Goal: Task Accomplishment & Management: Use online tool/utility

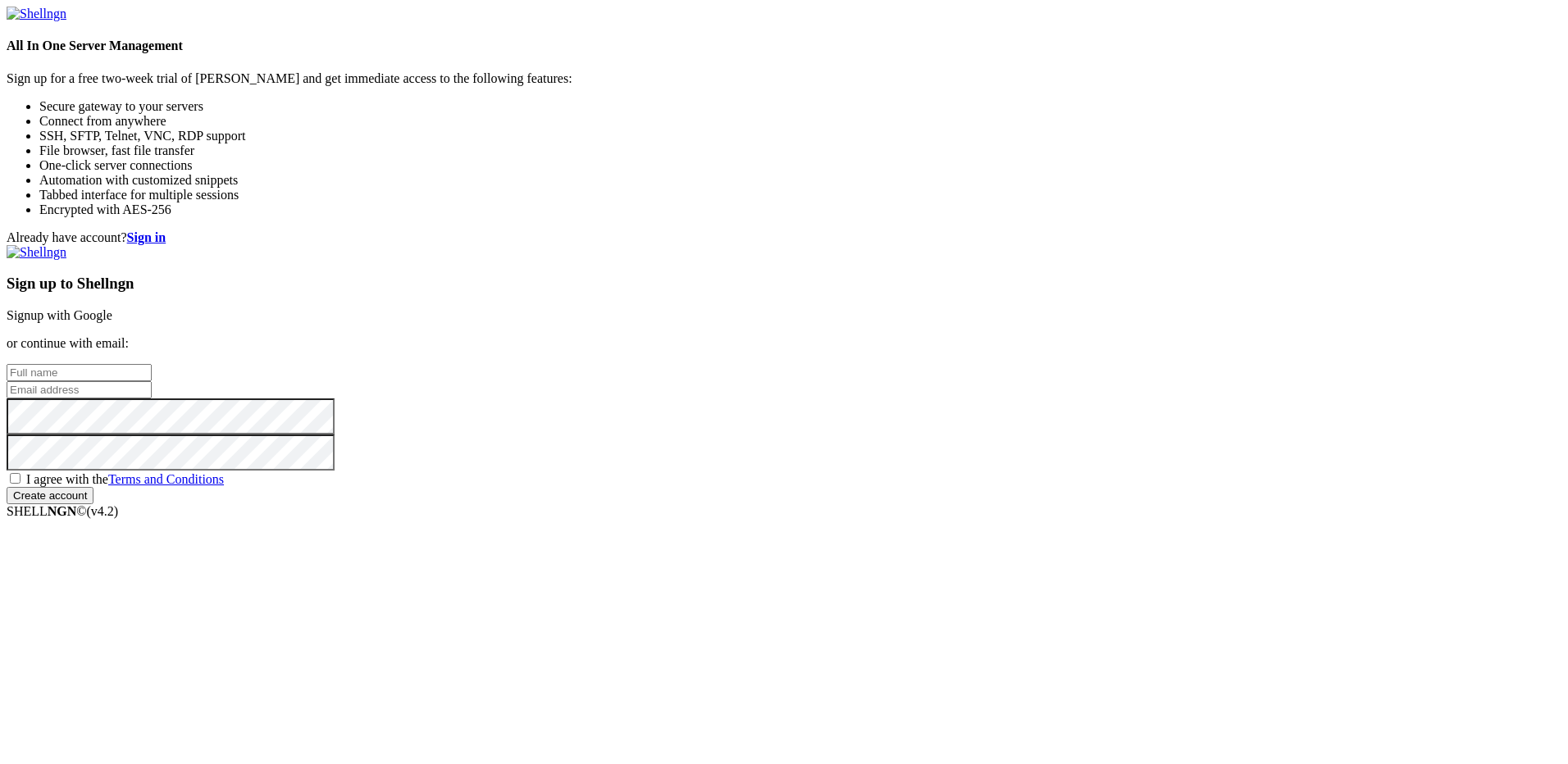
drag, startPoint x: 487, startPoint y: 530, endPoint x: 774, endPoint y: 563, distance: 288.9
click at [490, 505] on div "Already have account? Sign in Sign up to Shellngn Signup with Google or continu…" at bounding box center [783, 367] width 1555 height 274
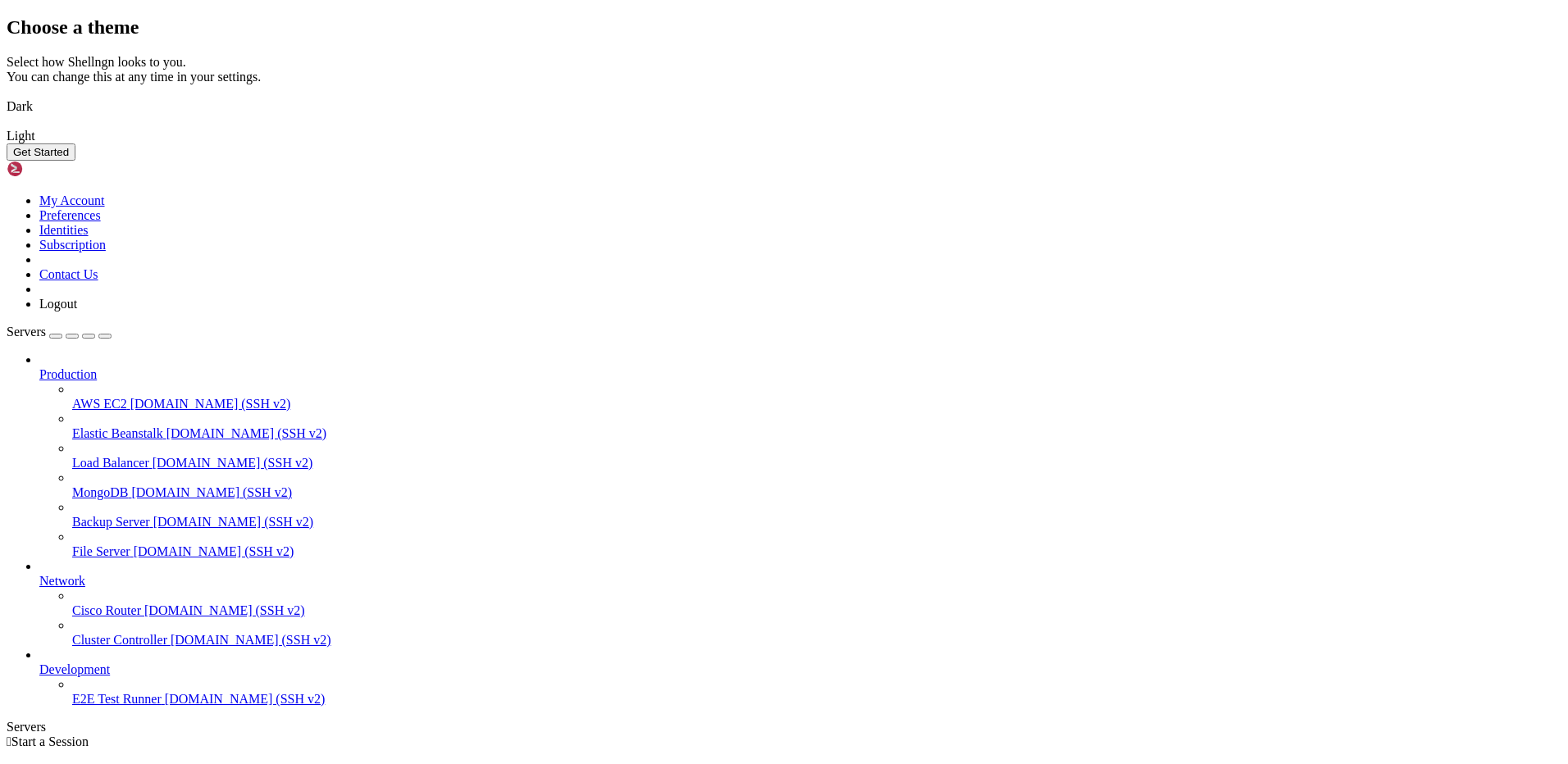
drag, startPoint x: 929, startPoint y: 475, endPoint x: 968, endPoint y: 505, distance: 49.2
click at [6, 126] on img at bounding box center [6, 126] width 0 height 0
click at [75, 161] on button "Get Started" at bounding box center [40, 152] width 69 height 17
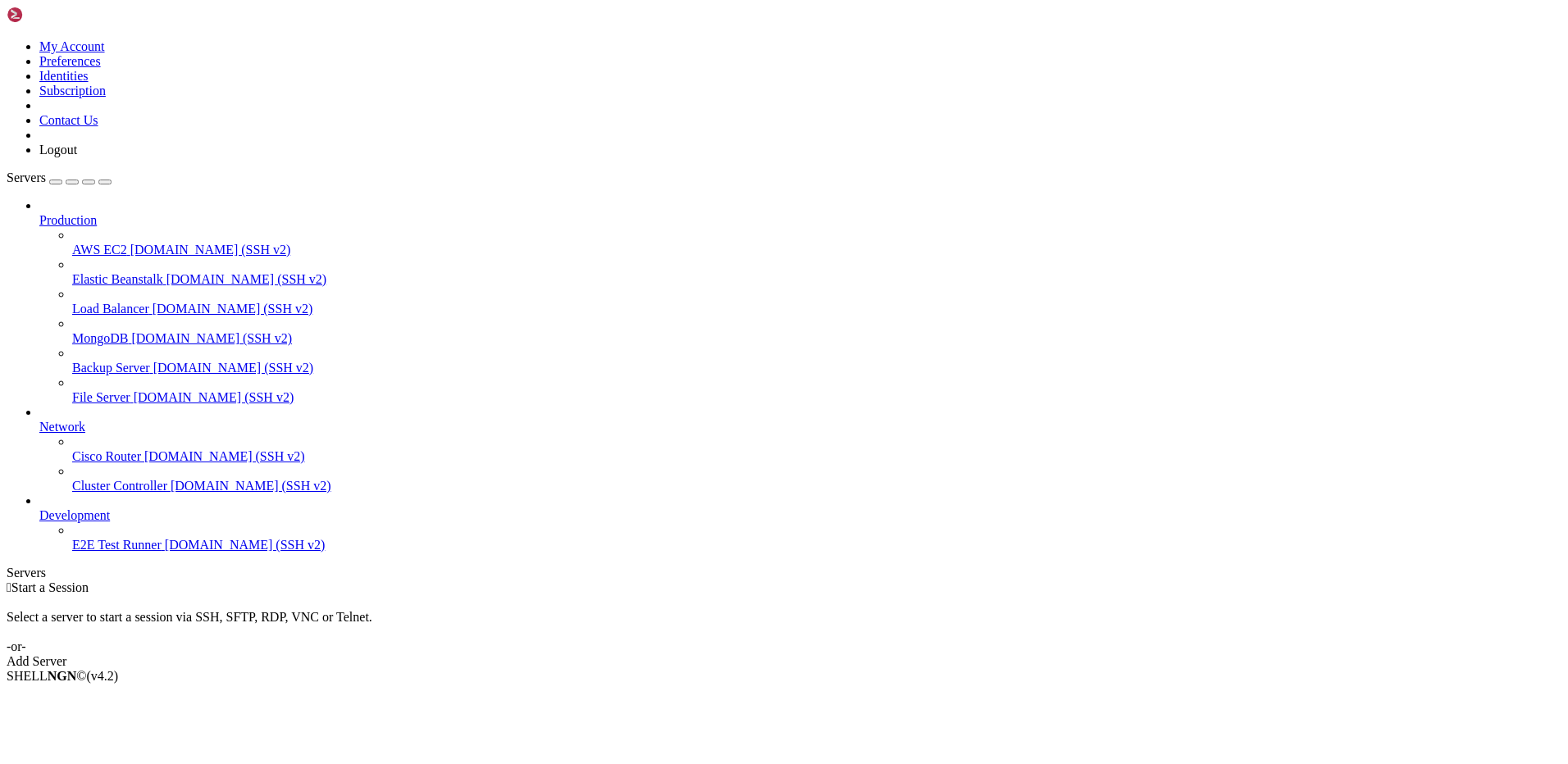
click at [855, 654] on link "Add Server" at bounding box center [783, 662] width 1555 height 14
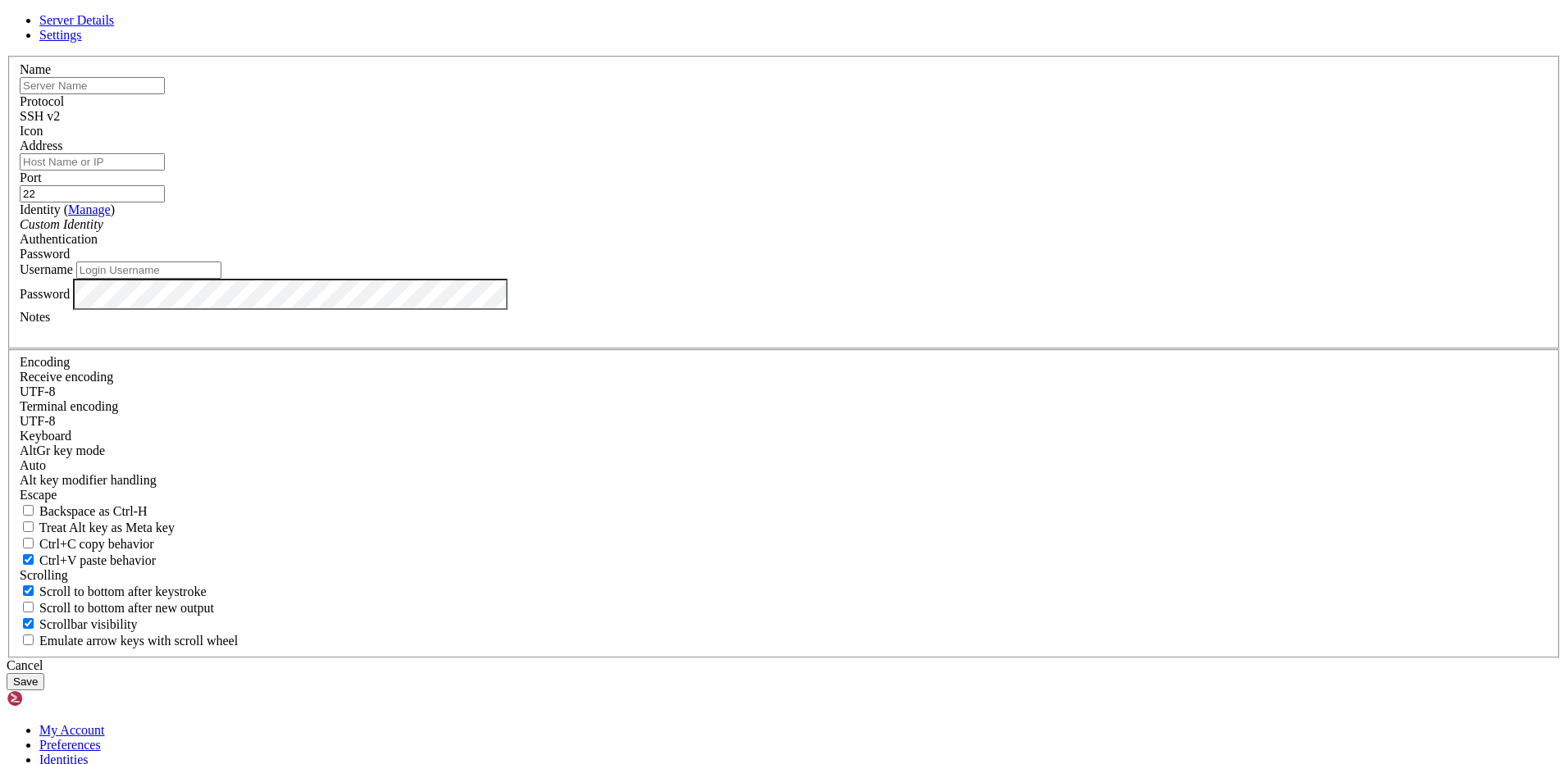
click at [165, 94] on input "text" at bounding box center [92, 85] width 145 height 17
type input "ь"
type input "MyVPN"
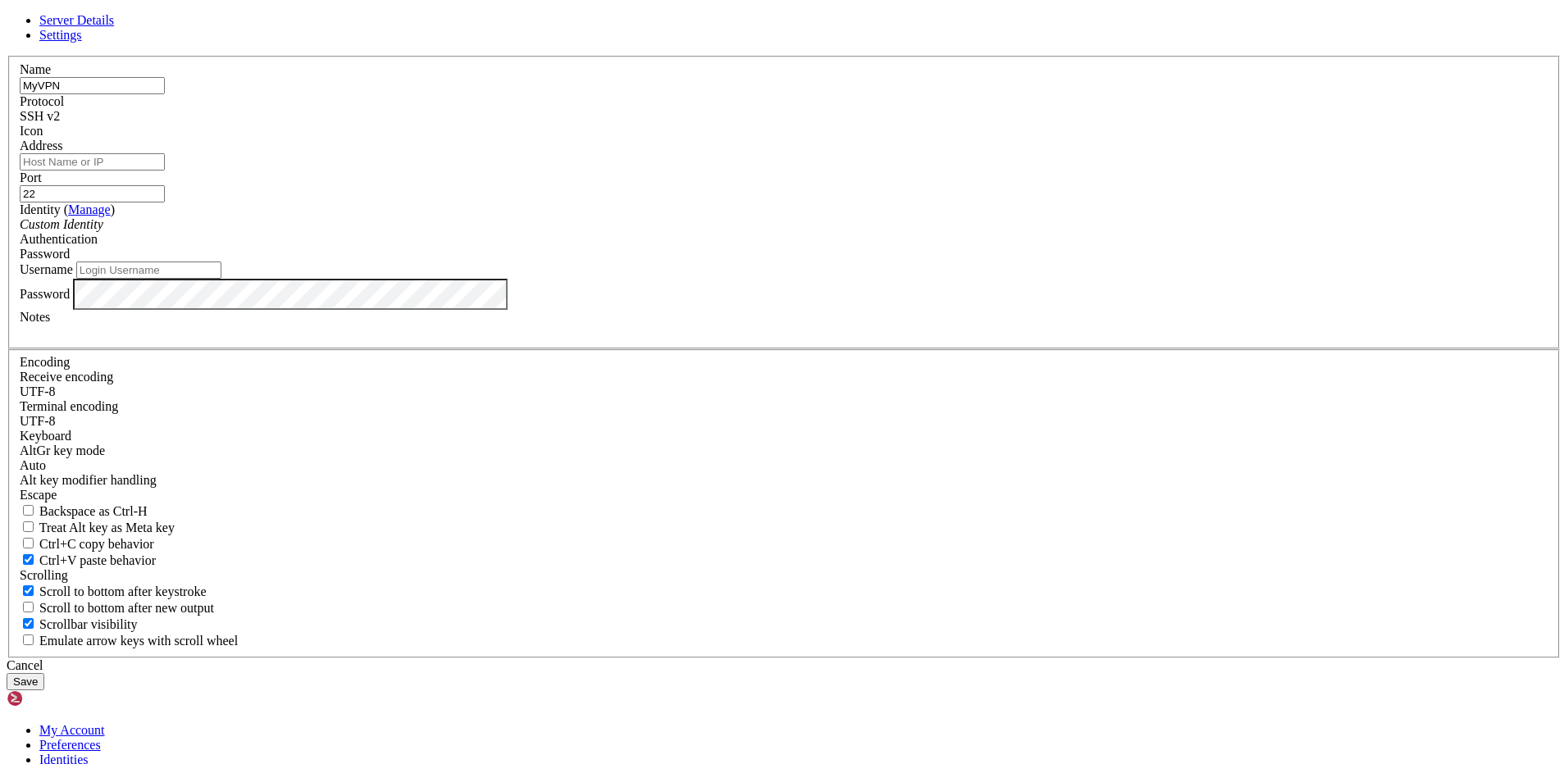
click at [165, 171] on input "Address" at bounding box center [92, 162] width 145 height 17
paste input "[TECHNICAL_ID]"
type input "[TECHNICAL_ID]"
click at [222, 278] on input "Username" at bounding box center [149, 269] width 145 height 17
type input "root"
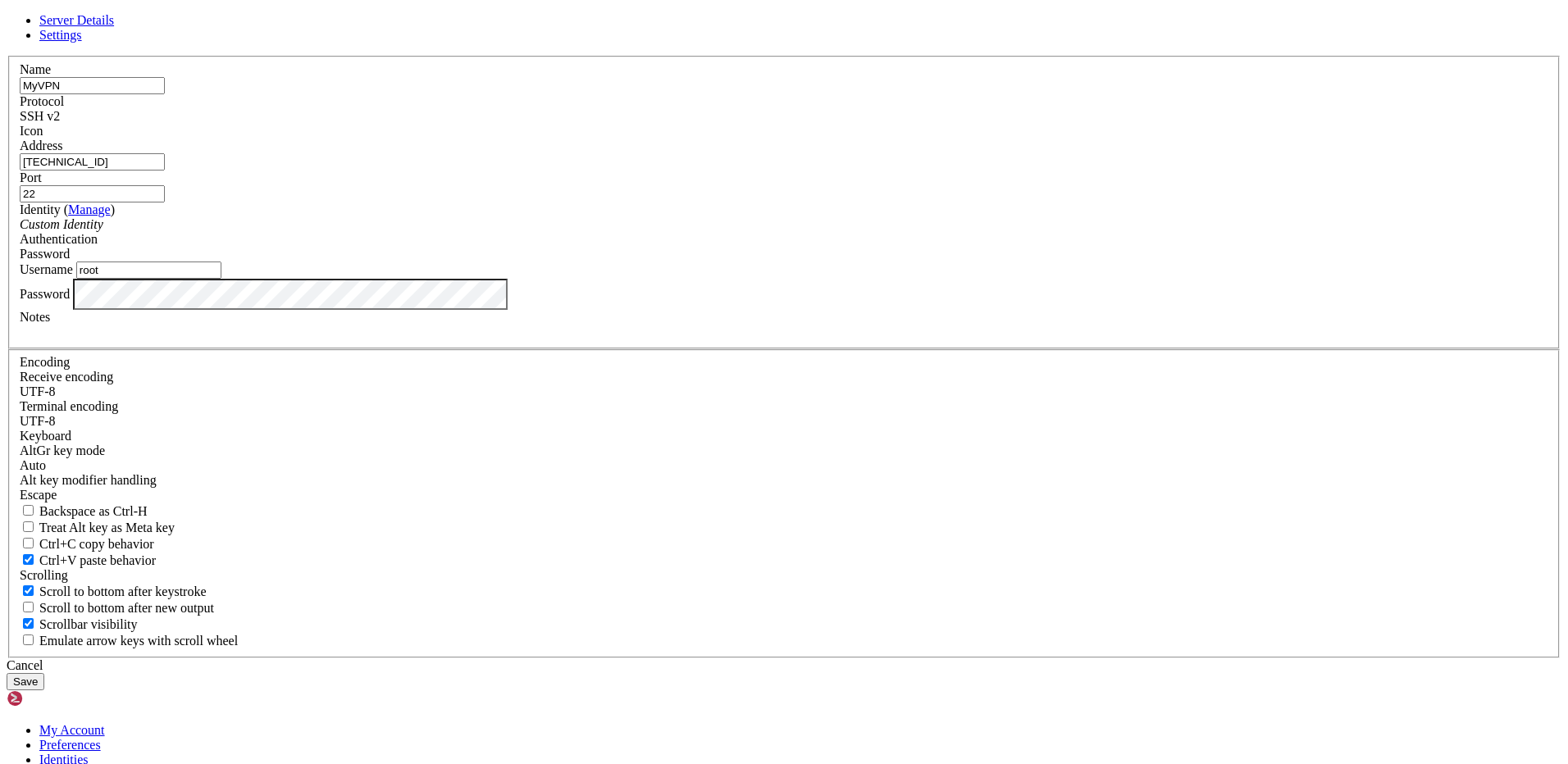
click at [44, 673] on button "Save" at bounding box center [25, 681] width 38 height 17
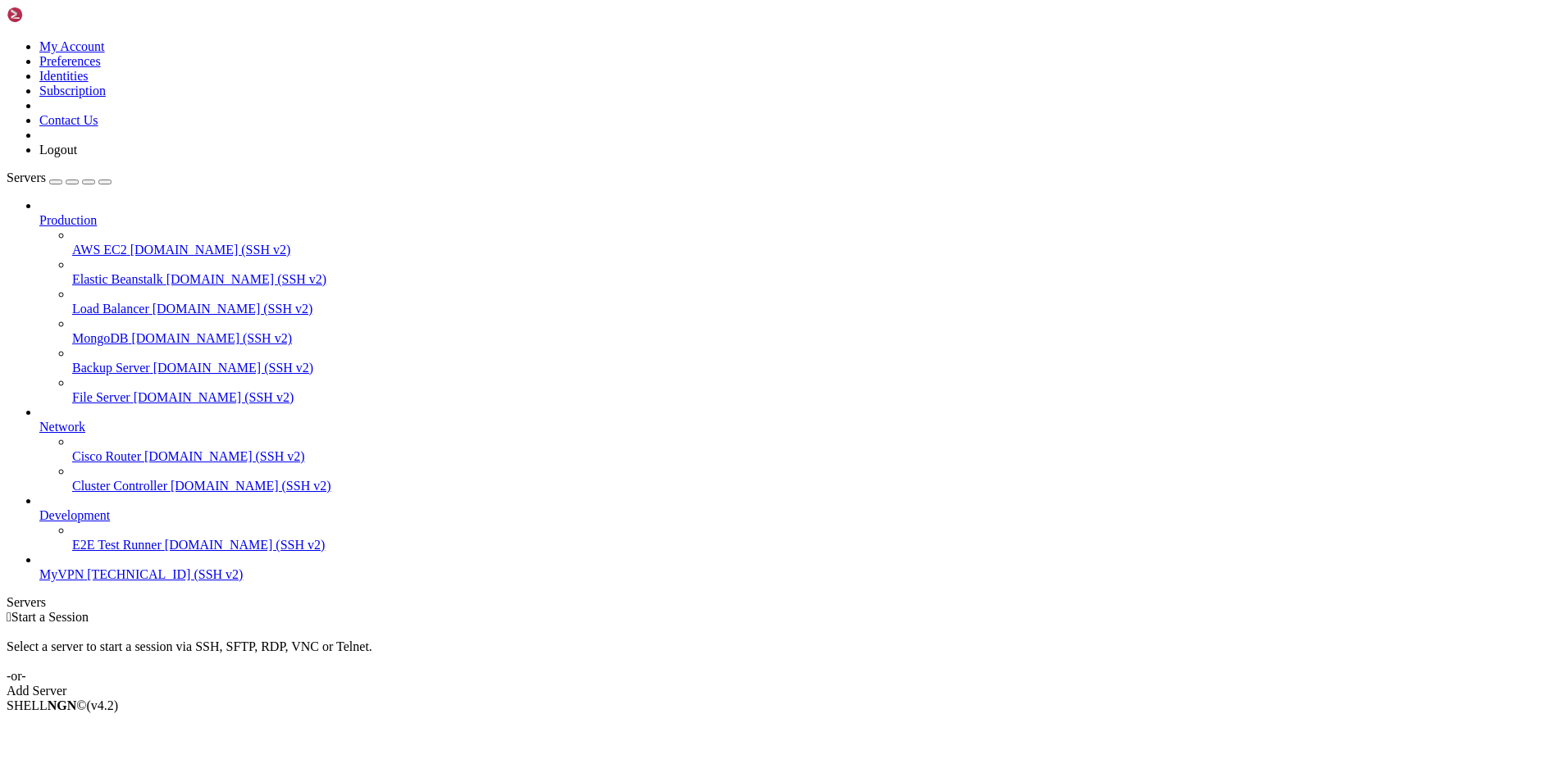
click at [102, 581] on span "[TECHNICAL_ID] (SSH v2)" at bounding box center [165, 575] width 156 height 14
click at [96, 581] on span "[TECHNICAL_ID] (SSH v2)" at bounding box center [165, 575] width 156 height 14
click at [92, 581] on span "[TECHNICAL_ID] (SSH v2)" at bounding box center [165, 575] width 156 height 14
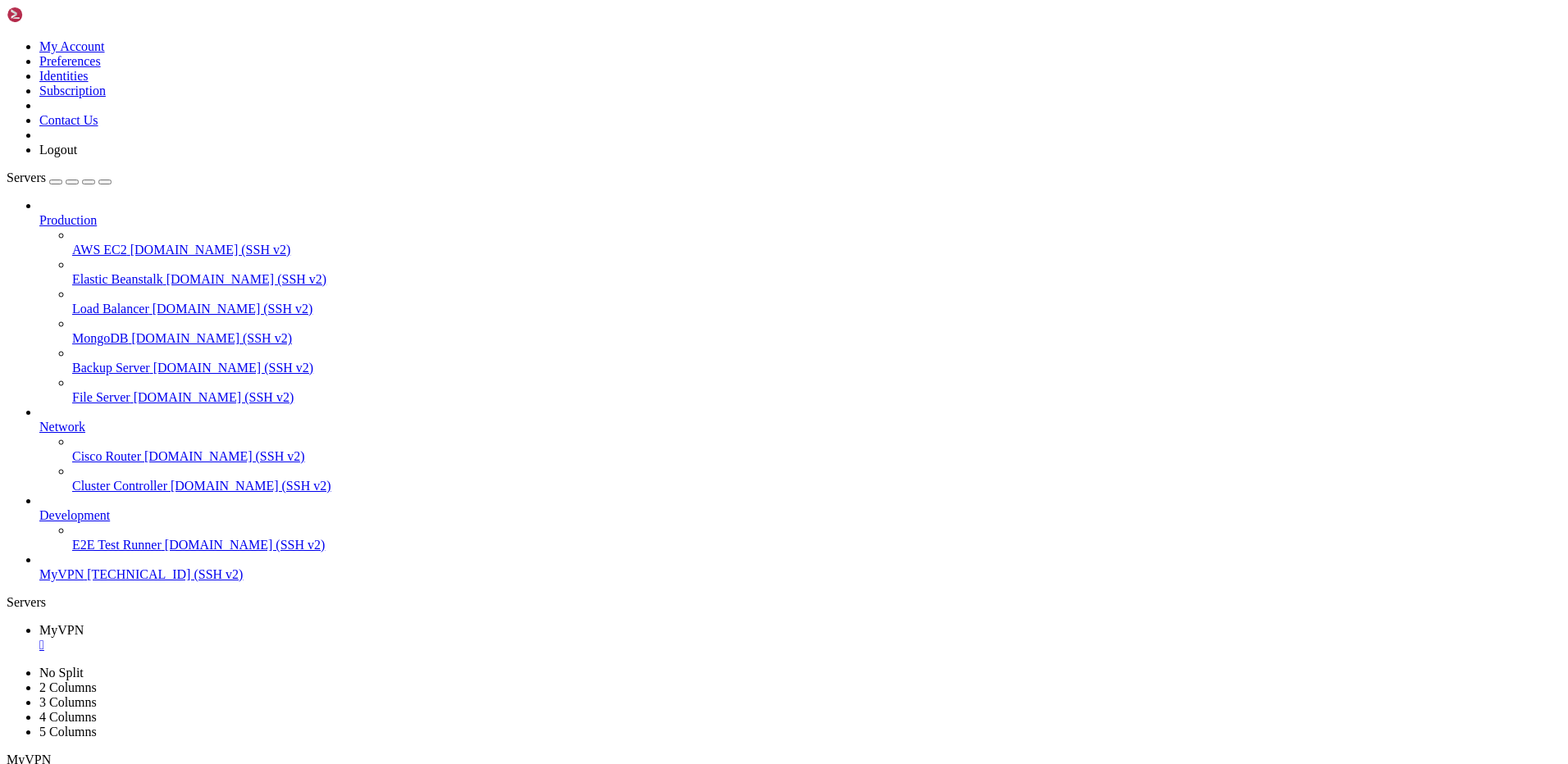
drag, startPoint x: 200, startPoint y: 1044, endPoint x: 153, endPoint y: 1049, distance: 47.3
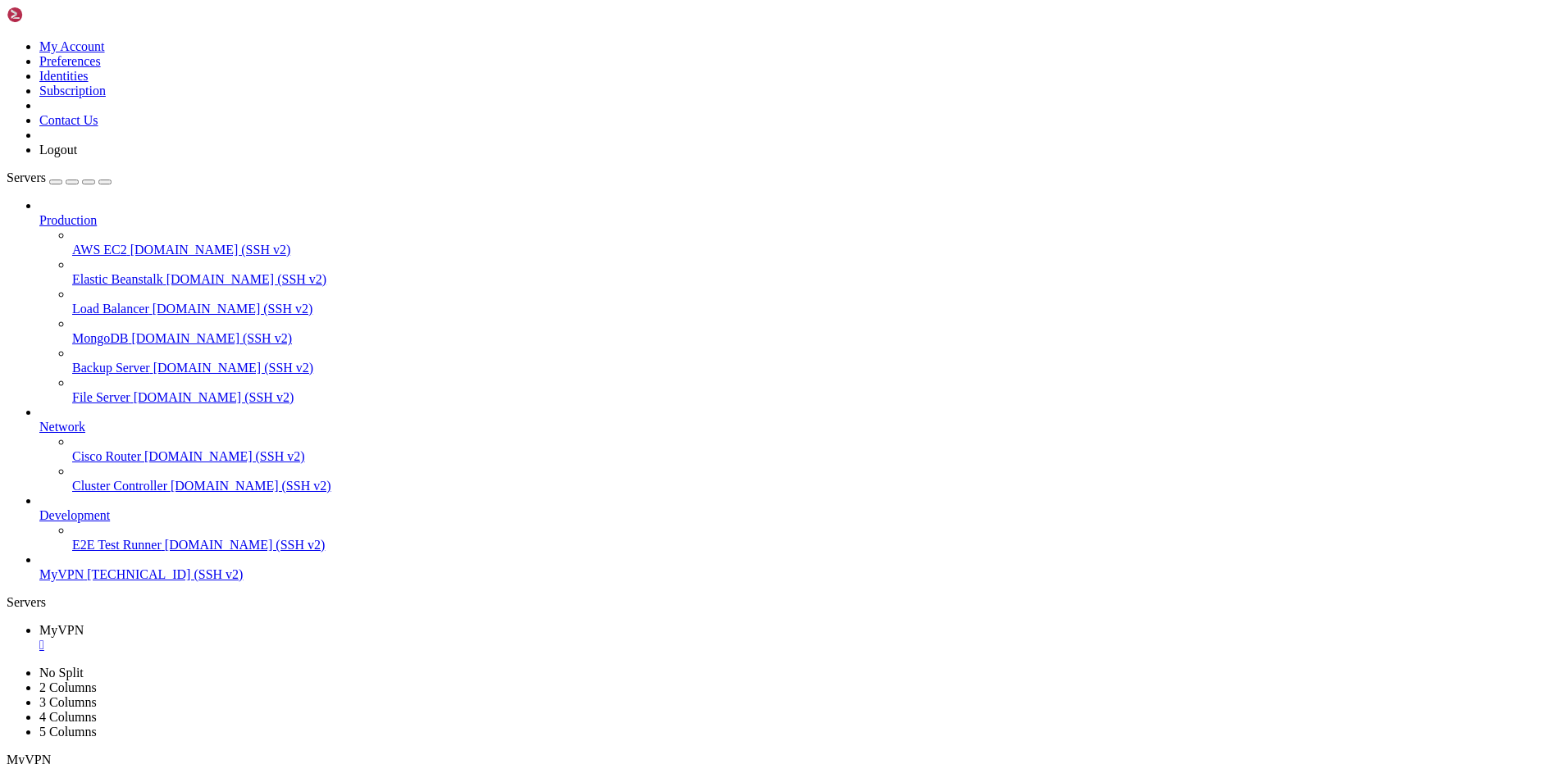
drag, startPoint x: 367, startPoint y: 1120, endPoint x: 154, endPoint y: 1041, distance: 227.2
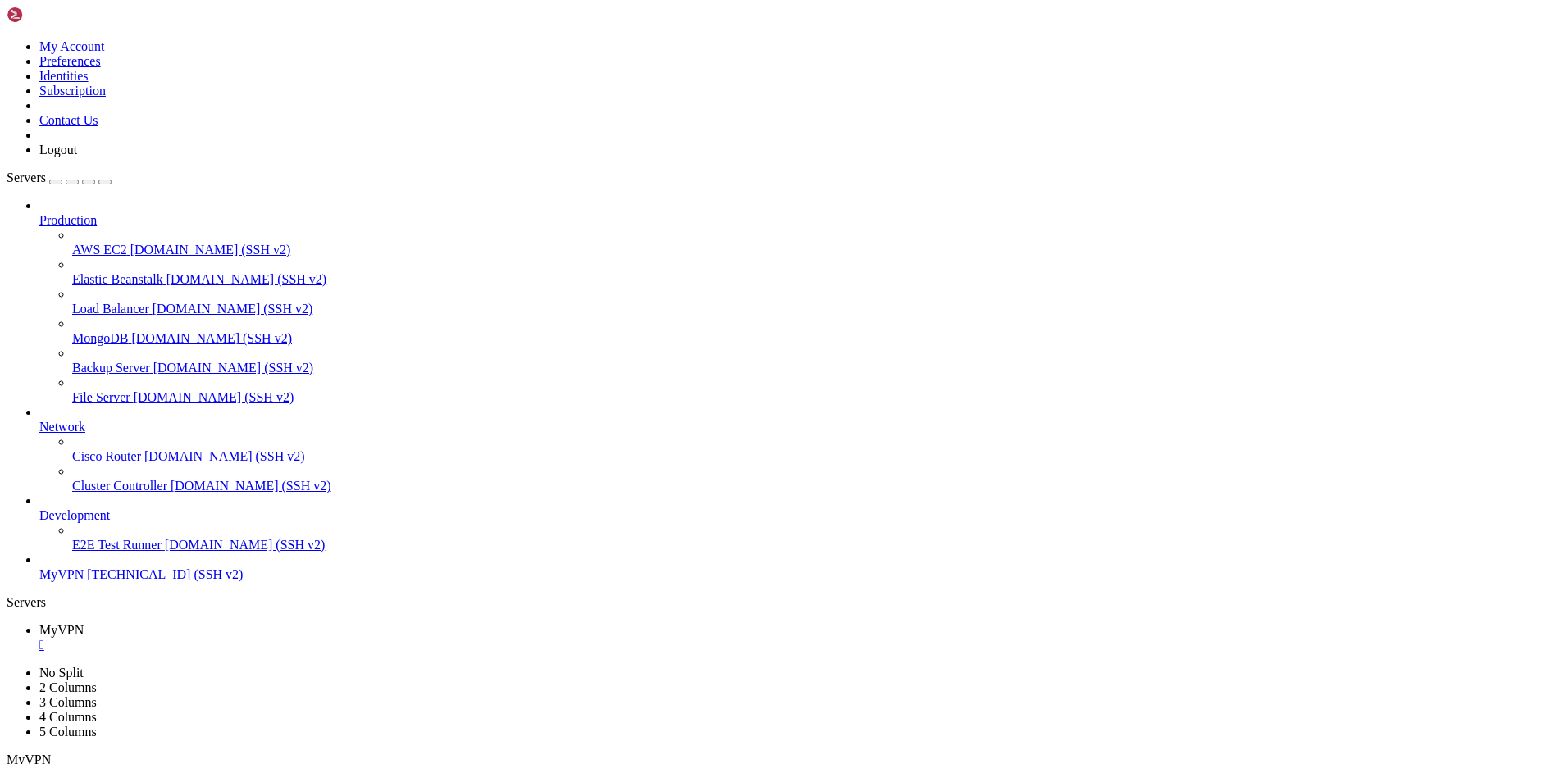
drag, startPoint x: 322, startPoint y: 1070, endPoint x: 13, endPoint y: 1066, distance: 309.0
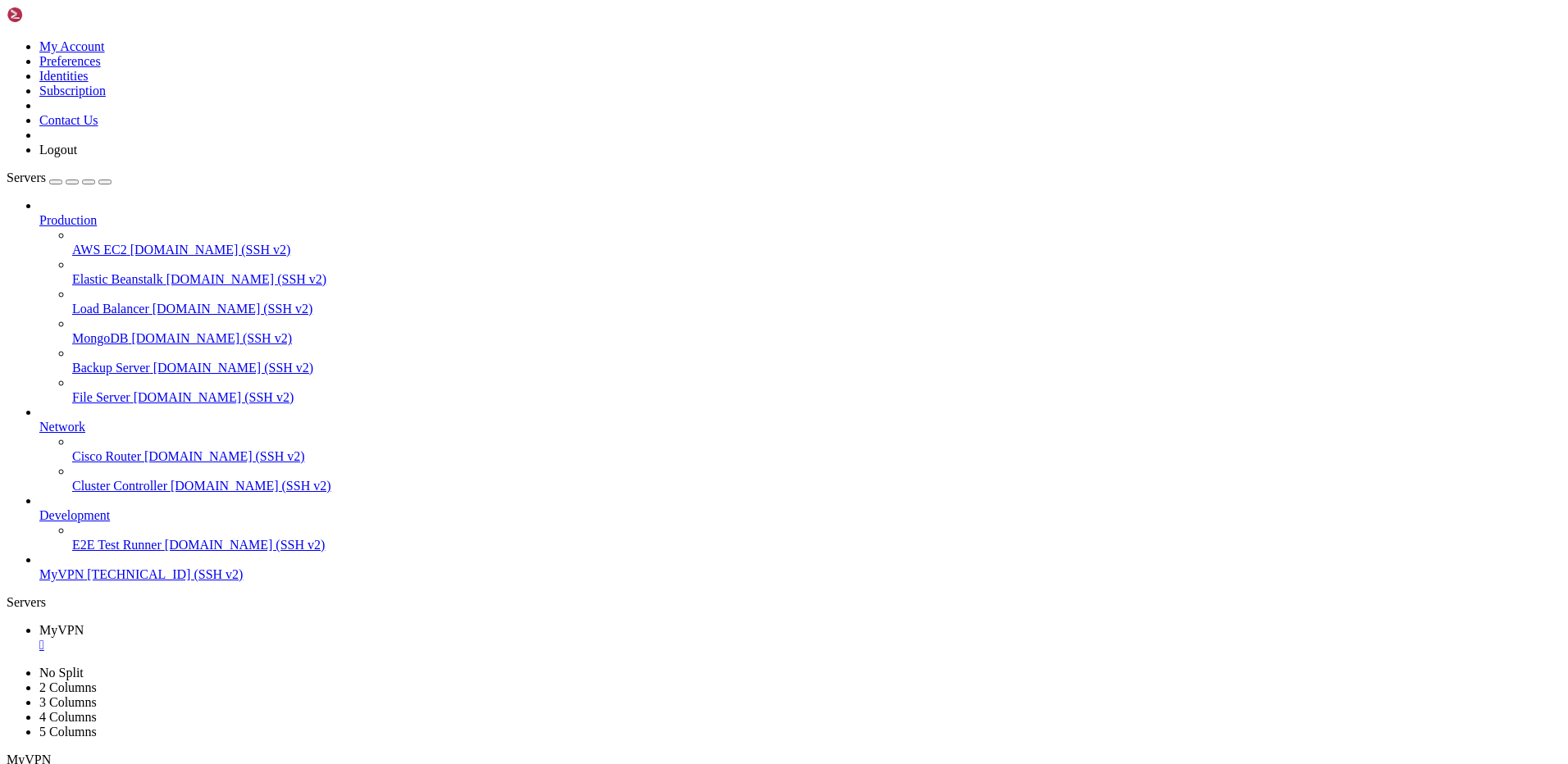
drag, startPoint x: 321, startPoint y: 1067, endPoint x: 15, endPoint y: 1065, distance: 306.0
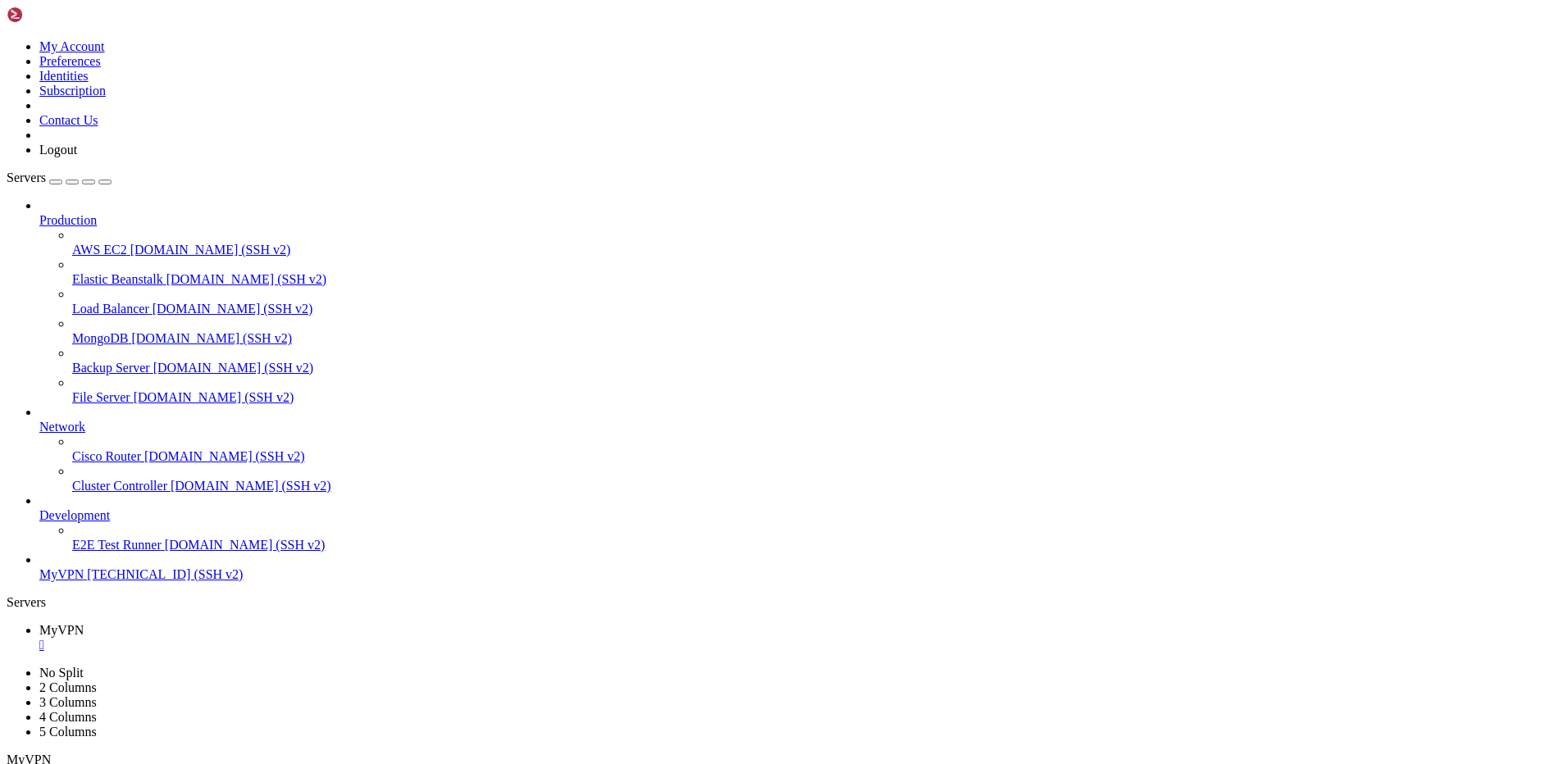
drag, startPoint x: 205, startPoint y: 1126, endPoint x: 198, endPoint y: 1113, distance: 14.8
drag, startPoint x: 167, startPoint y: 1132, endPoint x: 368, endPoint y: 1190, distance: 209.2
drag, startPoint x: 367, startPoint y: 1188, endPoint x: 66, endPoint y: 1330, distance: 332.8
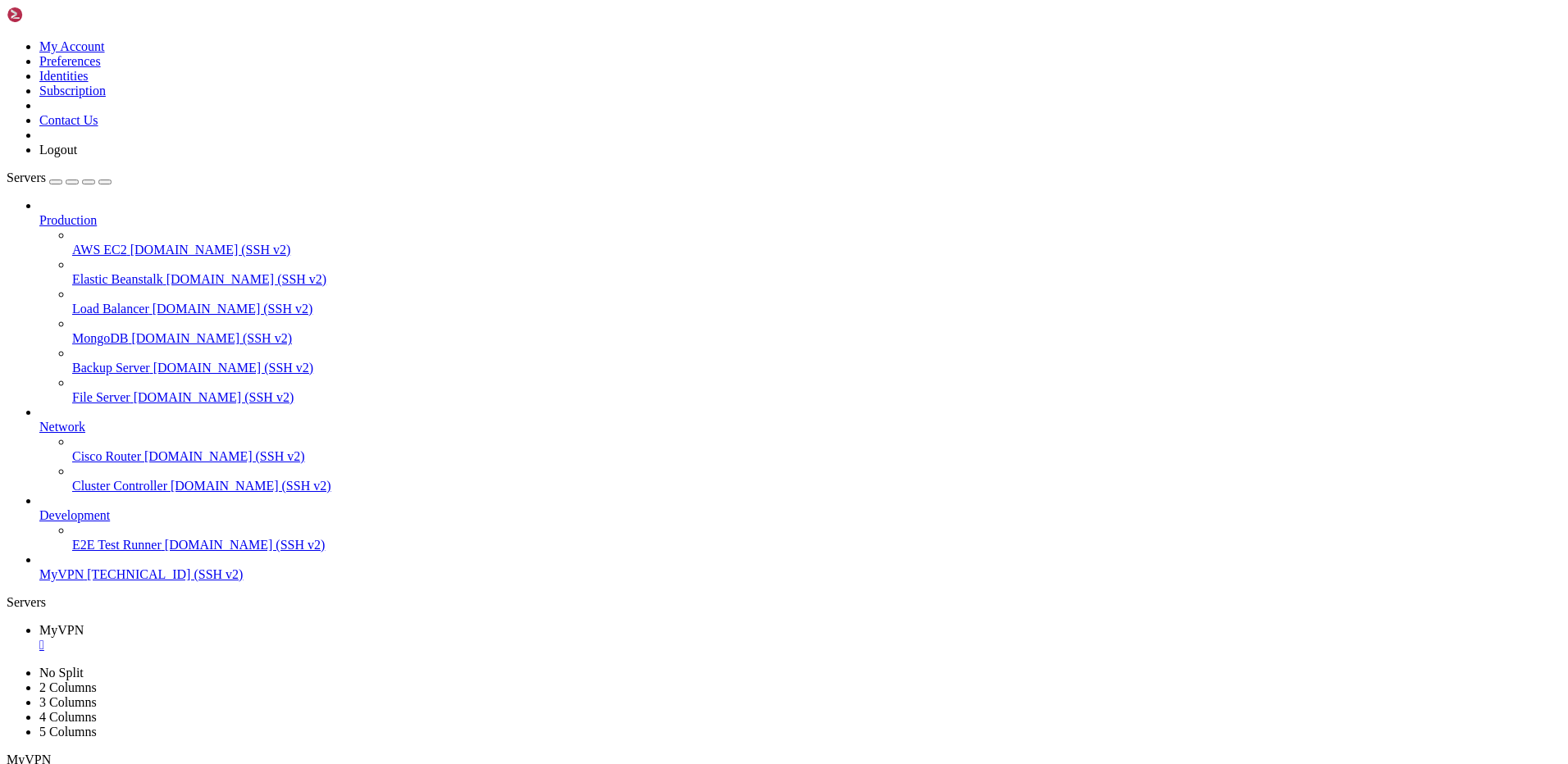
scroll to position [530, 0]
drag, startPoint x: 146, startPoint y: 1506, endPoint x: 172, endPoint y: 1469, distance: 45.2
drag, startPoint x: 175, startPoint y: 1460, endPoint x: 163, endPoint y: 1462, distance: 12.2
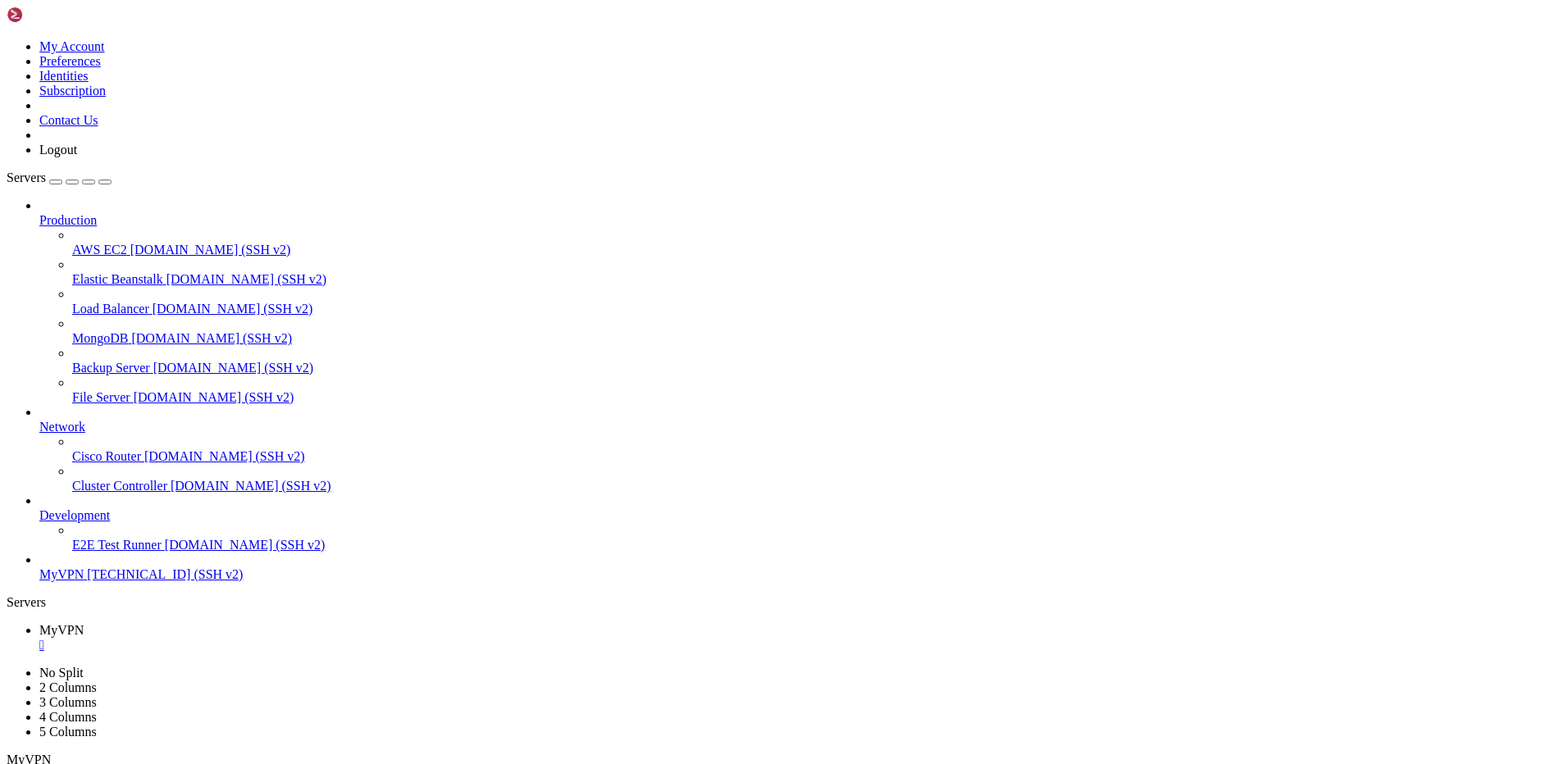
drag, startPoint x: 370, startPoint y: 1330, endPoint x: 357, endPoint y: 1339, distance: 15.8
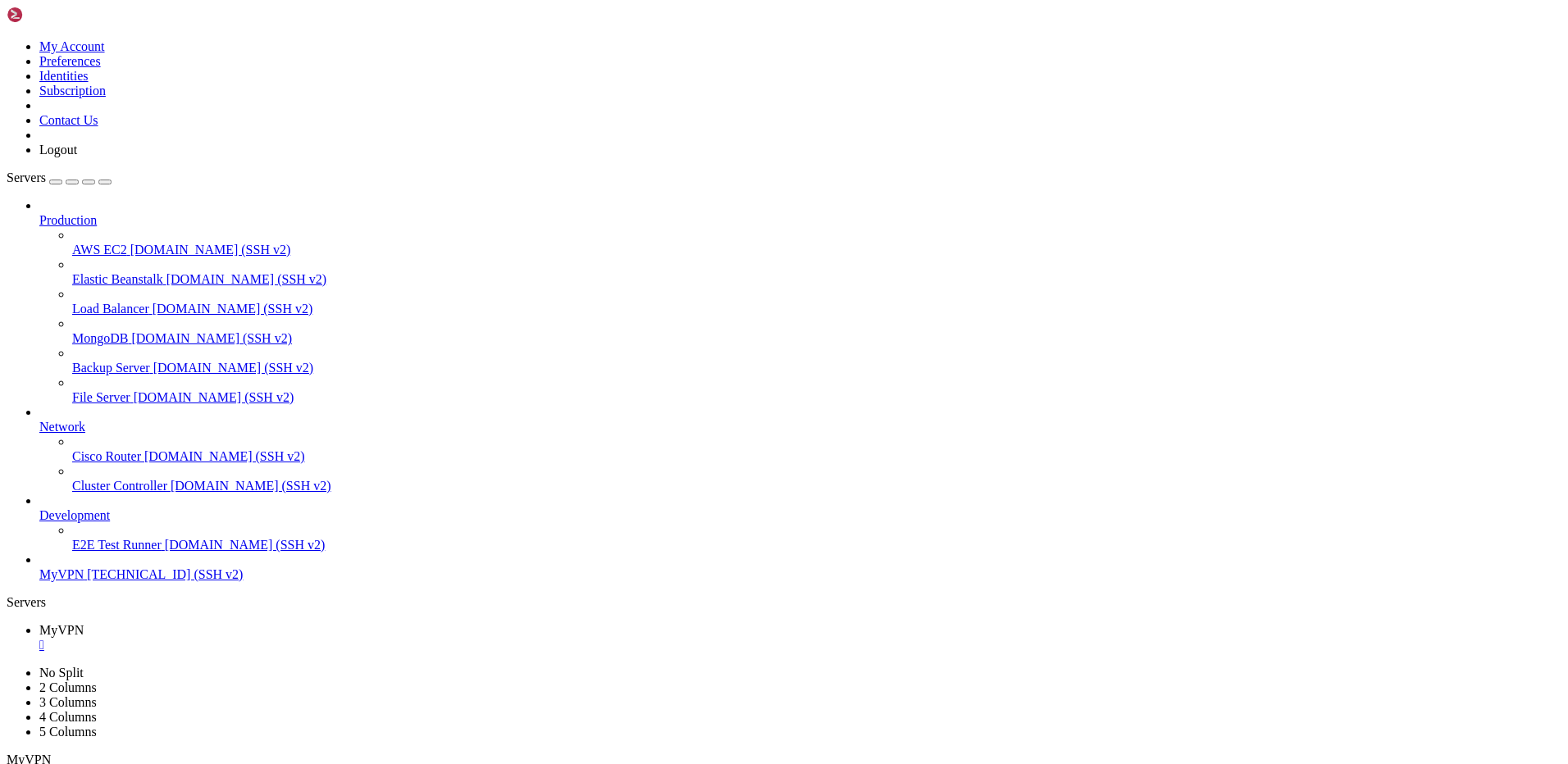
drag, startPoint x: 57, startPoint y: 929, endPoint x: 82, endPoint y: 924, distance: 25.5
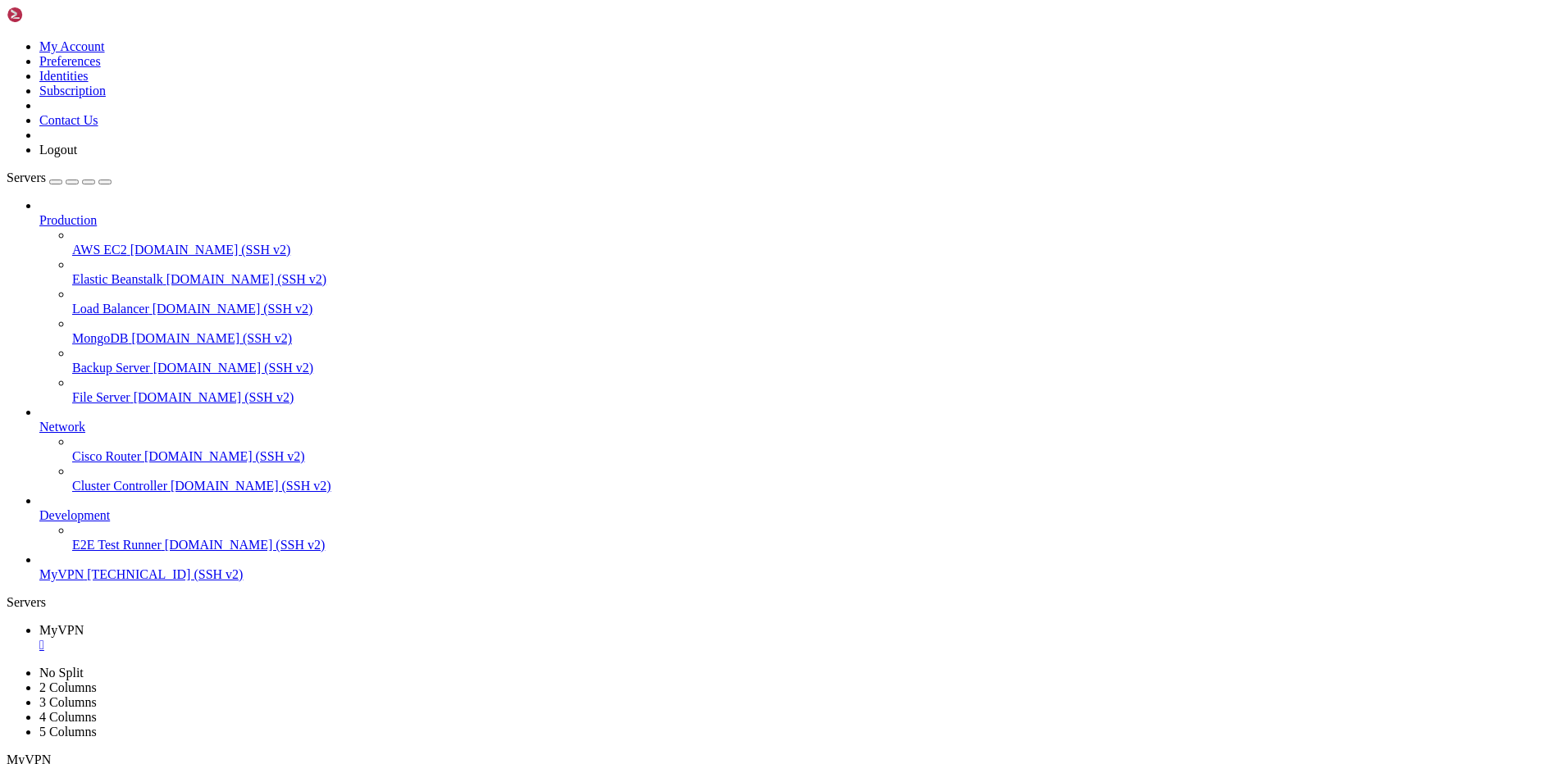
scroll to position [15, 4]
drag, startPoint x: 296, startPoint y: 1252, endPoint x: 14, endPoint y: 915, distance: 439.4
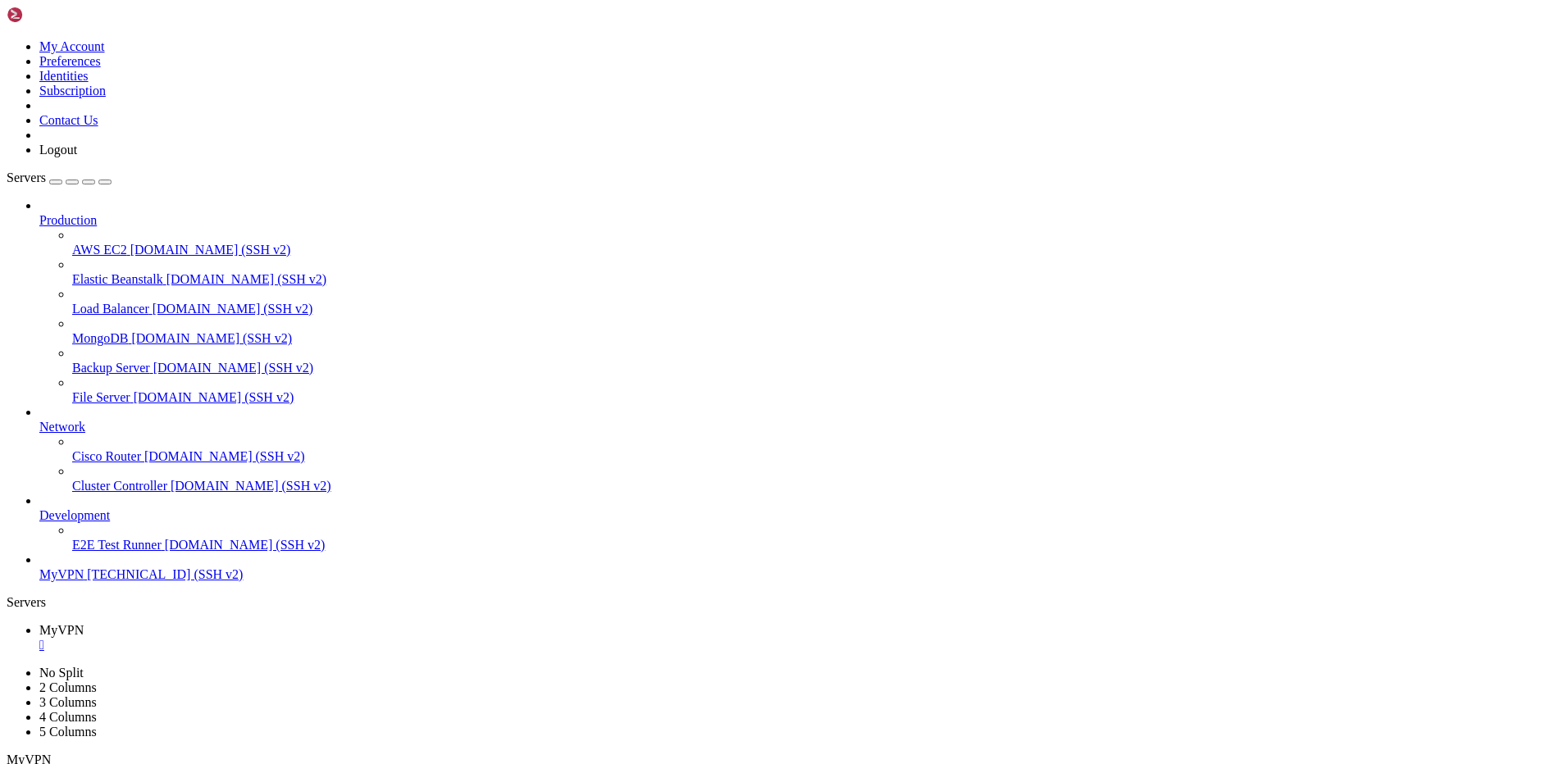
drag, startPoint x: 353, startPoint y: 1278, endPoint x: 12, endPoint y: 989, distance: 447.0
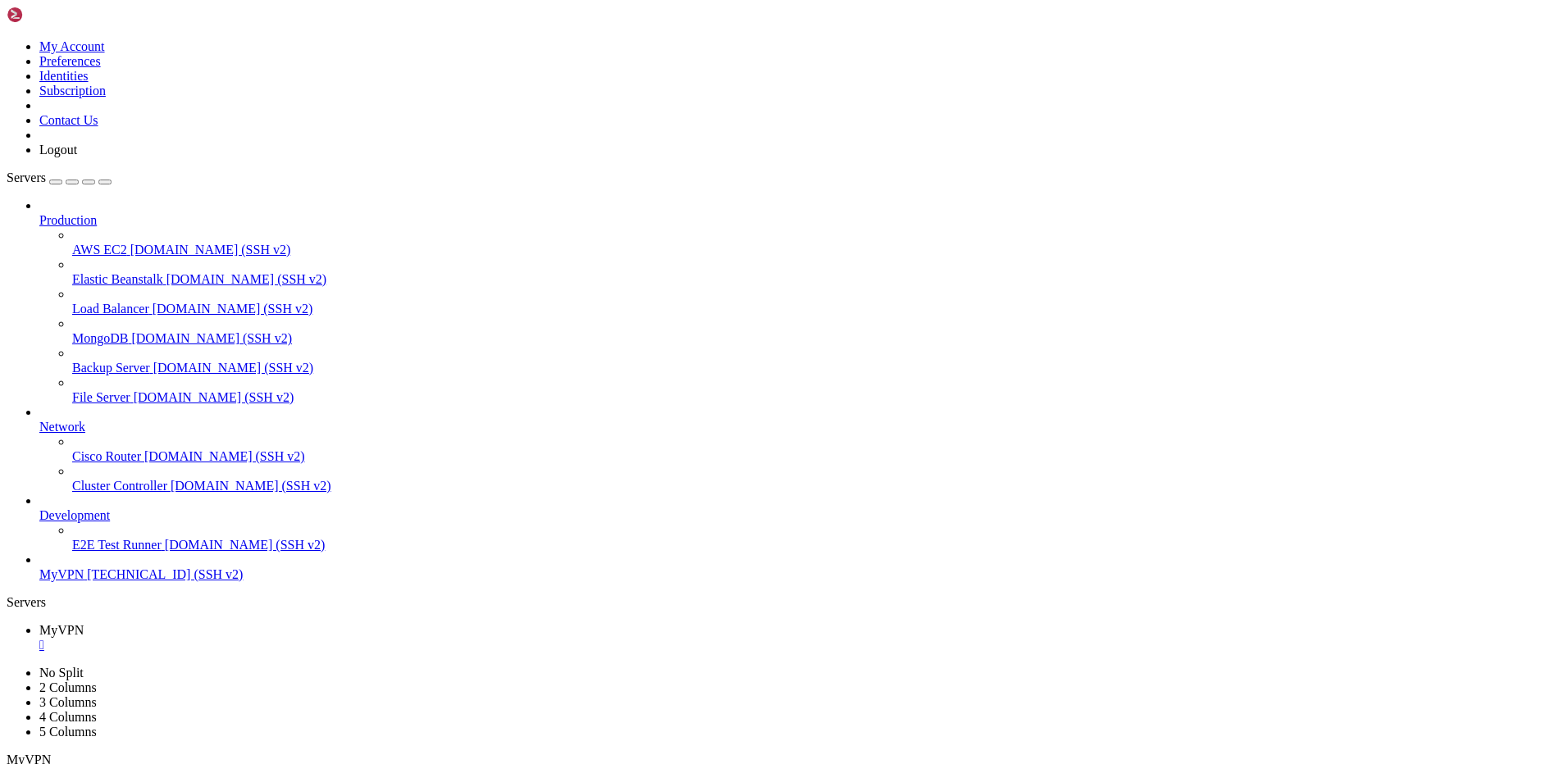
drag, startPoint x: 336, startPoint y: 1273, endPoint x: 14, endPoint y: 962, distance: 447.7
drag, startPoint x: 350, startPoint y: 1238, endPoint x: 33, endPoint y: 992, distance: 401.3
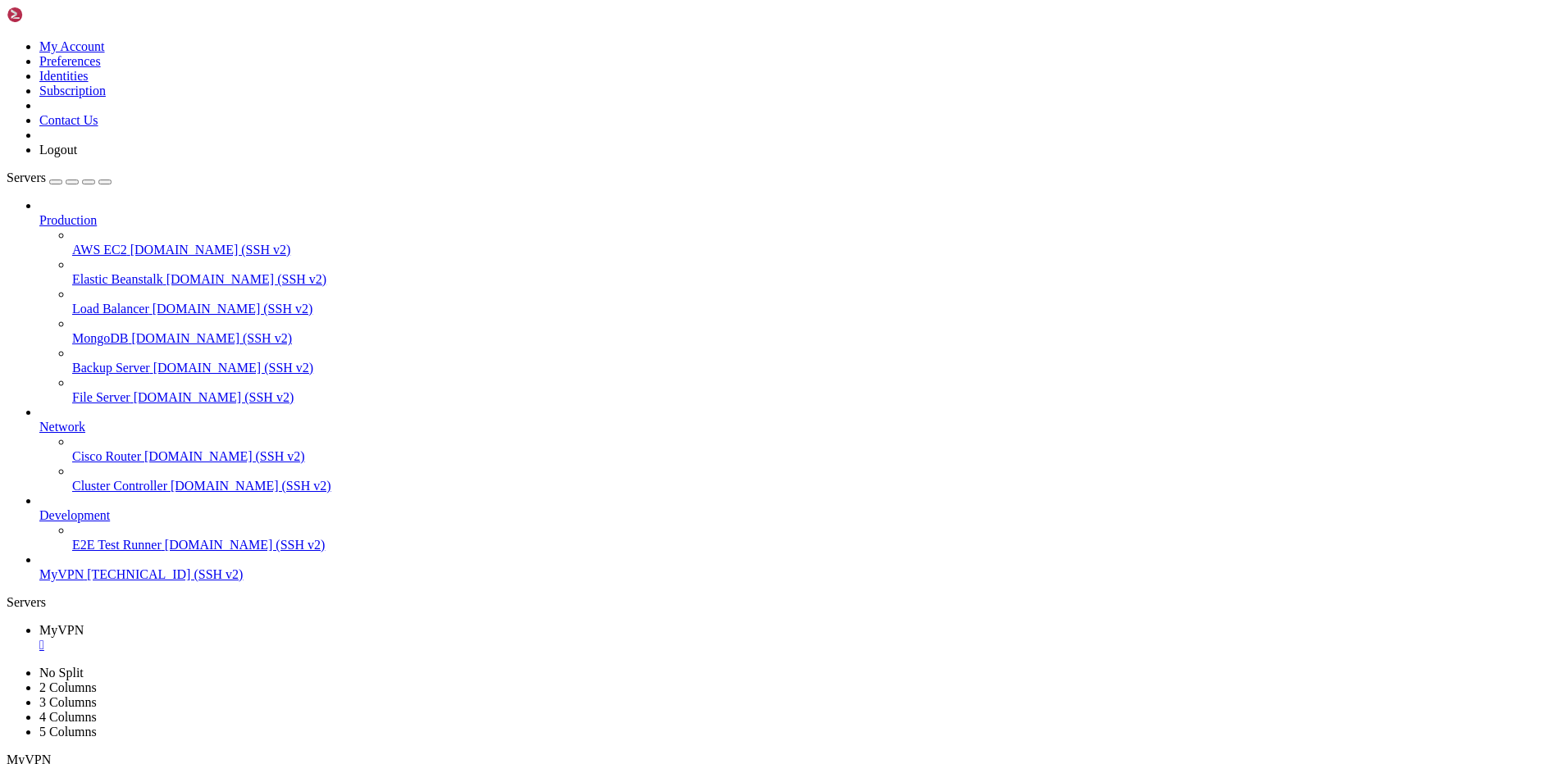
drag, startPoint x: 332, startPoint y: 1514, endPoint x: 12, endPoint y: 1041, distance: 571.1
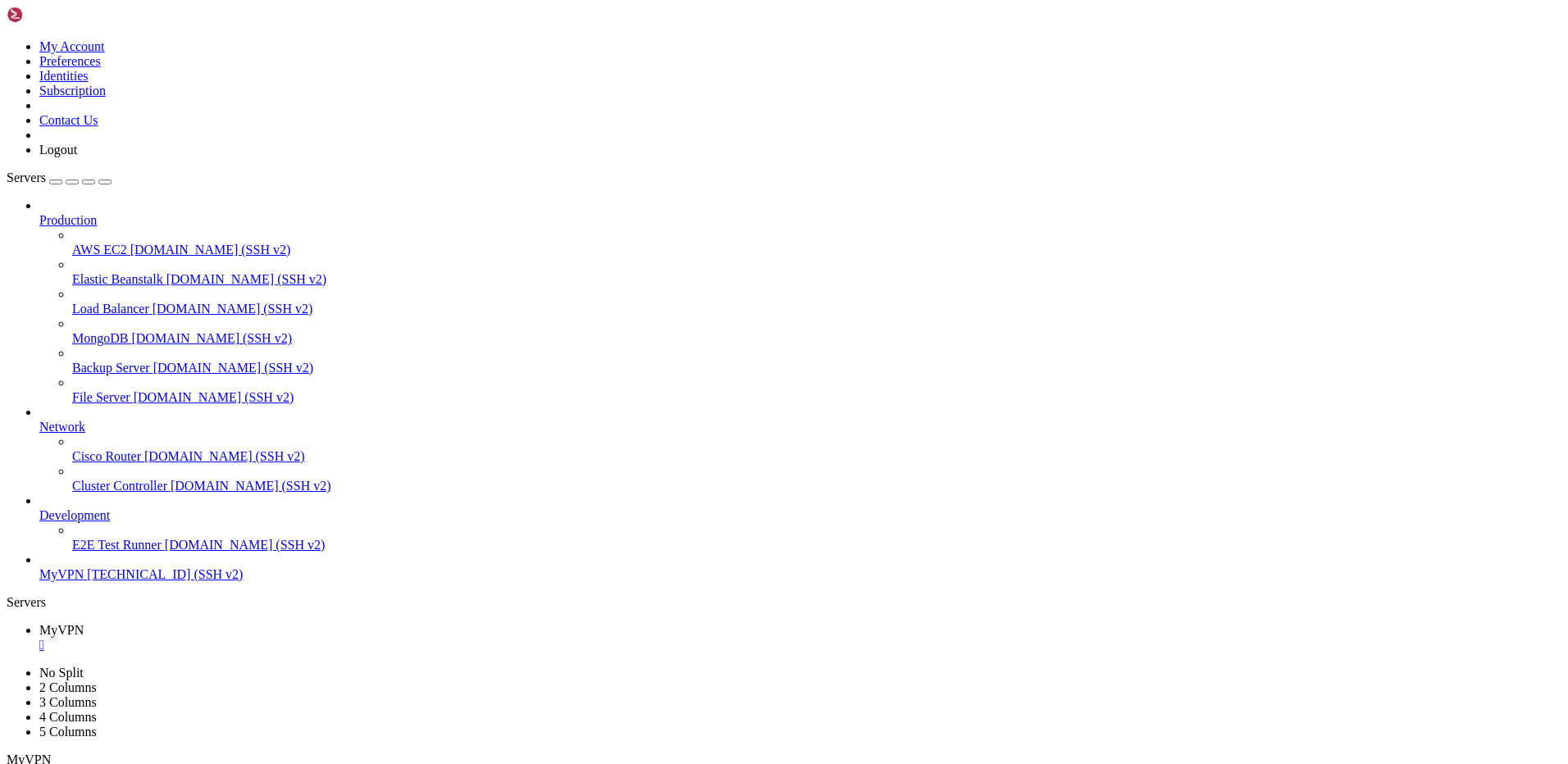
drag, startPoint x: 325, startPoint y: 1508, endPoint x: 146, endPoint y: 1493, distance: 179.6
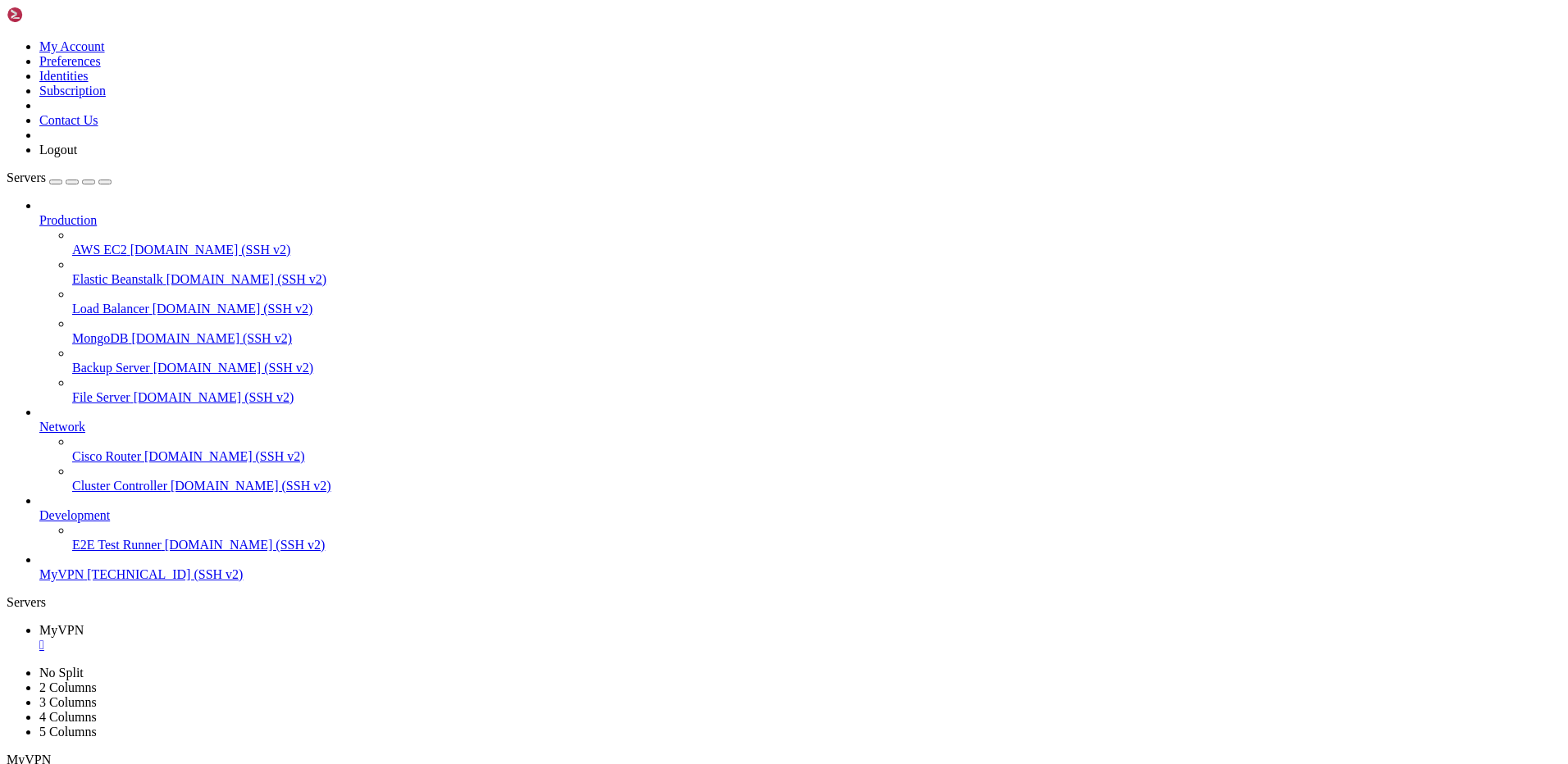
drag, startPoint x: 323, startPoint y: 1509, endPoint x: 14, endPoint y: 951, distance: 637.8
drag, startPoint x: 51, startPoint y: 930, endPoint x: 43, endPoint y: 923, distance: 10.6
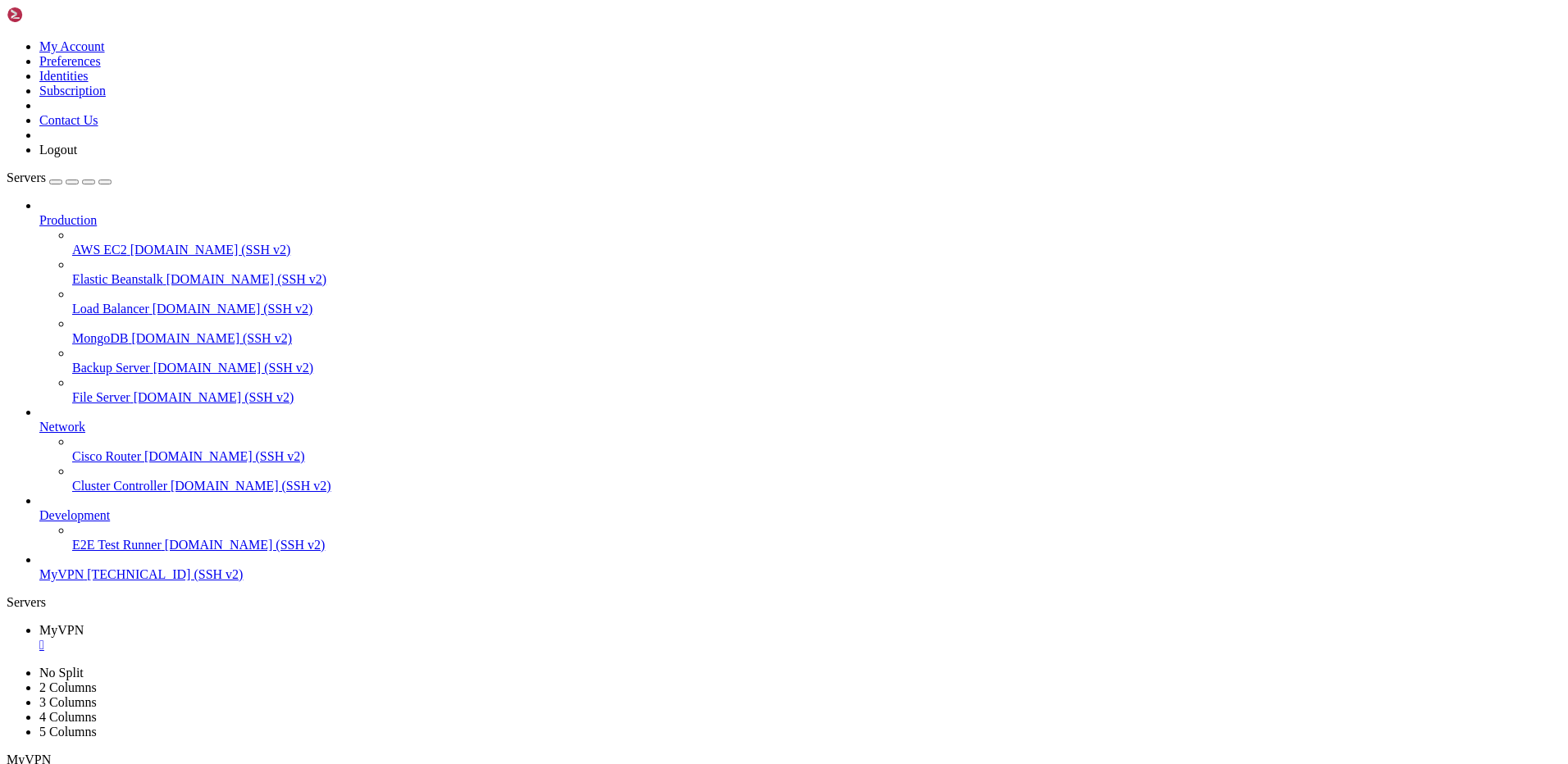
drag, startPoint x: 336, startPoint y: 1497, endPoint x: 13, endPoint y: 986, distance: 604.5
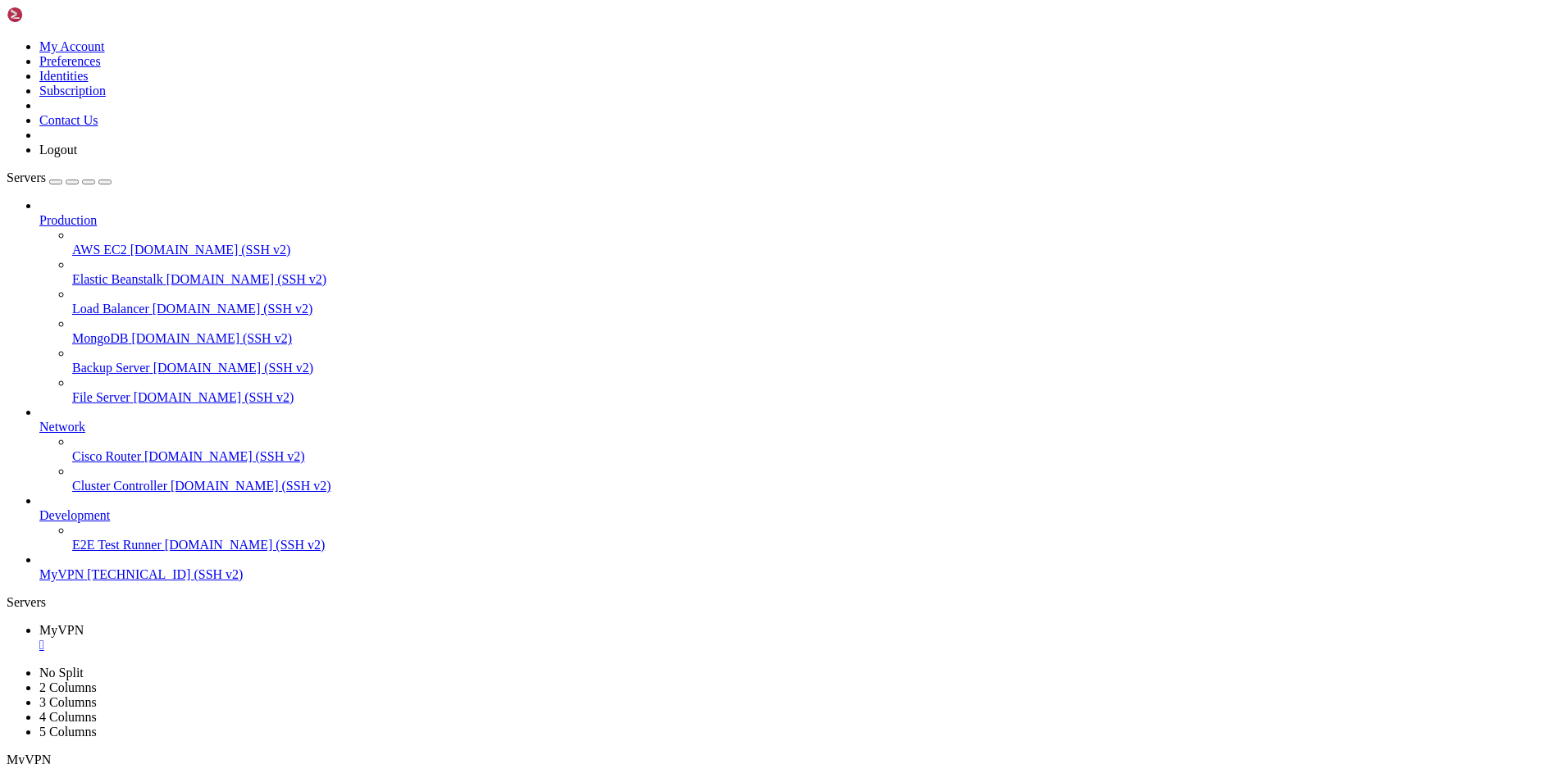
click at [87, 581] on span "[TECHNICAL_ID] (SSH v2)" at bounding box center [165, 575] width 156 height 14
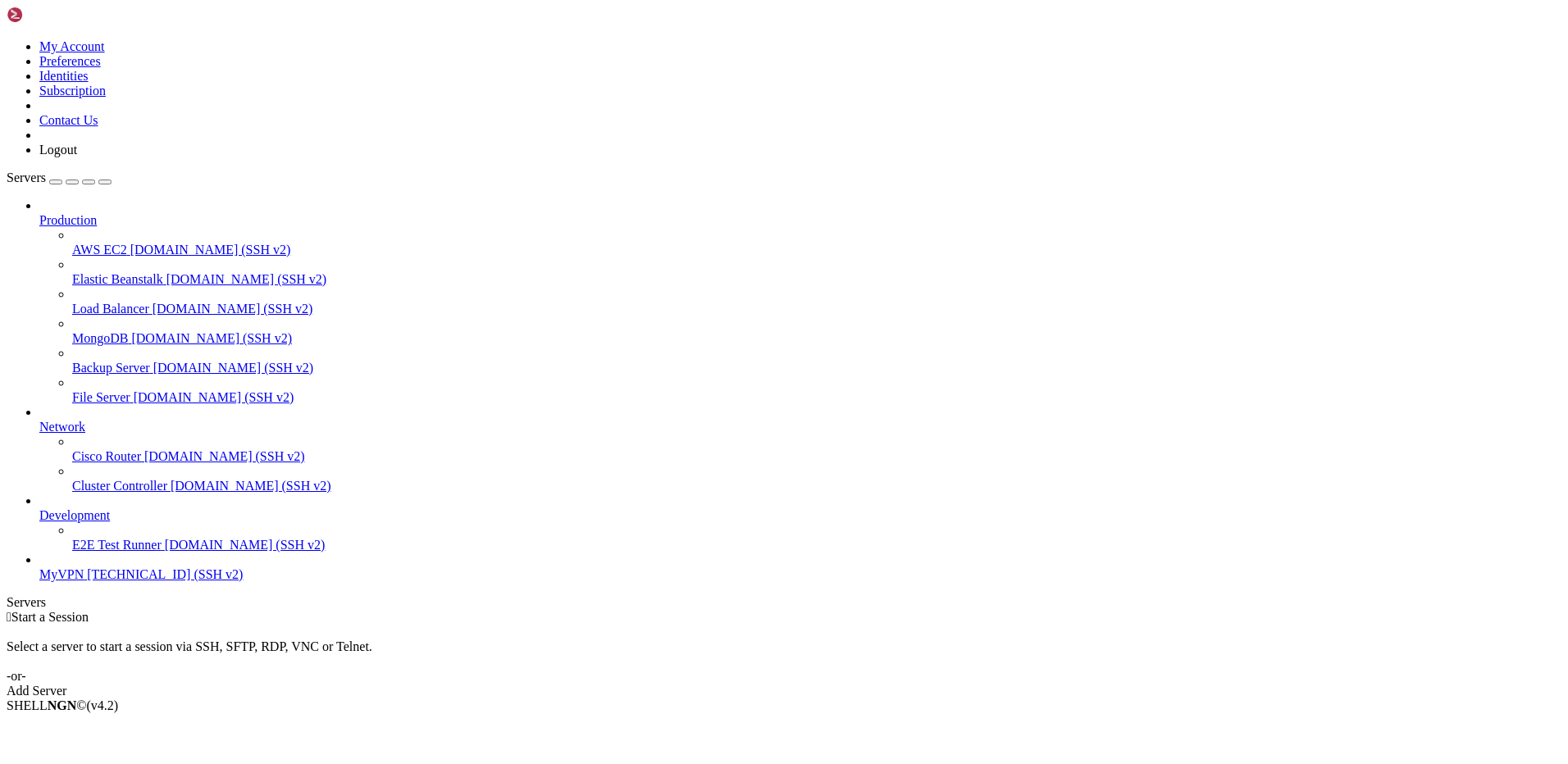
click at [87, 581] on span "[TECHNICAL_ID] (SSH v2)" at bounding box center [165, 575] width 156 height 14
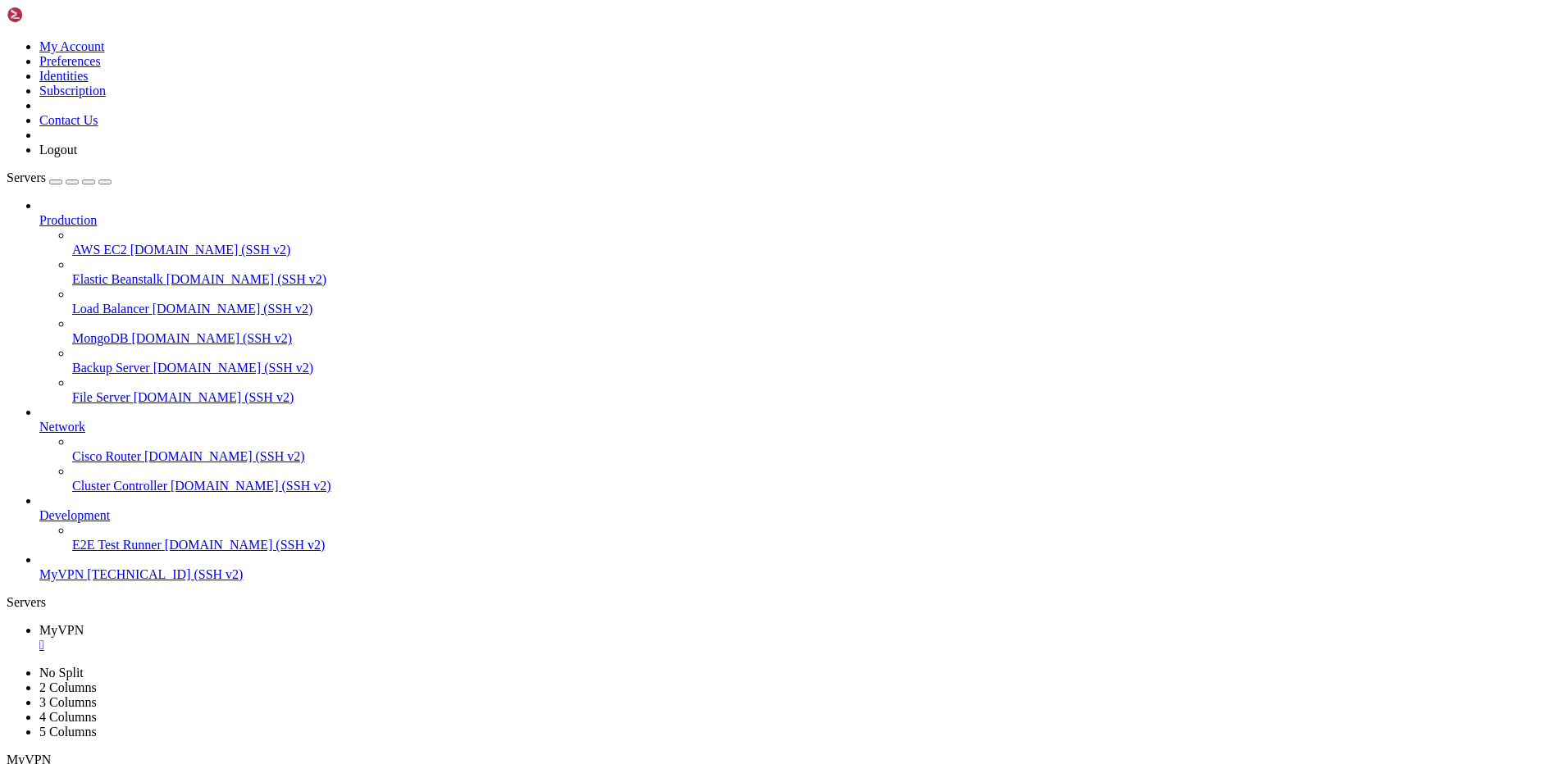
drag, startPoint x: 165, startPoint y: 1066, endPoint x: 467, endPoint y: 1257, distance: 357.3
drag, startPoint x: 372, startPoint y: 1257, endPoint x: 159, endPoint y: 1173, distance: 229.0
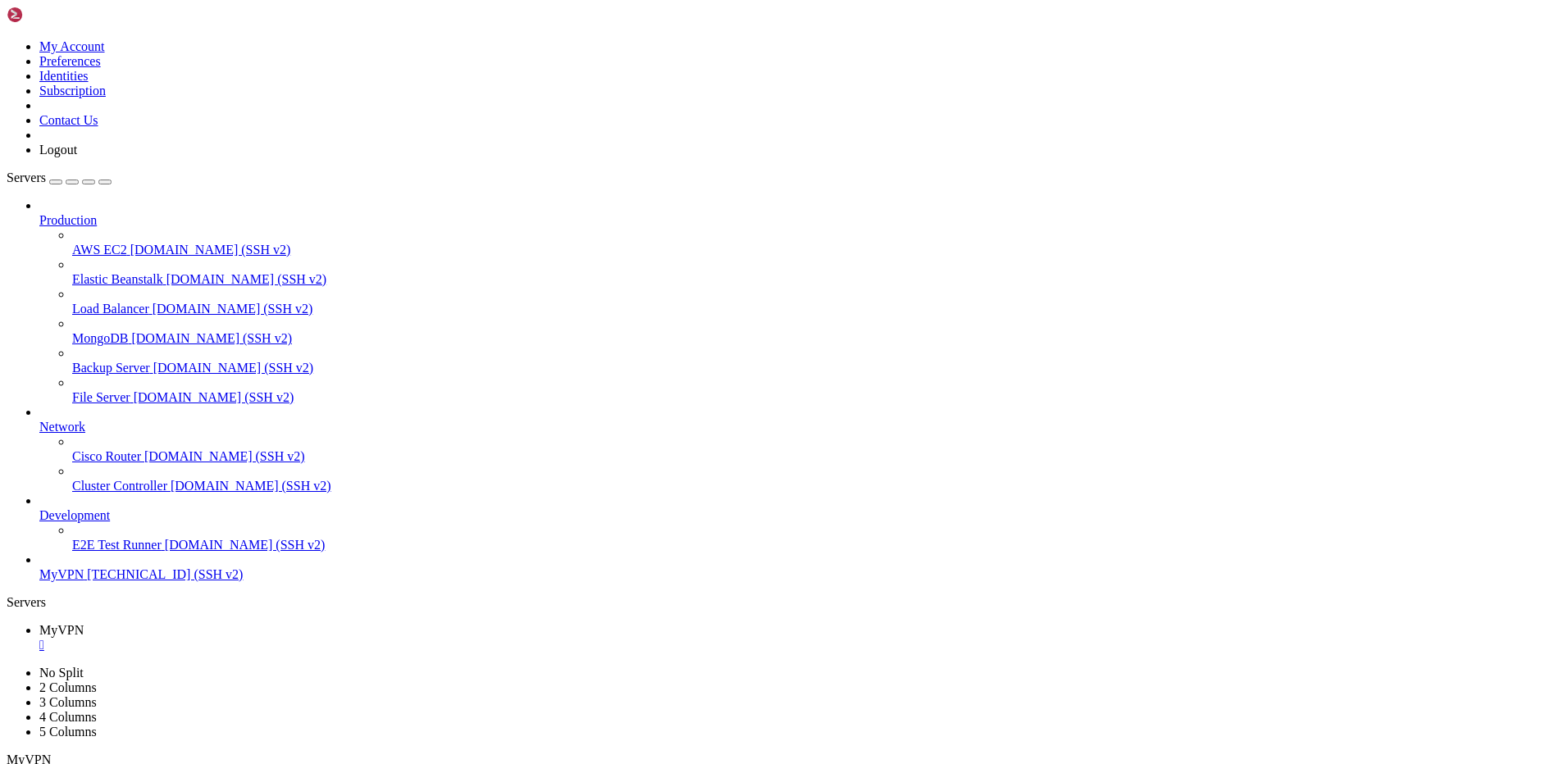
drag, startPoint x: 372, startPoint y: 1354, endPoint x: 153, endPoint y: 1274, distance: 233.2
drag, startPoint x: 169, startPoint y: 1279, endPoint x: 382, endPoint y: 1267, distance: 213.3
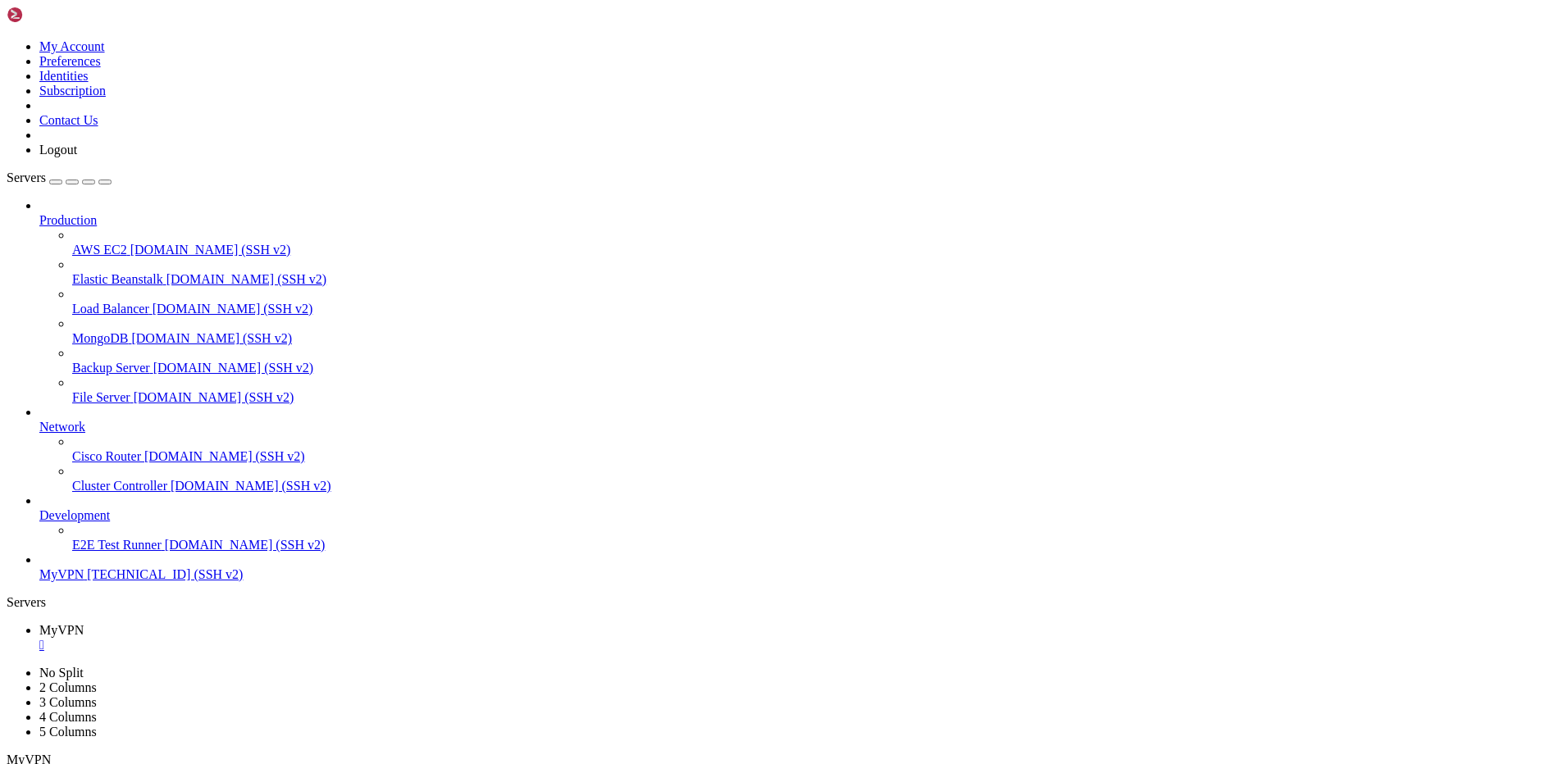
drag, startPoint x: 180, startPoint y: 1315, endPoint x: 14, endPoint y: 959, distance: 392.8
drag, startPoint x: 172, startPoint y: 1330, endPoint x: 158, endPoint y: 1333, distance: 14.3
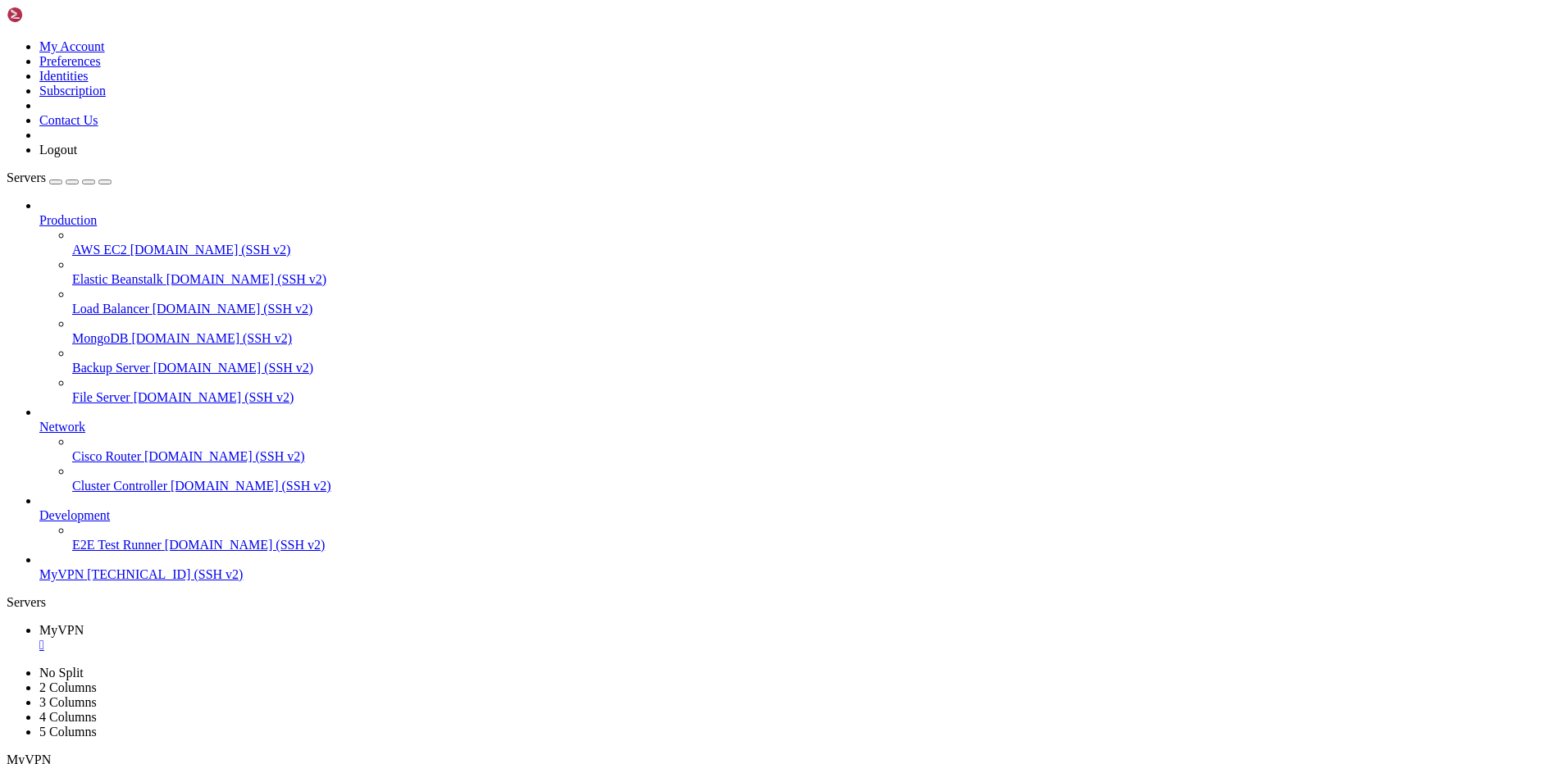
drag, startPoint x: 160, startPoint y: 1553, endPoint x: 407, endPoint y: 1303, distance: 351.4
drag, startPoint x: 170, startPoint y: 1557, endPoint x: 12, endPoint y: 997, distance: 581.9
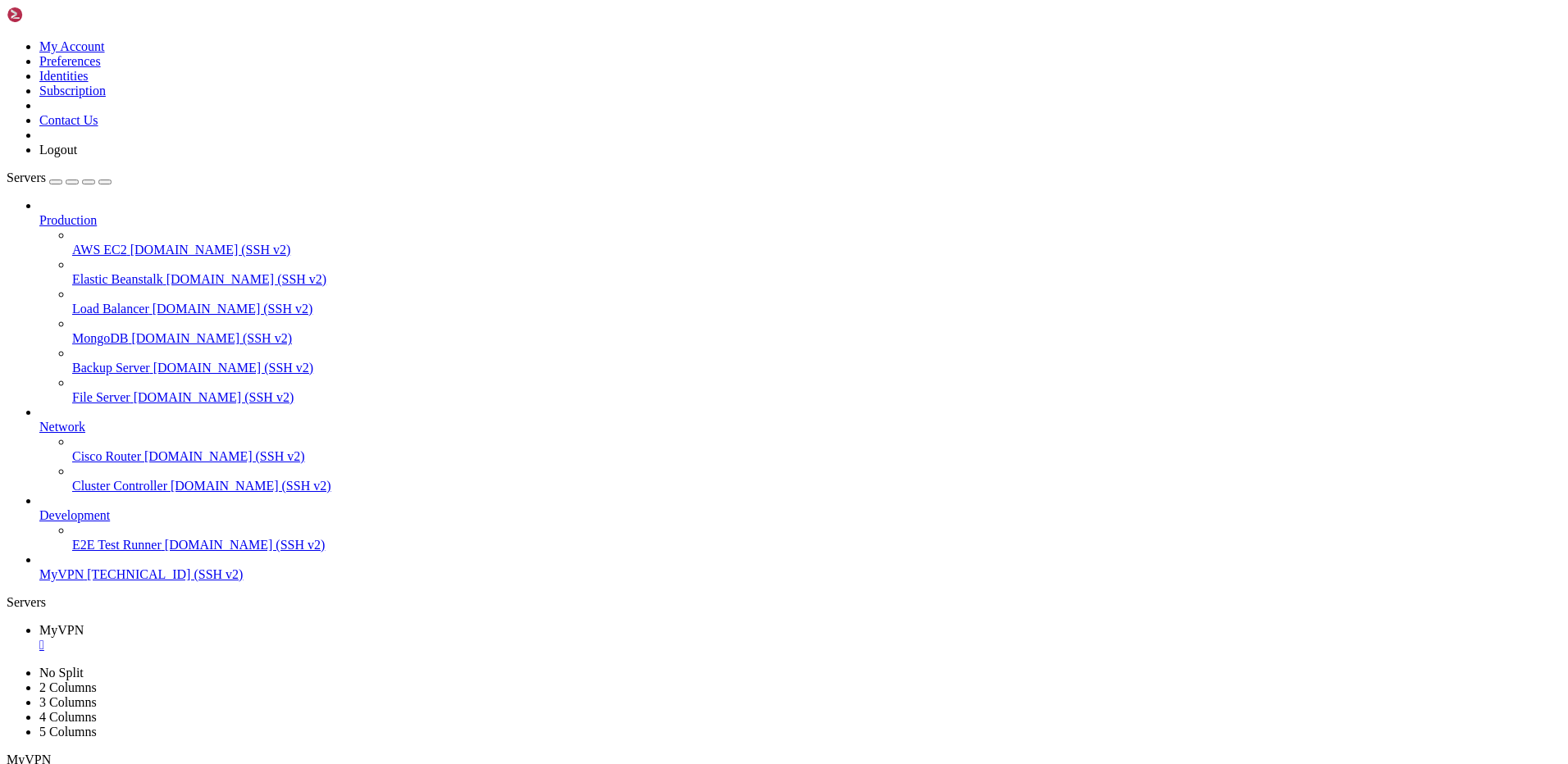
drag, startPoint x: 162, startPoint y: 1551, endPoint x: 336, endPoint y: 1552, distance: 174.0
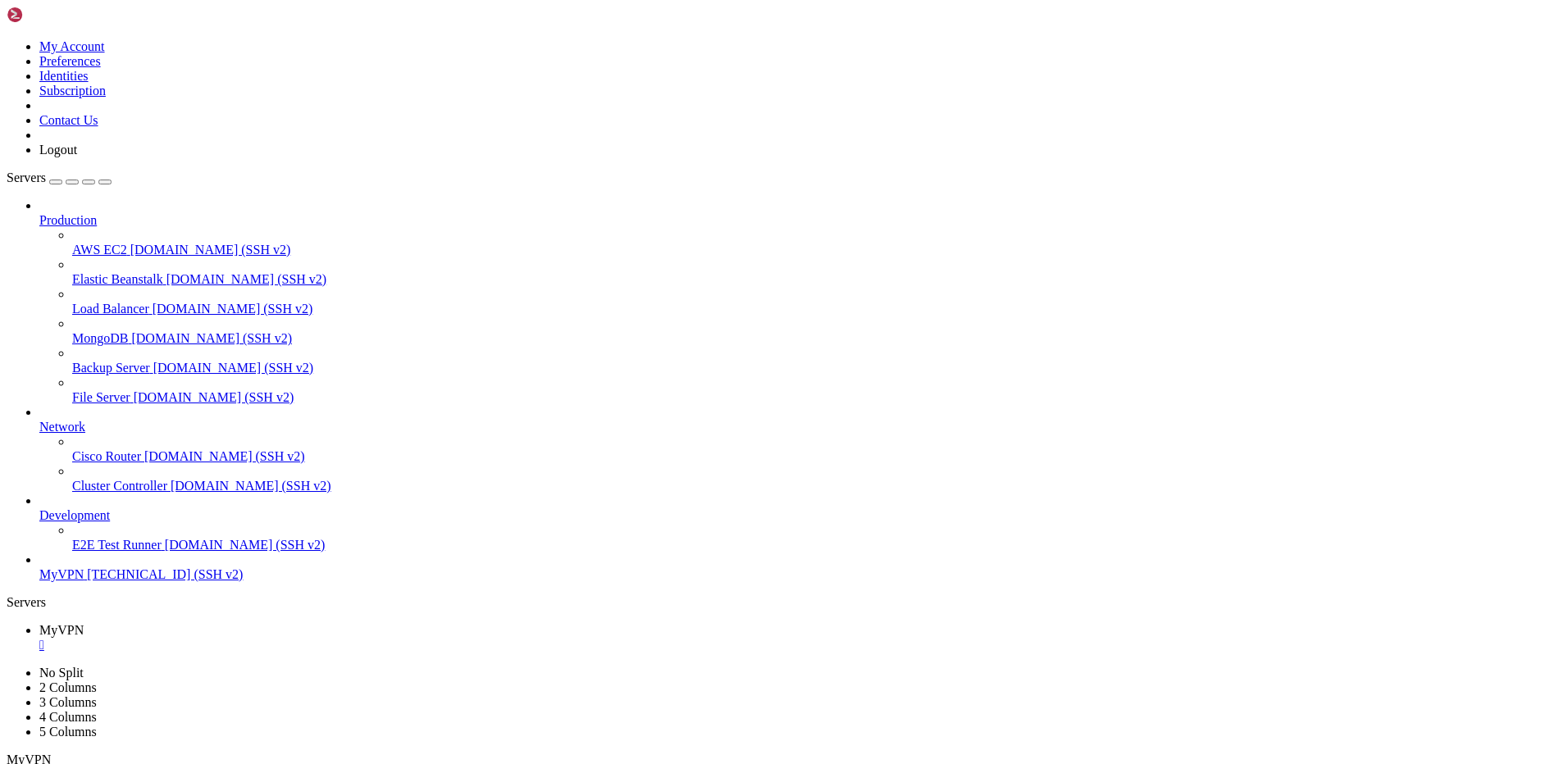
scroll to position [502, 0]
drag, startPoint x: 47, startPoint y: 1009, endPoint x: 370, endPoint y: 1011, distance: 323.0
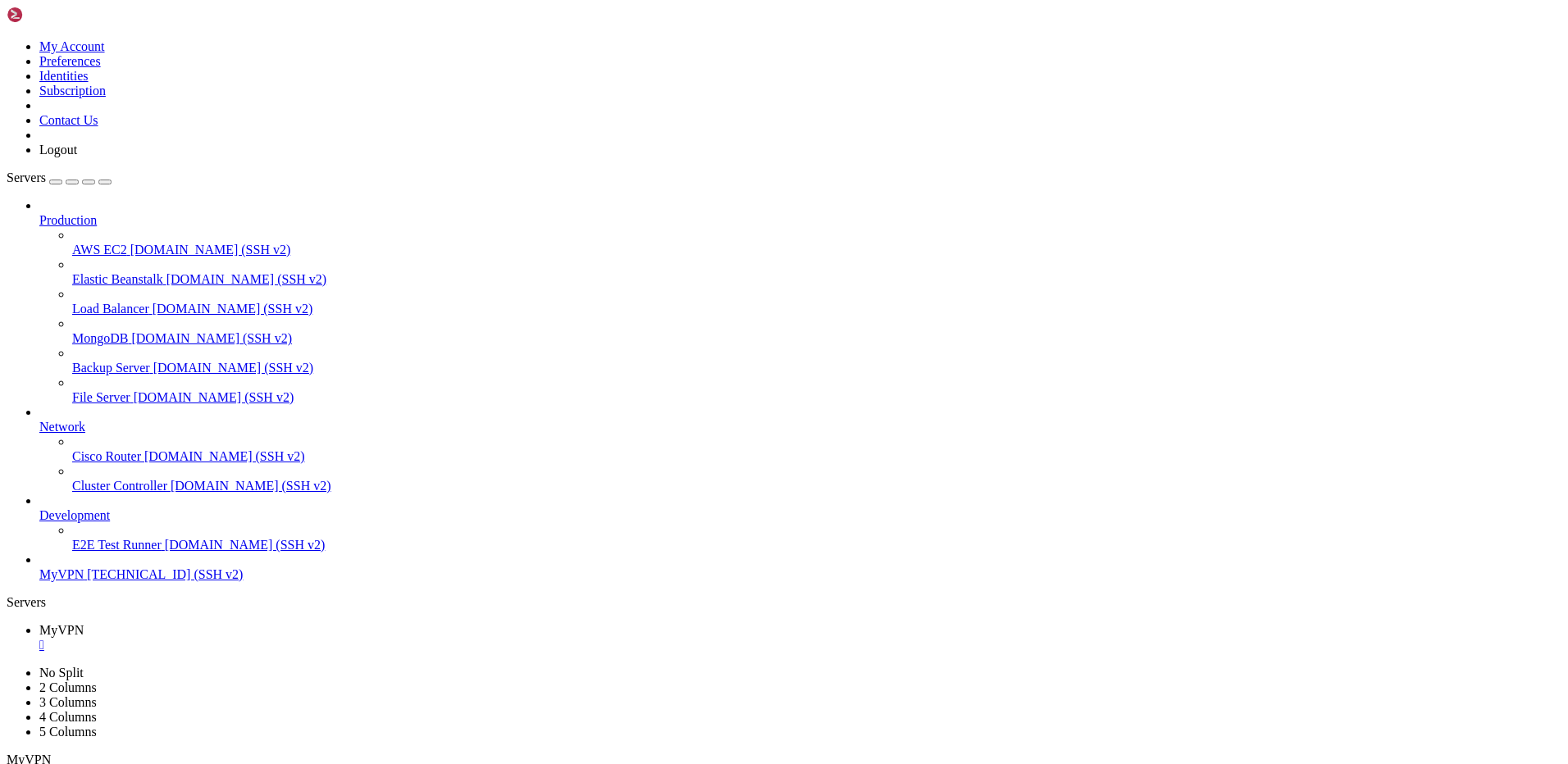
drag, startPoint x: 226, startPoint y: 1086, endPoint x: 181, endPoint y: 1065, distance: 49.7
drag, startPoint x: 61, startPoint y: 1015, endPoint x: 199, endPoint y: 1413, distance: 421.2
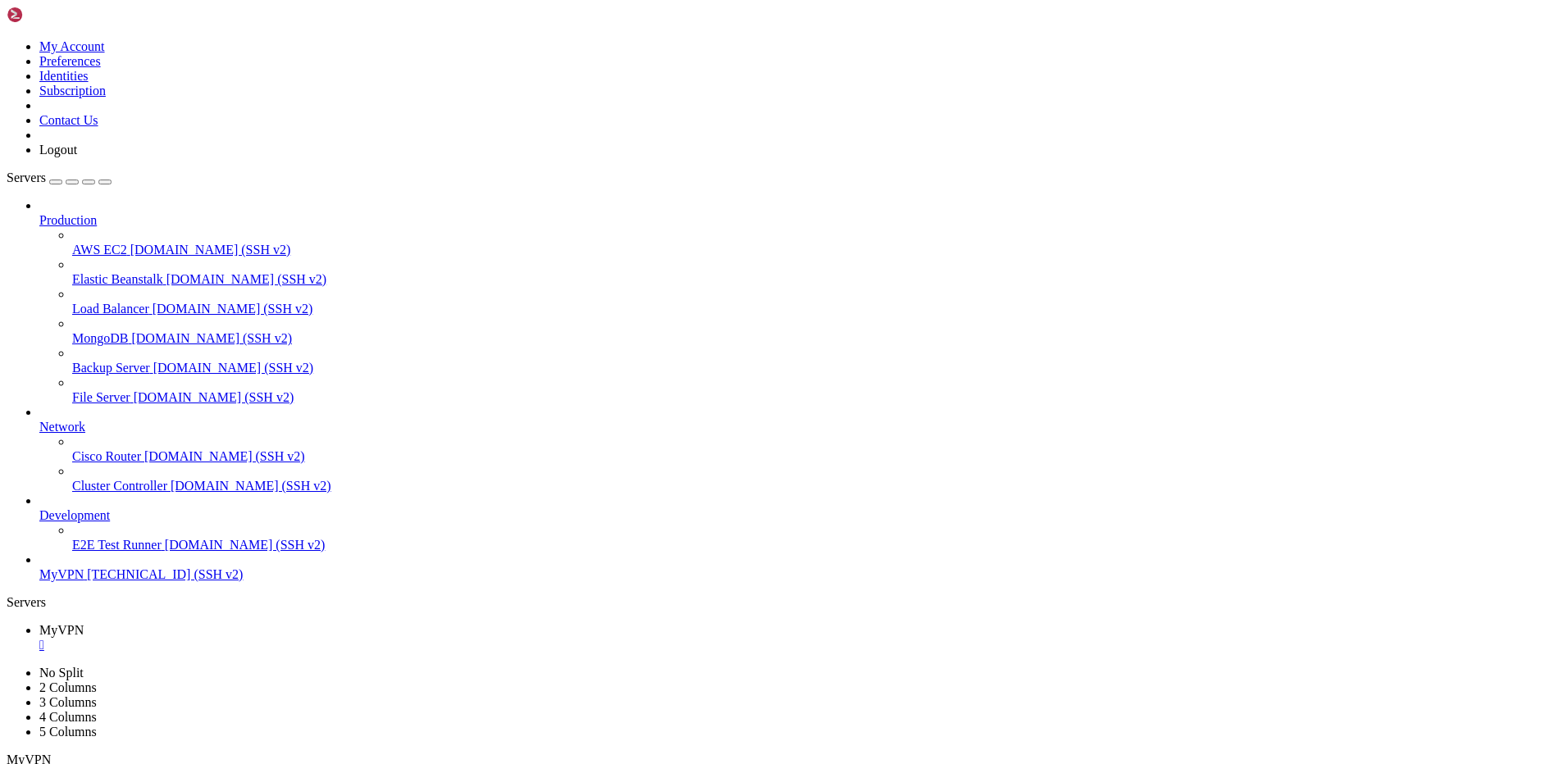
drag, startPoint x: 160, startPoint y: 1555, endPoint x: 506, endPoint y: 1550, distance: 346.0
drag, startPoint x: 168, startPoint y: 1526, endPoint x: 270, endPoint y: 1536, distance: 102.5
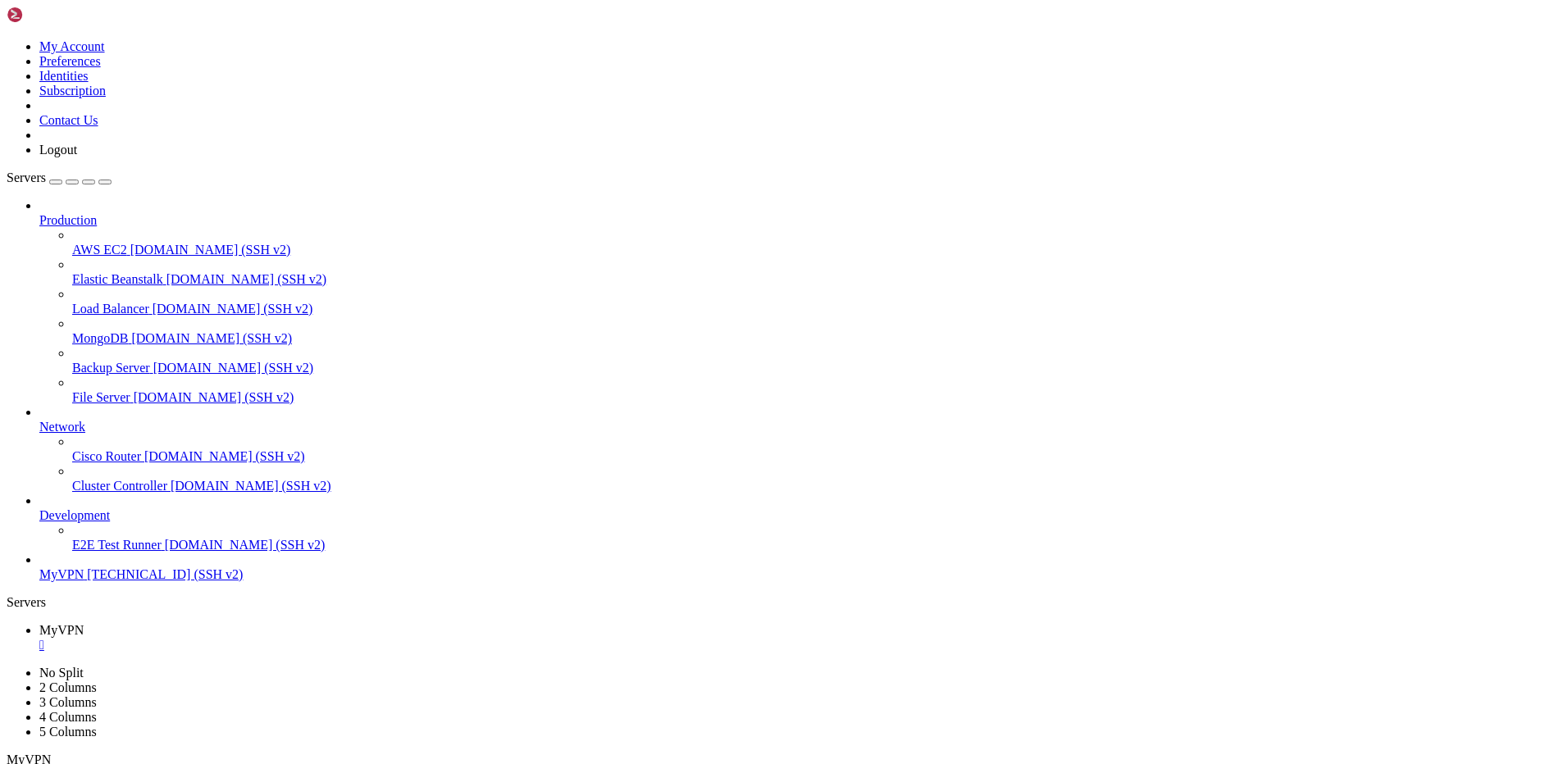
drag, startPoint x: 174, startPoint y: 1554, endPoint x: 14, endPoint y: 981, distance: 594.9
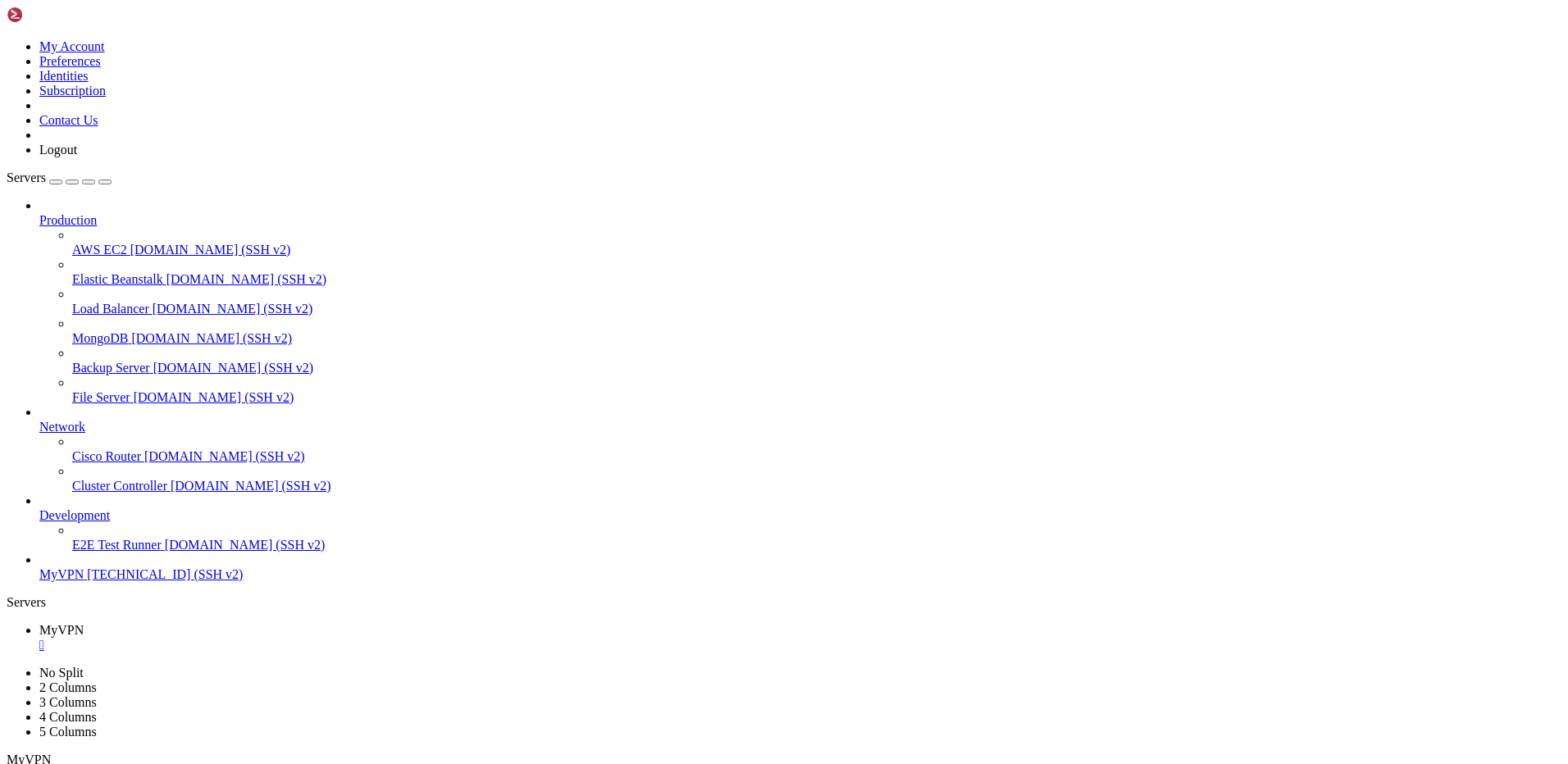
drag, startPoint x: 172, startPoint y: 1555, endPoint x: 812, endPoint y: 1542, distance: 640.1
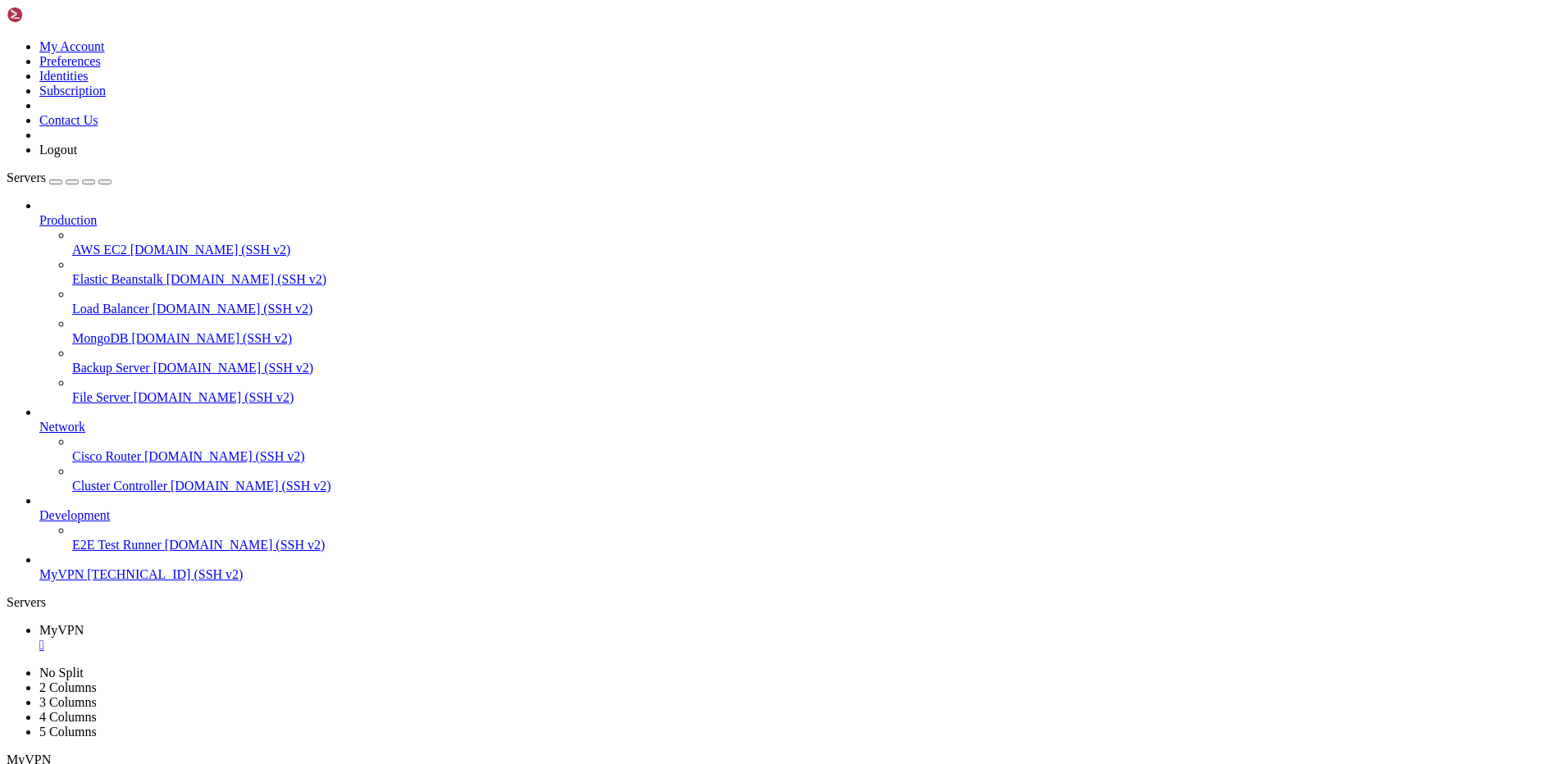
scroll to position [1421, 0]
drag, startPoint x: 181, startPoint y: 1557, endPoint x: 872, endPoint y: 1318, distance: 731.2
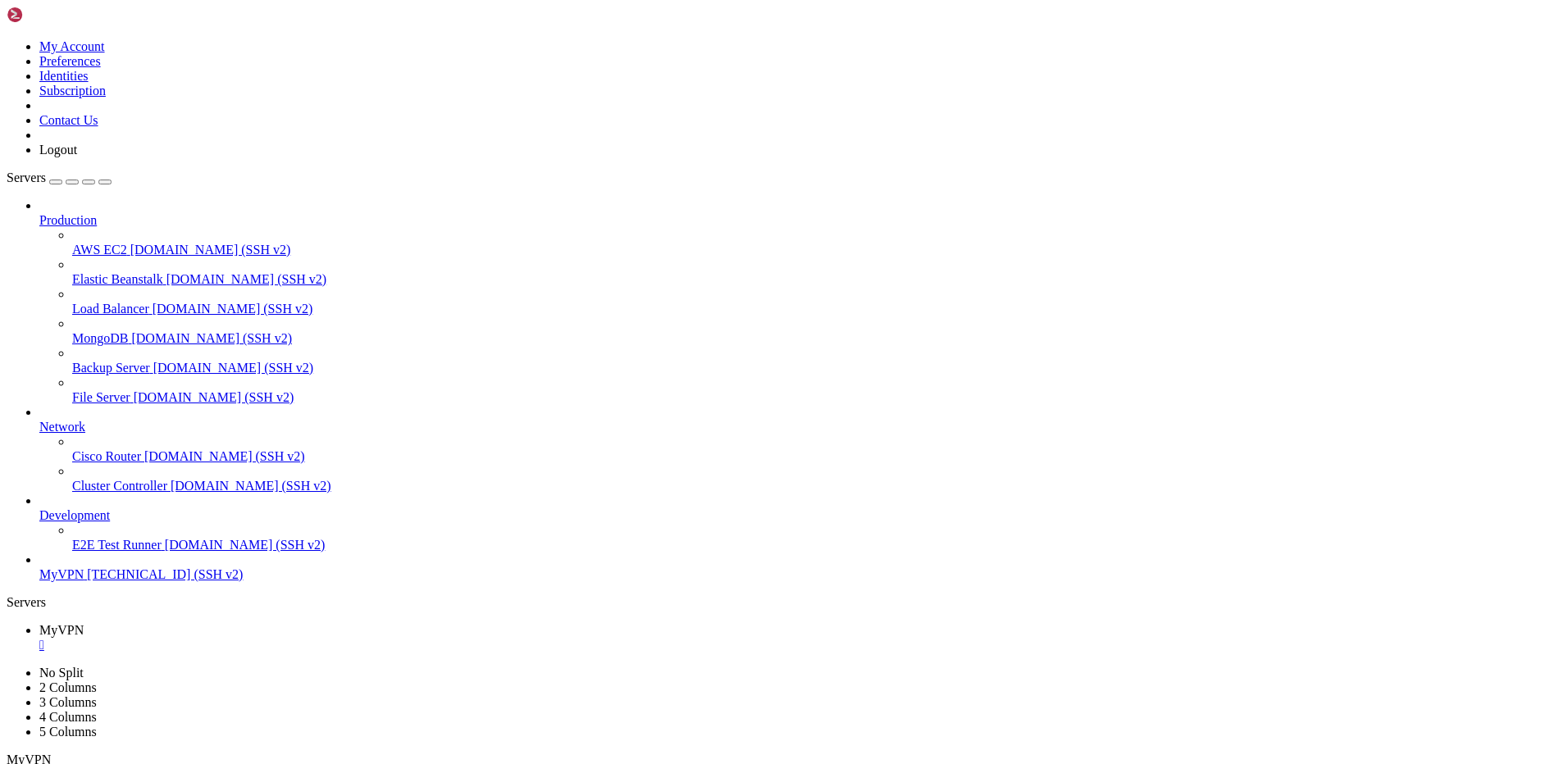
drag, startPoint x: 164, startPoint y: 1553, endPoint x: 489, endPoint y: 1547, distance: 325.1
drag, startPoint x: 383, startPoint y: 1563, endPoint x: 380, endPoint y: 1549, distance: 14.3
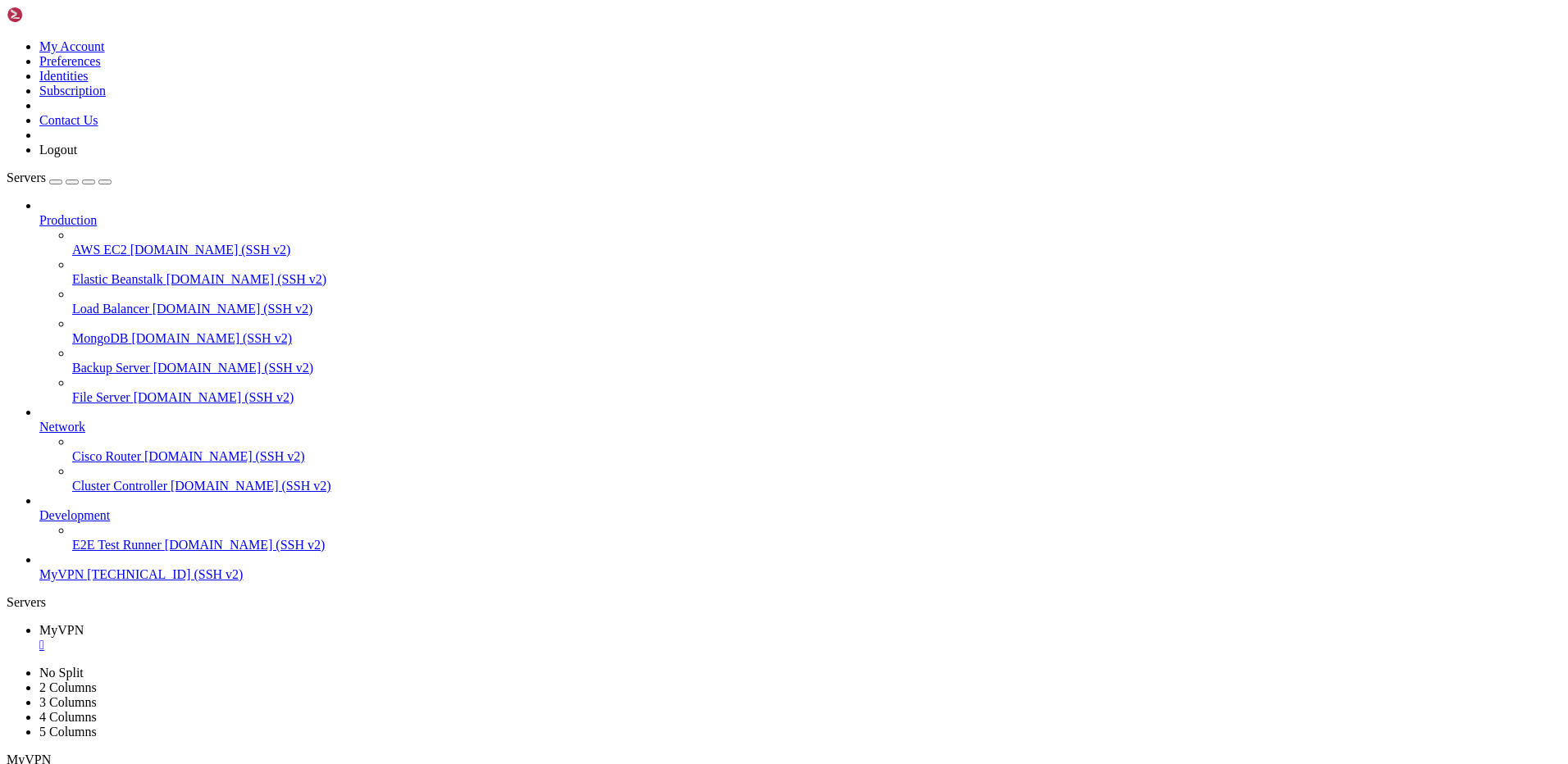
drag, startPoint x: 374, startPoint y: 1557, endPoint x: 306, endPoint y: 1541, distance: 69.9
drag, startPoint x: 165, startPoint y: 1554, endPoint x: 366, endPoint y: 1560, distance: 201.1
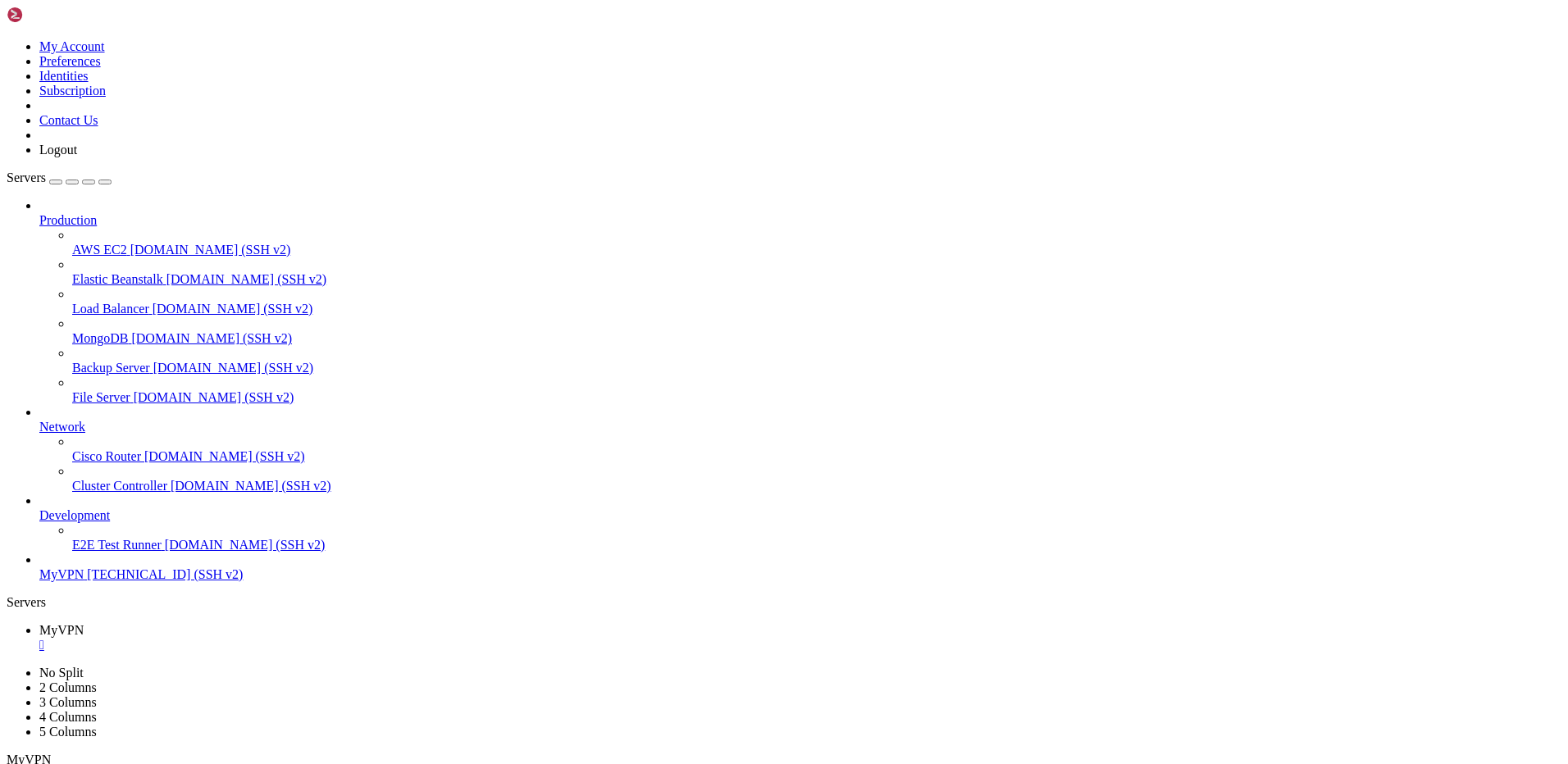
drag, startPoint x: 14, startPoint y: 1425, endPoint x: 207, endPoint y: 1554, distance: 232.1
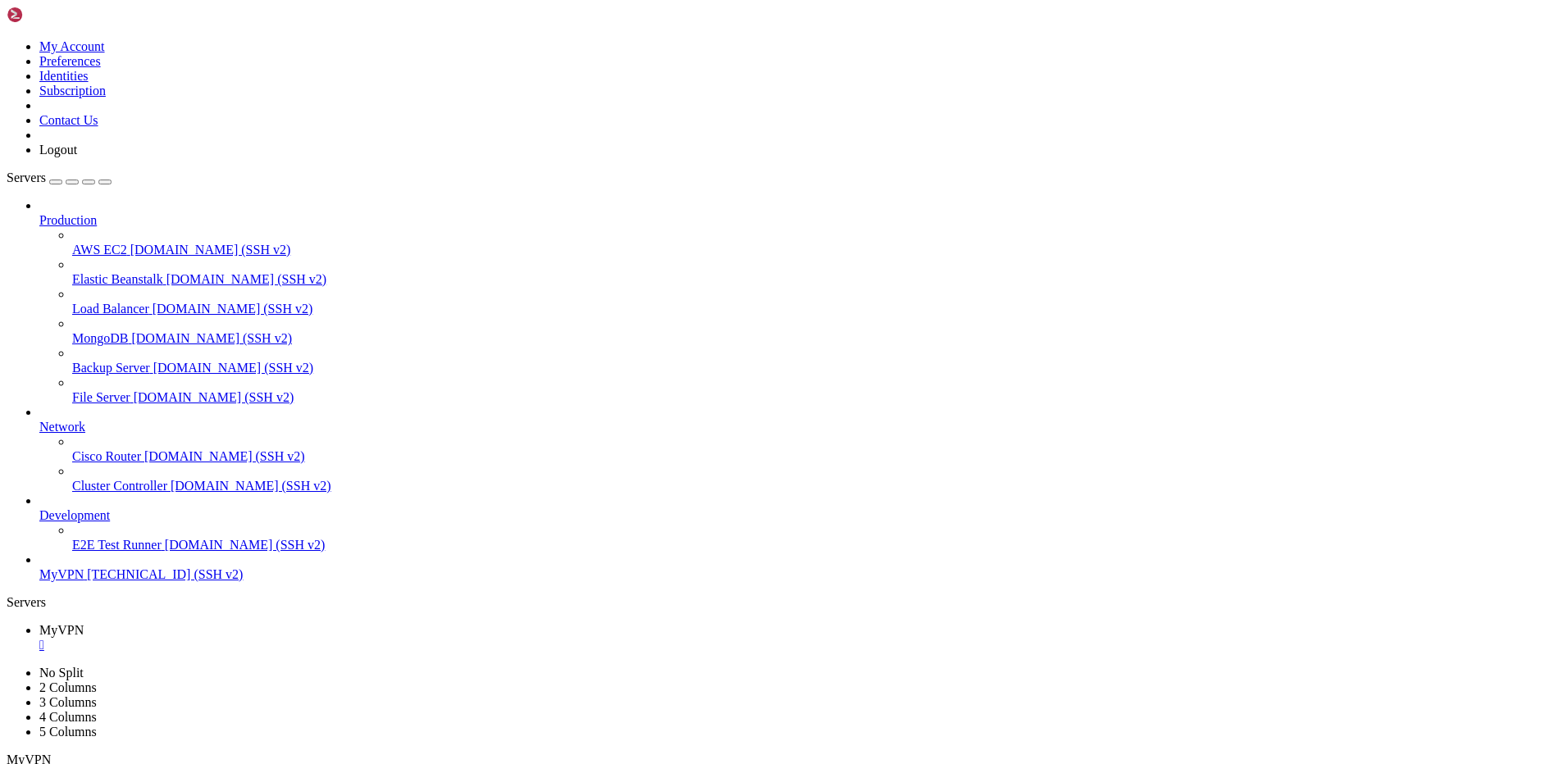
drag, startPoint x: 27, startPoint y: 1177, endPoint x: 209, endPoint y: 1481, distance: 354.3
drag, startPoint x: 337, startPoint y: 1467, endPoint x: 273, endPoint y: 1493, distance: 69.1
drag, startPoint x: 224, startPoint y: 1544, endPoint x: 215, endPoint y: 1552, distance: 12.0
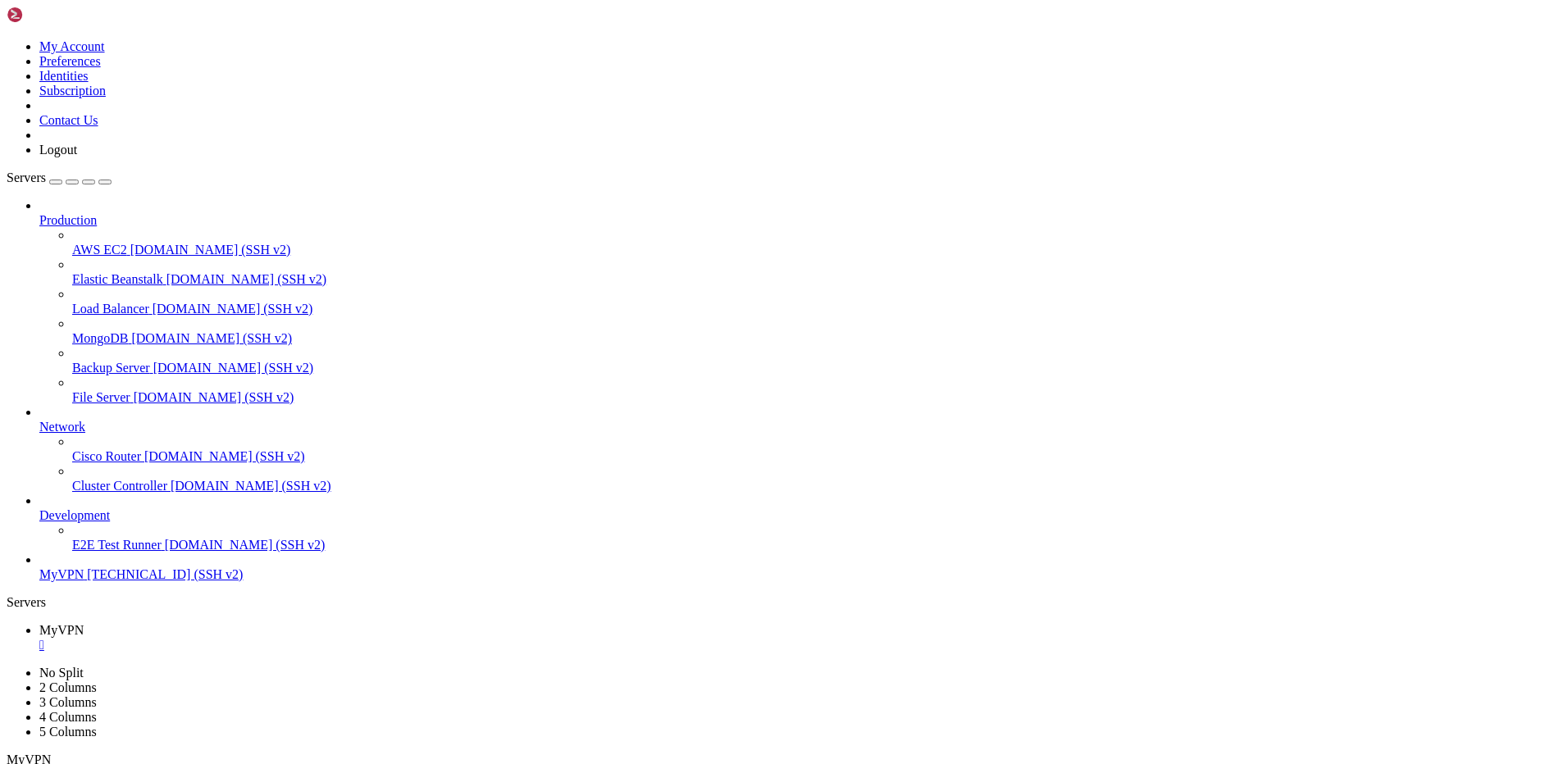
drag, startPoint x: 202, startPoint y: 1561, endPoint x: 8, endPoint y: 939, distance: 651.6
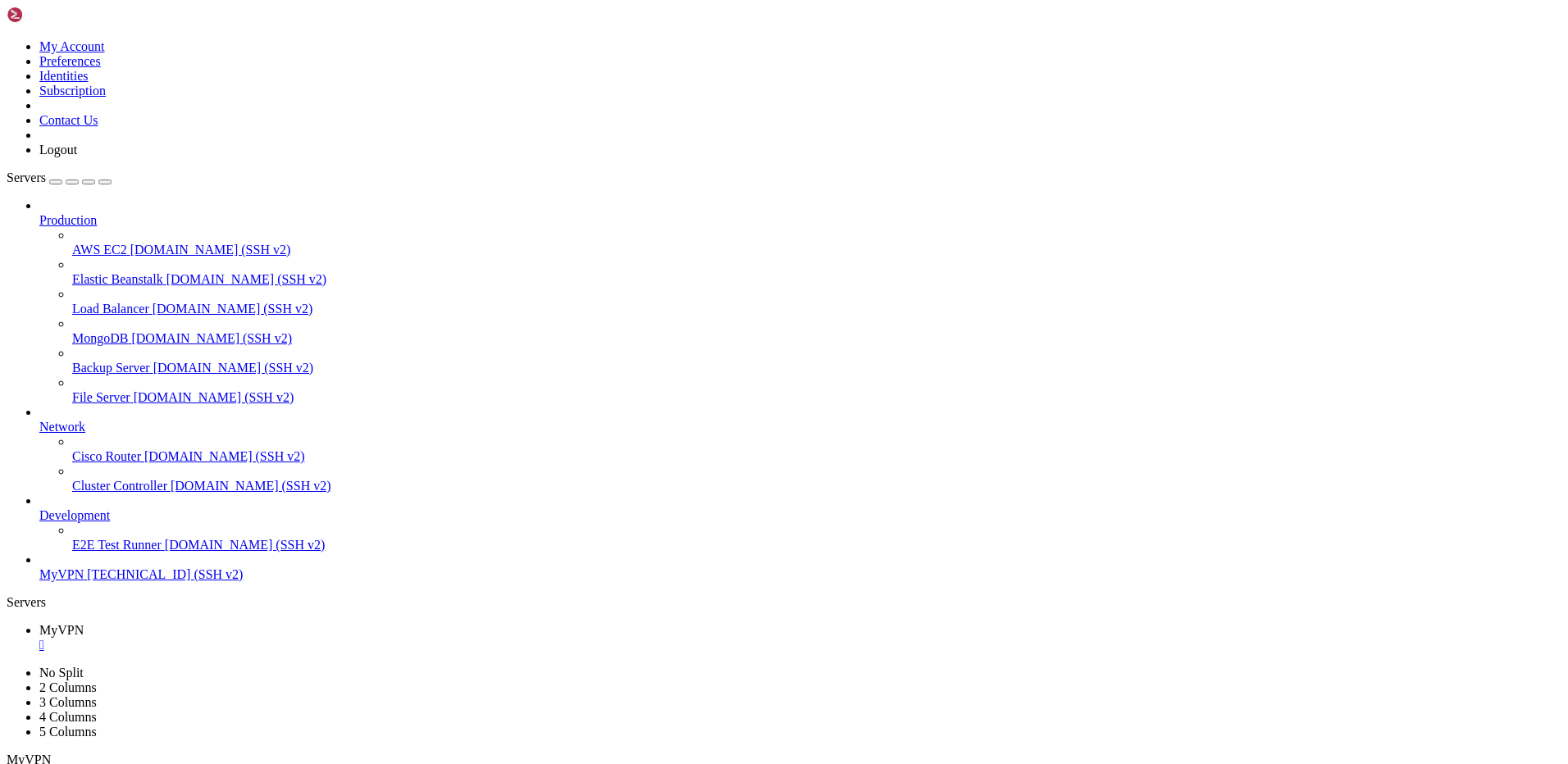
drag, startPoint x: 153, startPoint y: 1516, endPoint x: 14, endPoint y: 1043, distance: 493.0
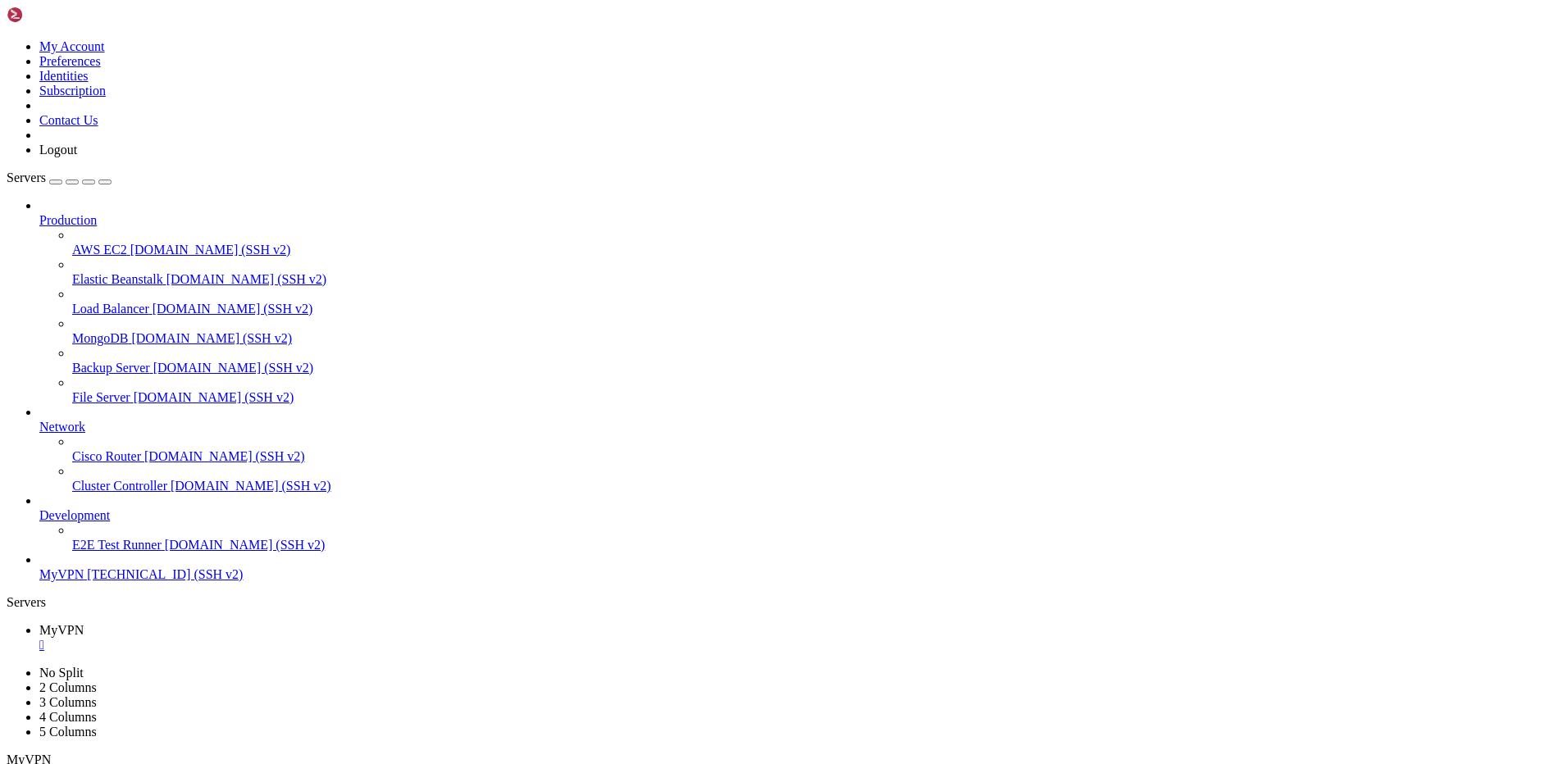
drag, startPoint x: 194, startPoint y: 1548, endPoint x: 5, endPoint y: 1002, distance: 577.8
drag, startPoint x: 288, startPoint y: 1509, endPoint x: 269, endPoint y: 1480, distance: 34.7
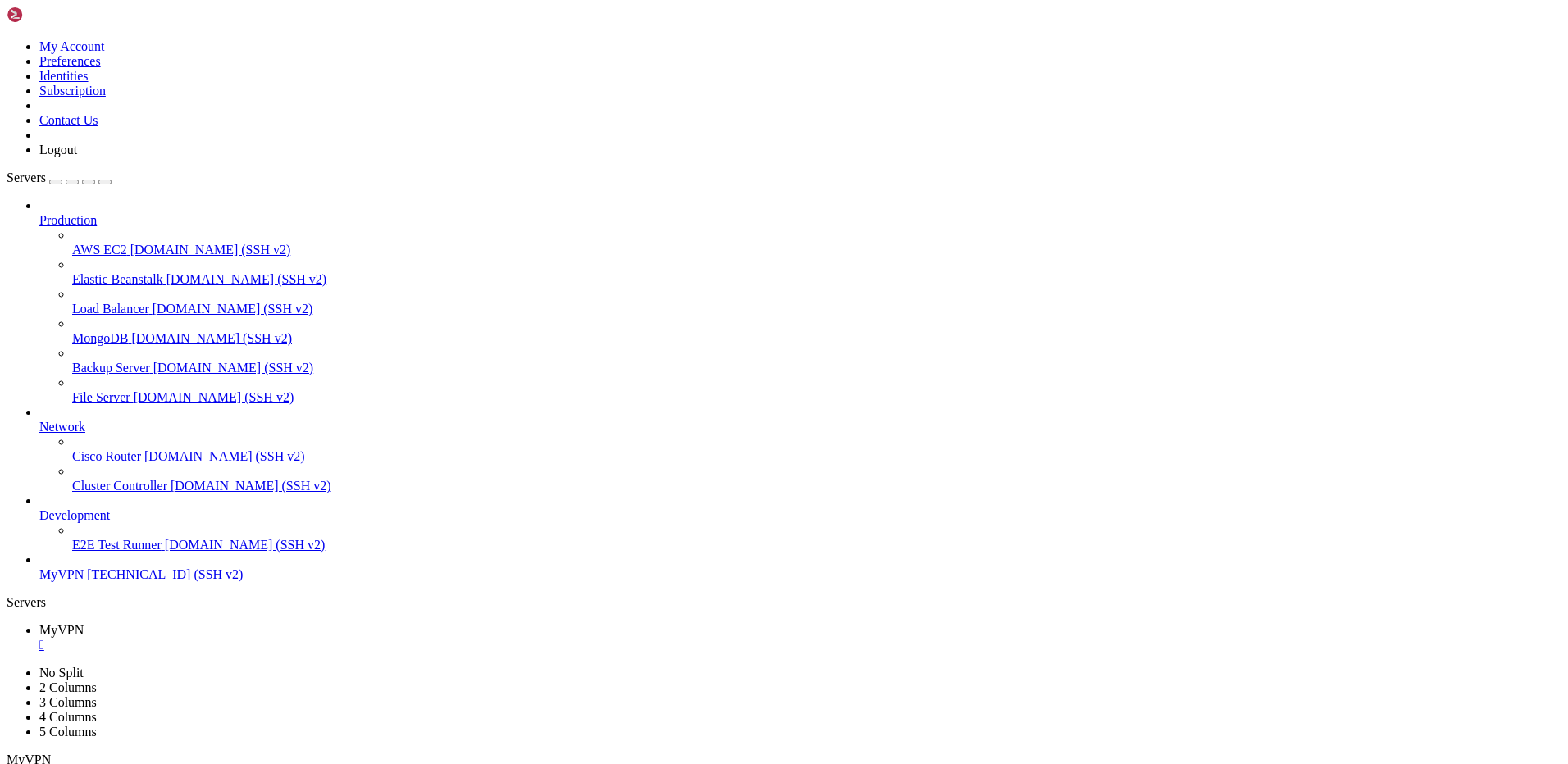
drag, startPoint x: 184, startPoint y: 1554, endPoint x: 609, endPoint y: 1445, distance: 438.8
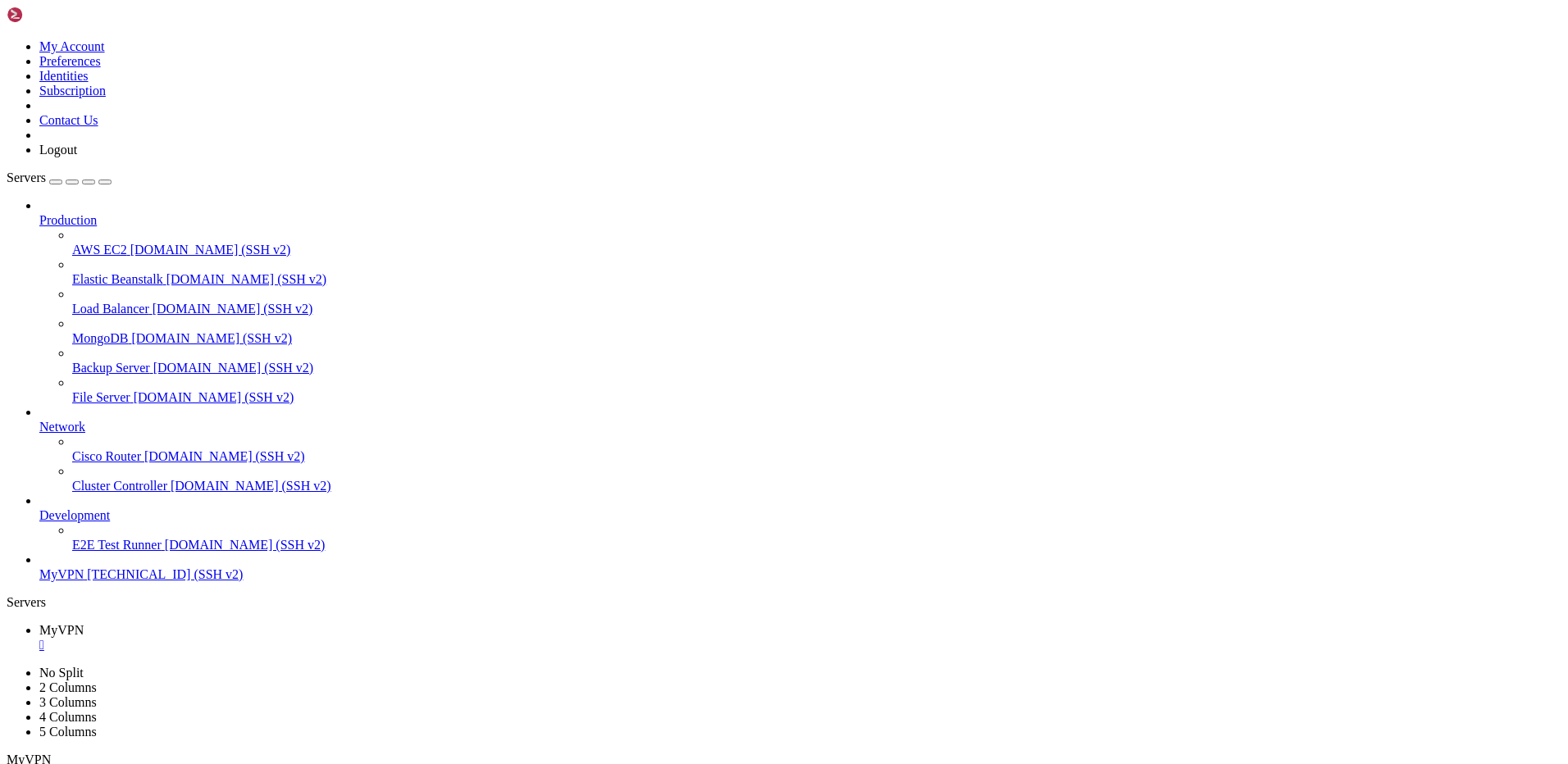
scroll to position [1812, 0]
drag, startPoint x: 167, startPoint y: 1555, endPoint x: 14, endPoint y: 922, distance: 651.2
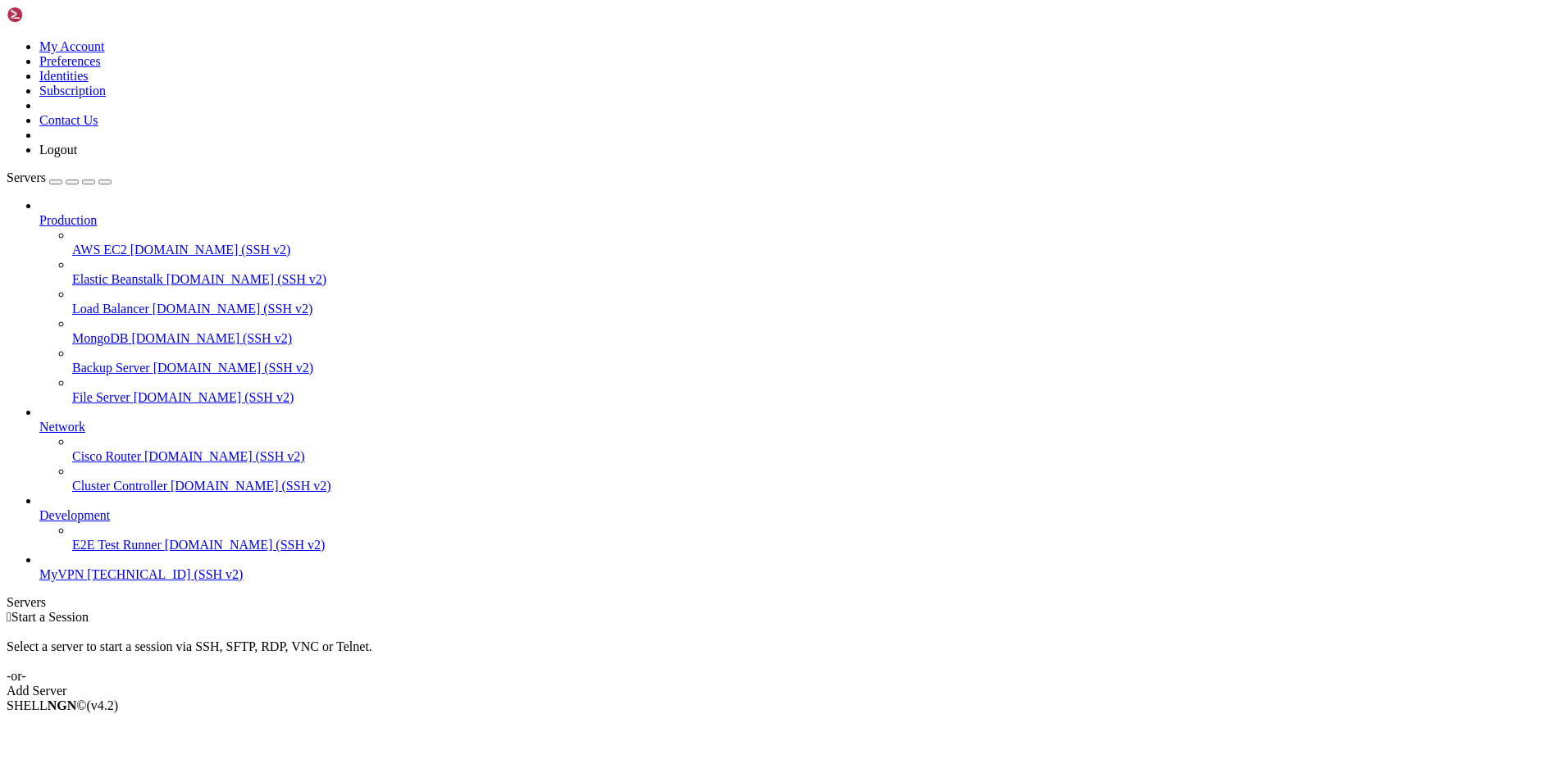
click at [102, 581] on span "[TECHNICAL_ID] (SSH v2)" at bounding box center [165, 575] width 156 height 14
click at [45, 582] on link "MyVPN 194.135.25.159 (SSH v2)" at bounding box center [800, 575] width 1522 height 14
click at [46, 582] on link "MyVPN [TECHNICAL_ID] (SSH v2)" at bounding box center [800, 575] width 1522 height 14
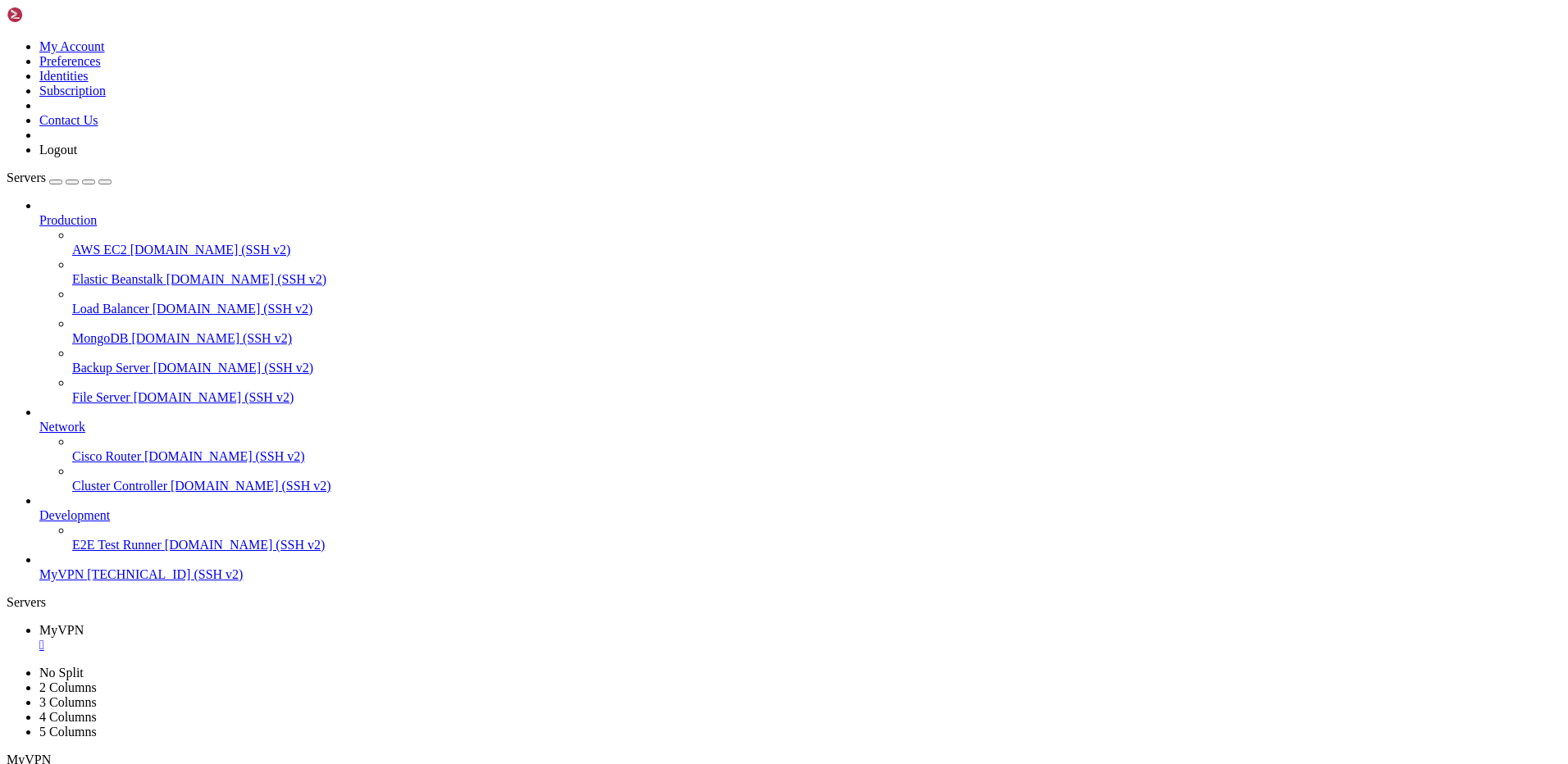
click at [134, 581] on span "[TECHNICAL_ID] (SSH v2)" at bounding box center [165, 575] width 156 height 14
drag, startPoint x: 233, startPoint y: 1101, endPoint x: 336, endPoint y: 1069, distance: 107.9
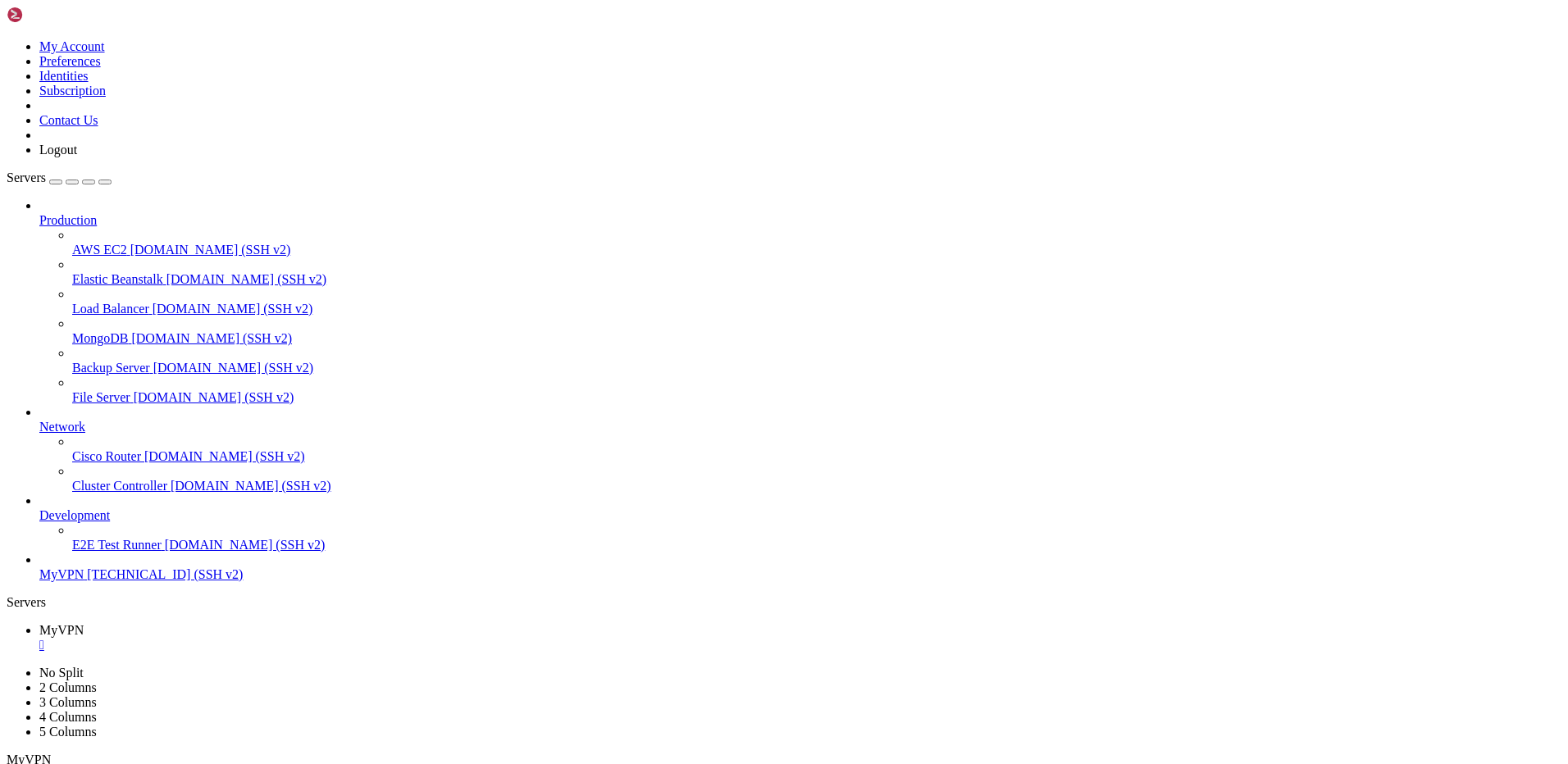
drag, startPoint x: 266, startPoint y: 1243, endPoint x: 228, endPoint y: 1178, distance: 75.3
drag, startPoint x: 190, startPoint y: 1110, endPoint x: 522, endPoint y: 1110, distance: 332.0
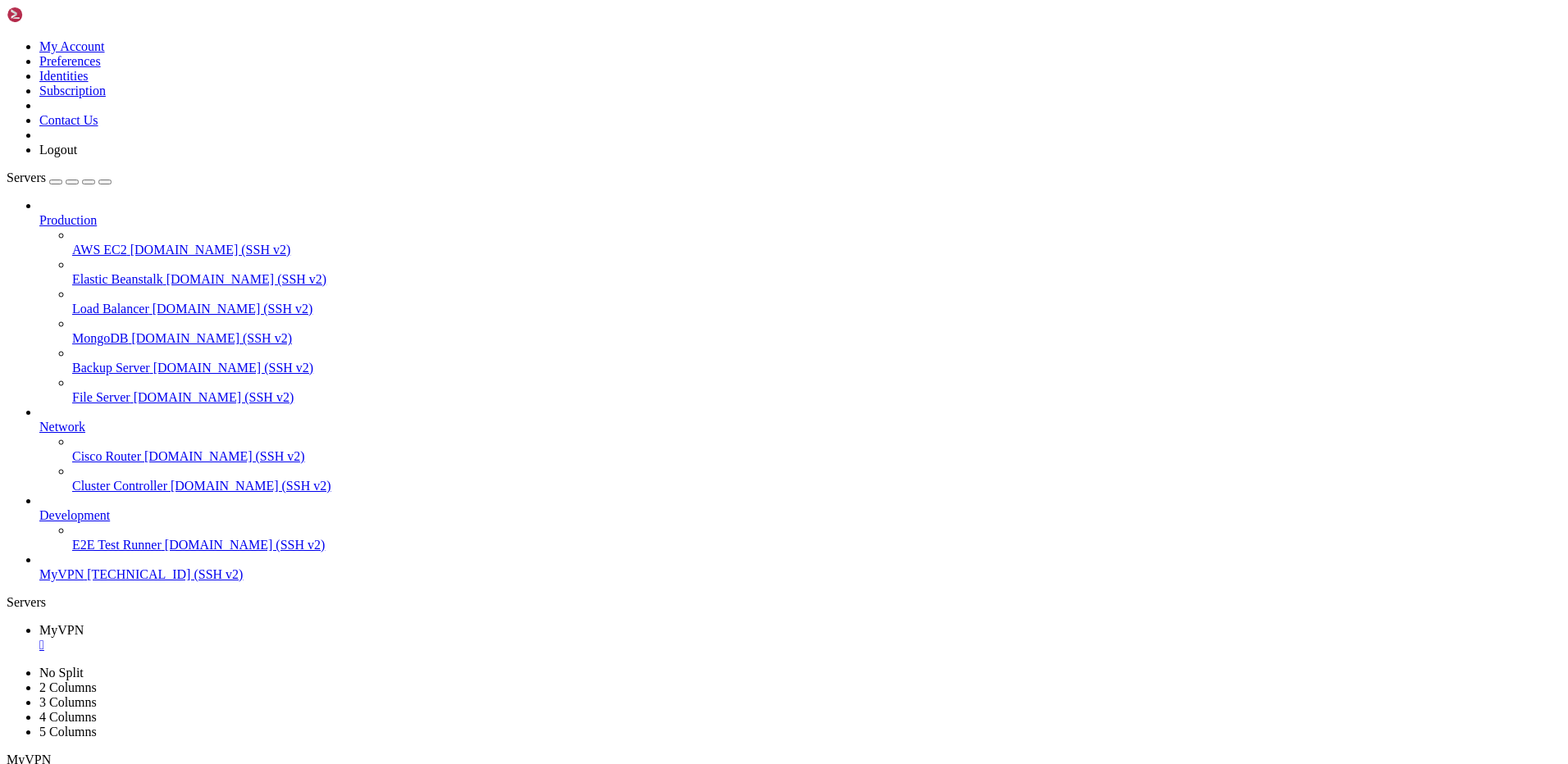
click at [165, 552] on span "[DOMAIN_NAME] (SSH v2)" at bounding box center [245, 545] width 161 height 14
click at [84, 581] on span "MyVPN" at bounding box center [61, 575] width 44 height 14
drag, startPoint x: 170, startPoint y: 1112, endPoint x: 92, endPoint y: 1146, distance: 85.1
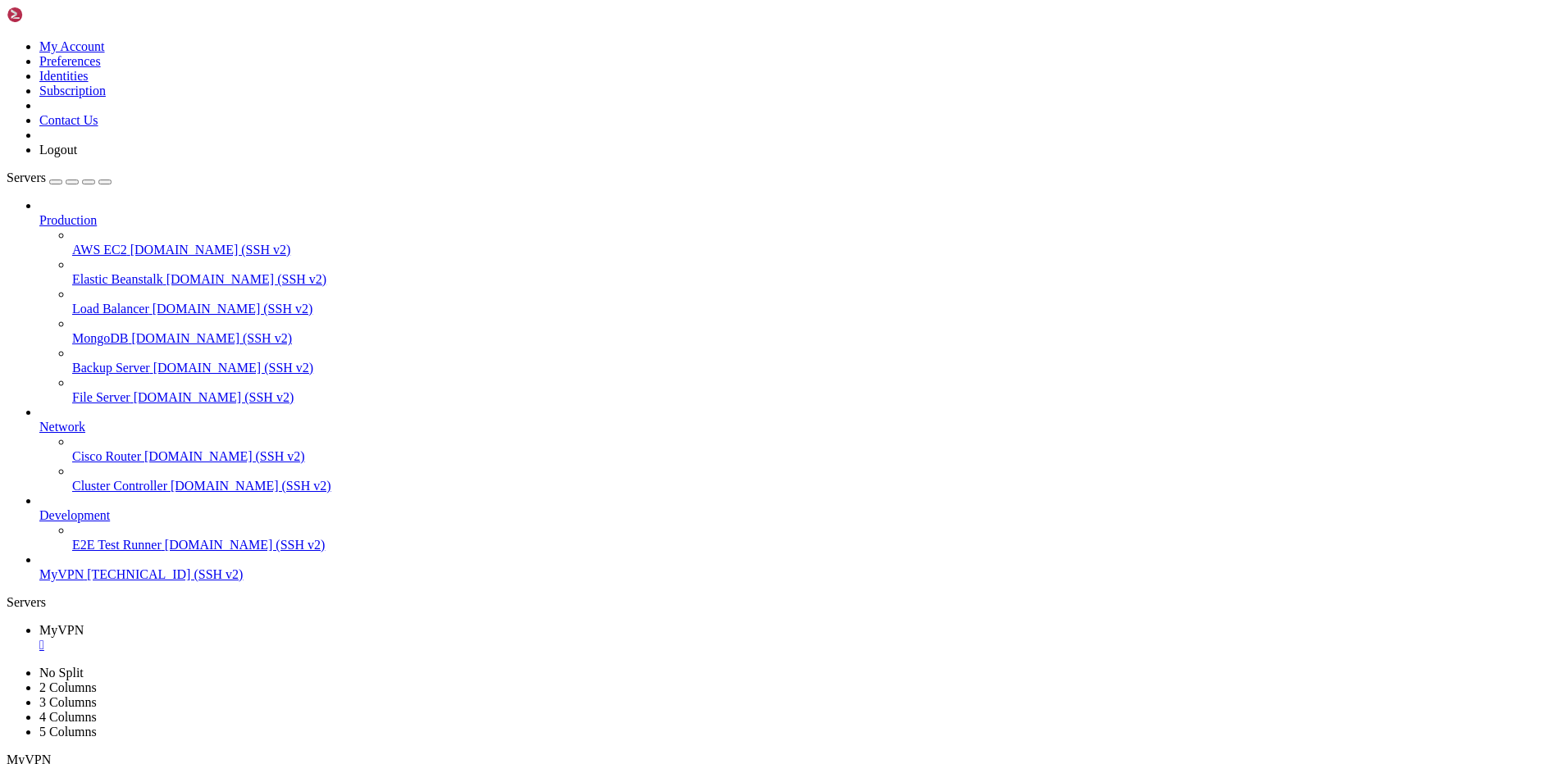
drag, startPoint x: 269, startPoint y: 1128, endPoint x: 281, endPoint y: 1128, distance: 12.0
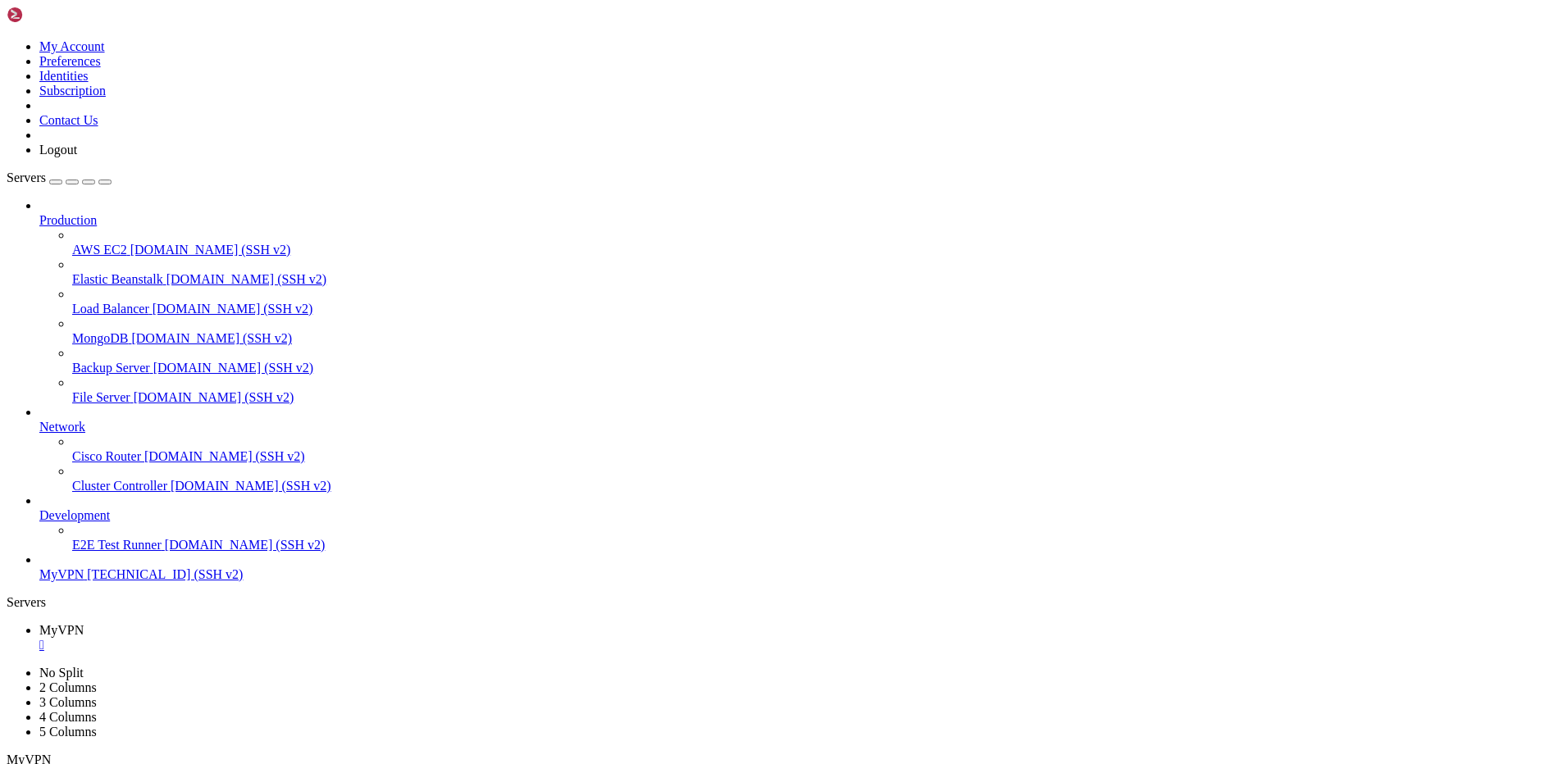
drag, startPoint x: 380, startPoint y: 1075, endPoint x: 362, endPoint y: 1091, distance: 24.1
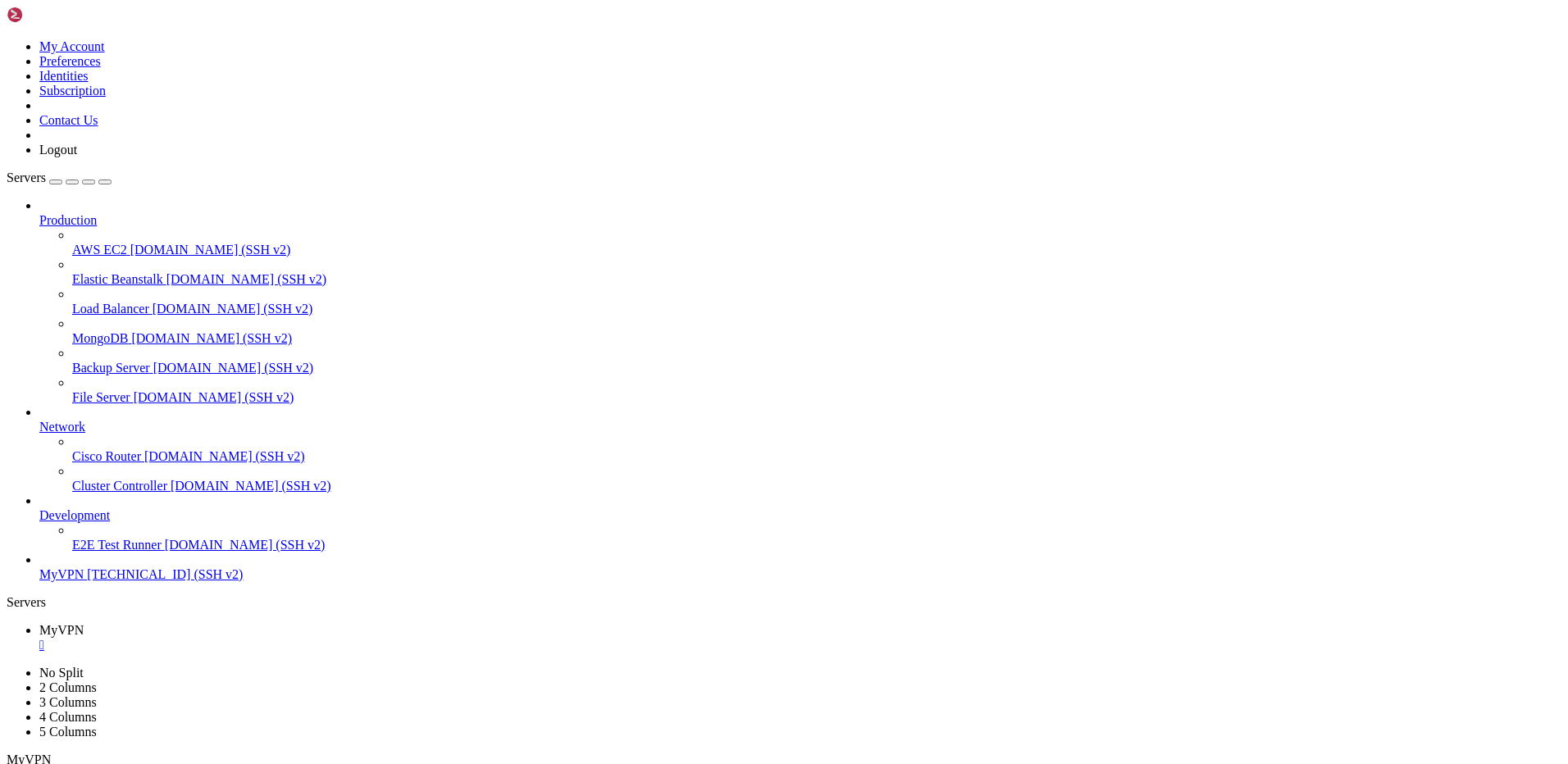
drag, startPoint x: 316, startPoint y: 1128, endPoint x: 266, endPoint y: 1120, distance: 50.6
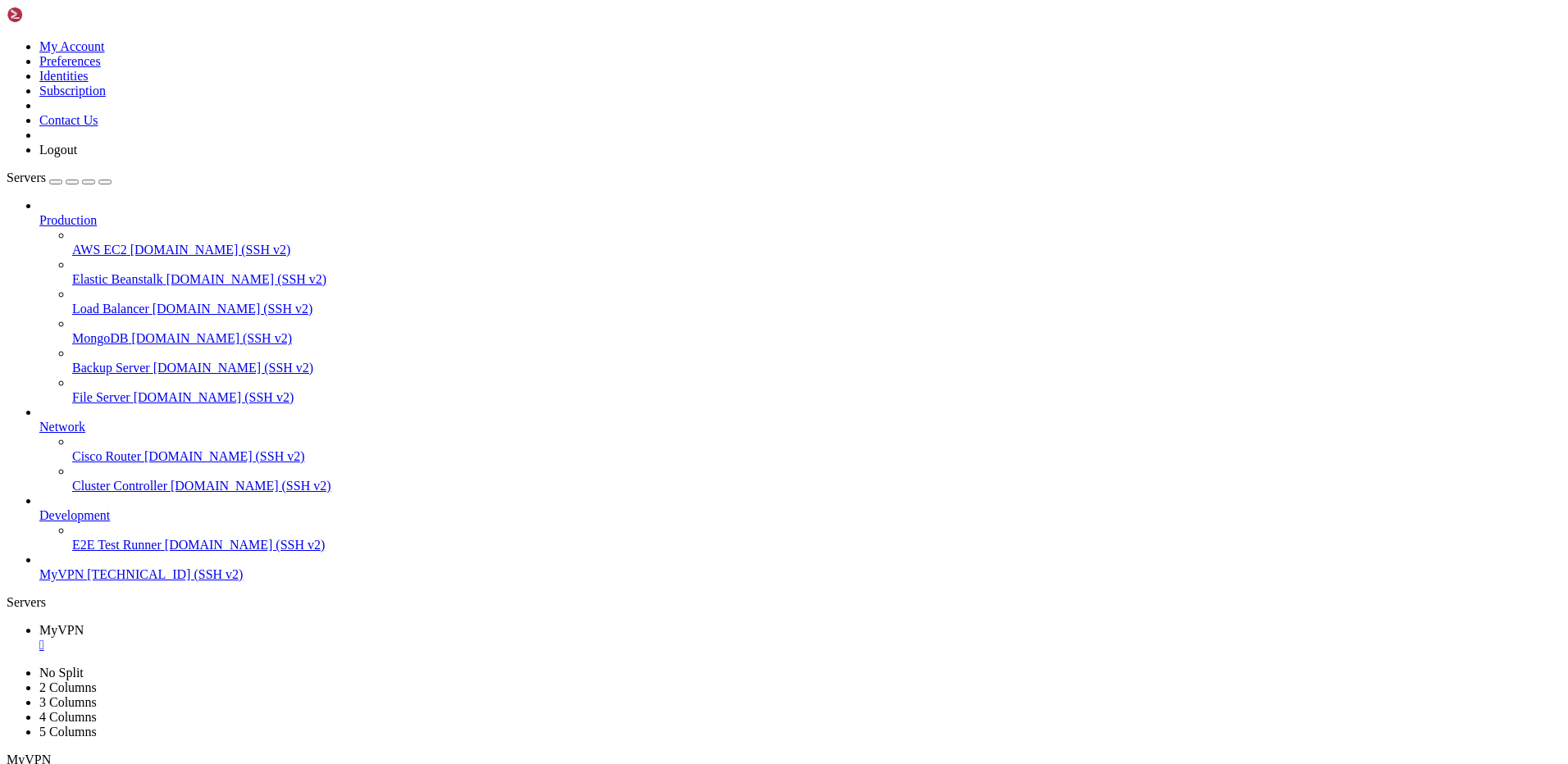
drag, startPoint x: 249, startPoint y: 1225, endPoint x: 14, endPoint y: 1096, distance: 268.1
drag, startPoint x: 176, startPoint y: 1298, endPoint x: 164, endPoint y: 1303, distance: 13.0
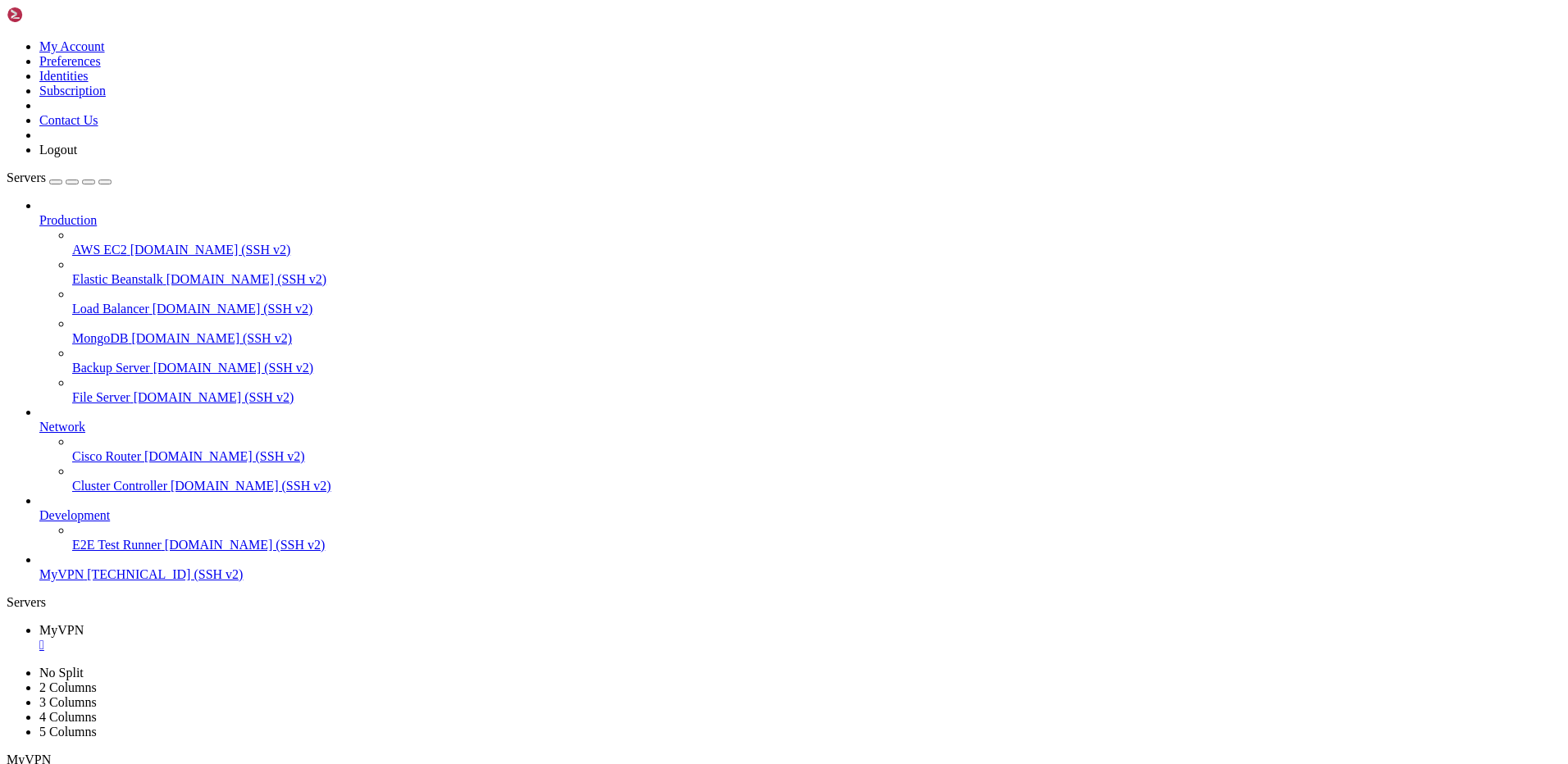
drag, startPoint x: 178, startPoint y: 1377, endPoint x: 13, endPoint y: 1315, distance: 176.3
drag, startPoint x: 189, startPoint y: 1390, endPoint x: 426, endPoint y: 1417, distance: 238.5
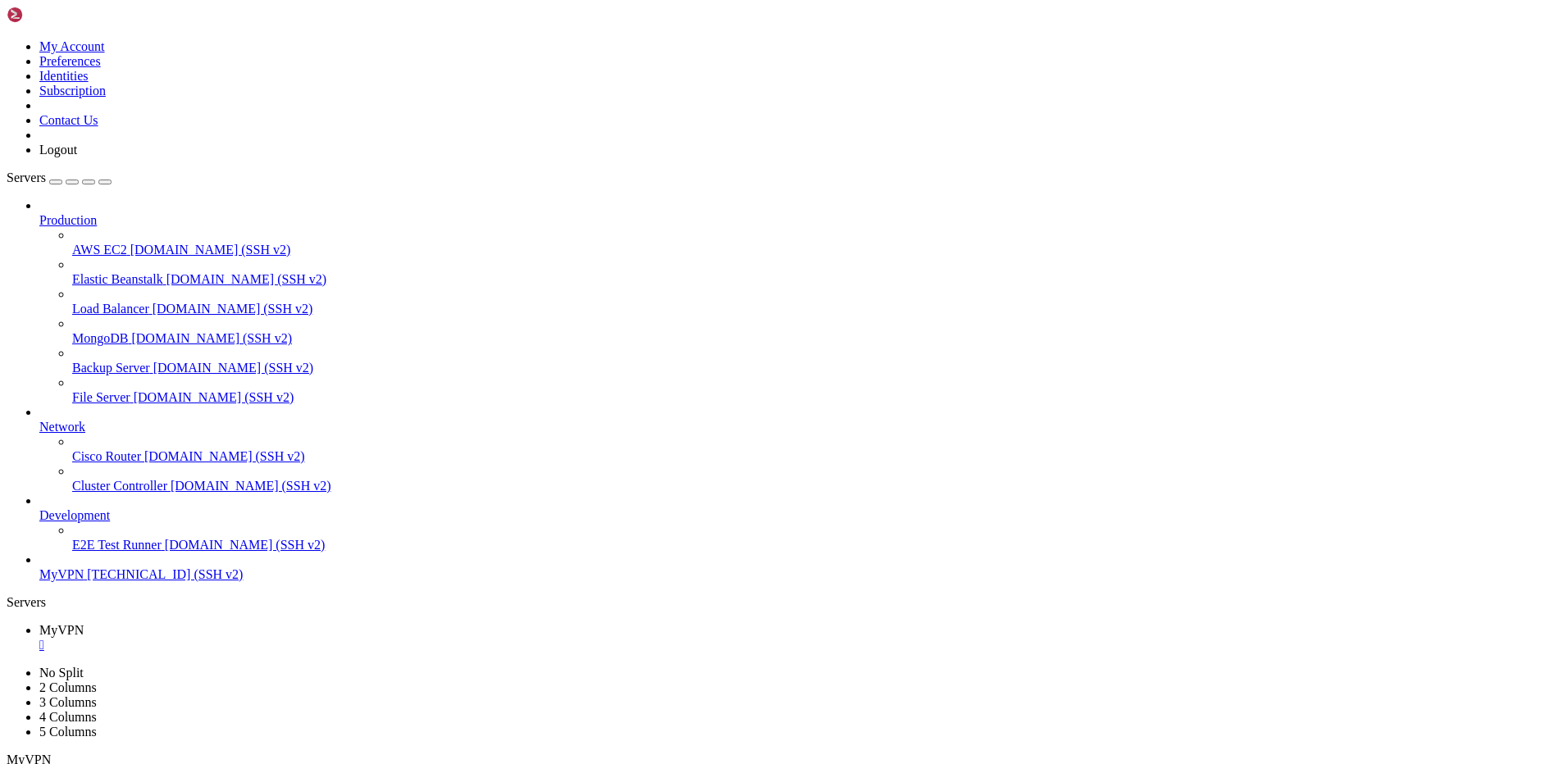
drag, startPoint x: 175, startPoint y: 1550, endPoint x: 6, endPoint y: 1498, distance: 176.8
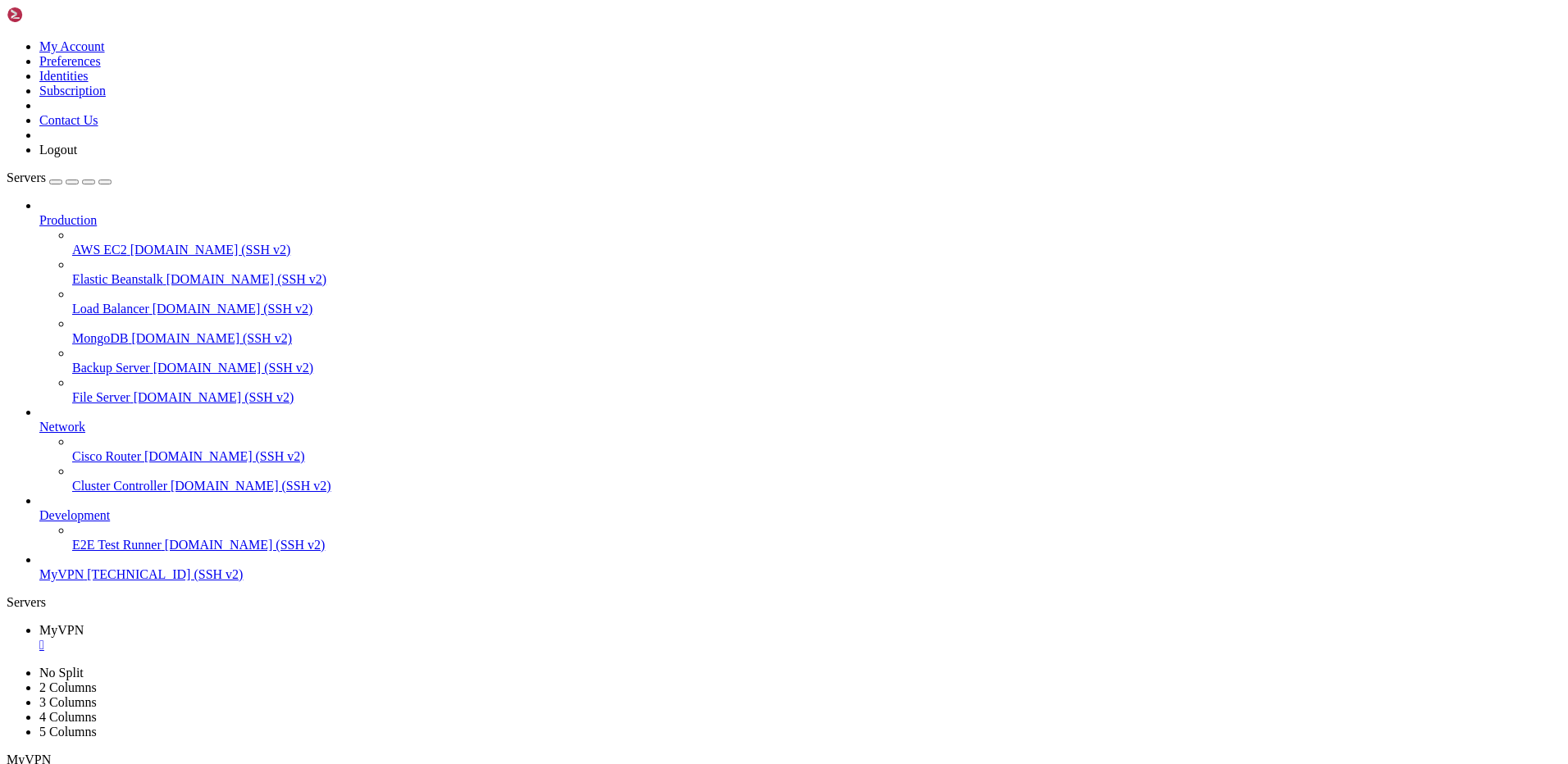
scroll to position [70, 0]
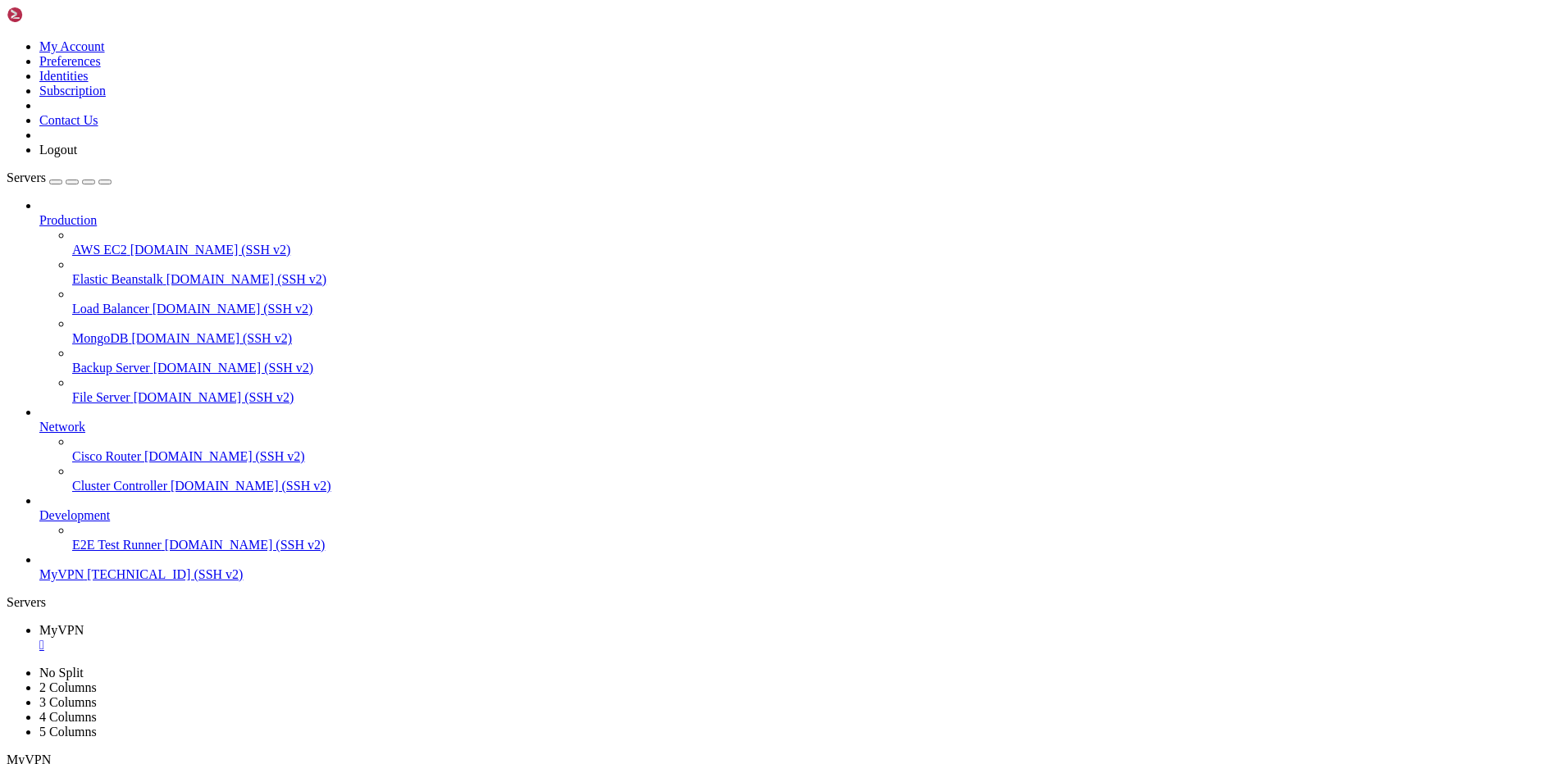
drag, startPoint x: 313, startPoint y: 1524, endPoint x: 320, endPoint y: 1543, distance: 20.2
drag, startPoint x: 179, startPoint y: 1552, endPoint x: 1222, endPoint y: 1550, distance: 1043.0
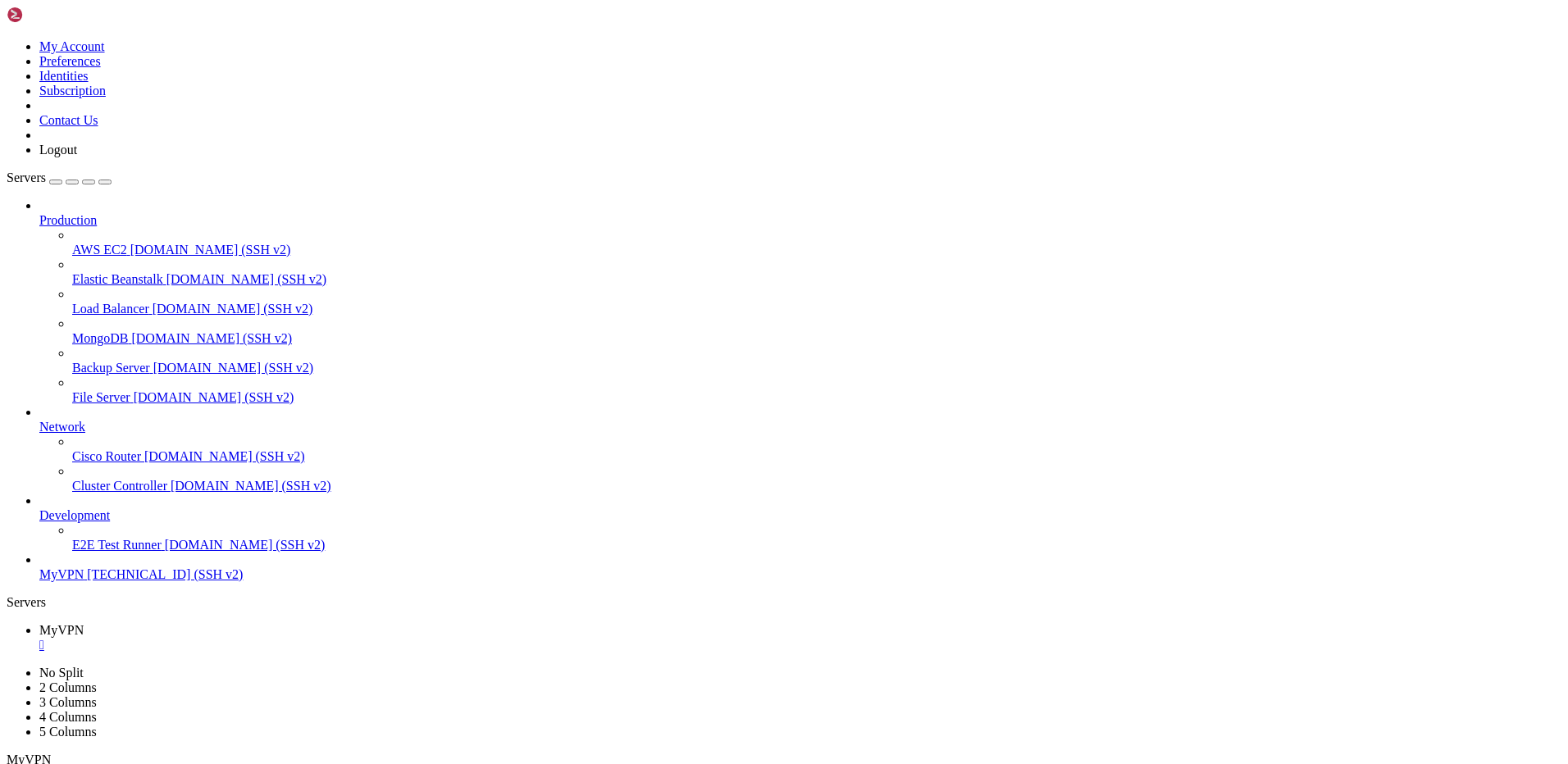
drag, startPoint x: 176, startPoint y: 1547, endPoint x: 13, endPoint y: 1524, distance: 164.6
drag, startPoint x: 177, startPoint y: 1559, endPoint x: 1132, endPoint y: 1546, distance: 955.1
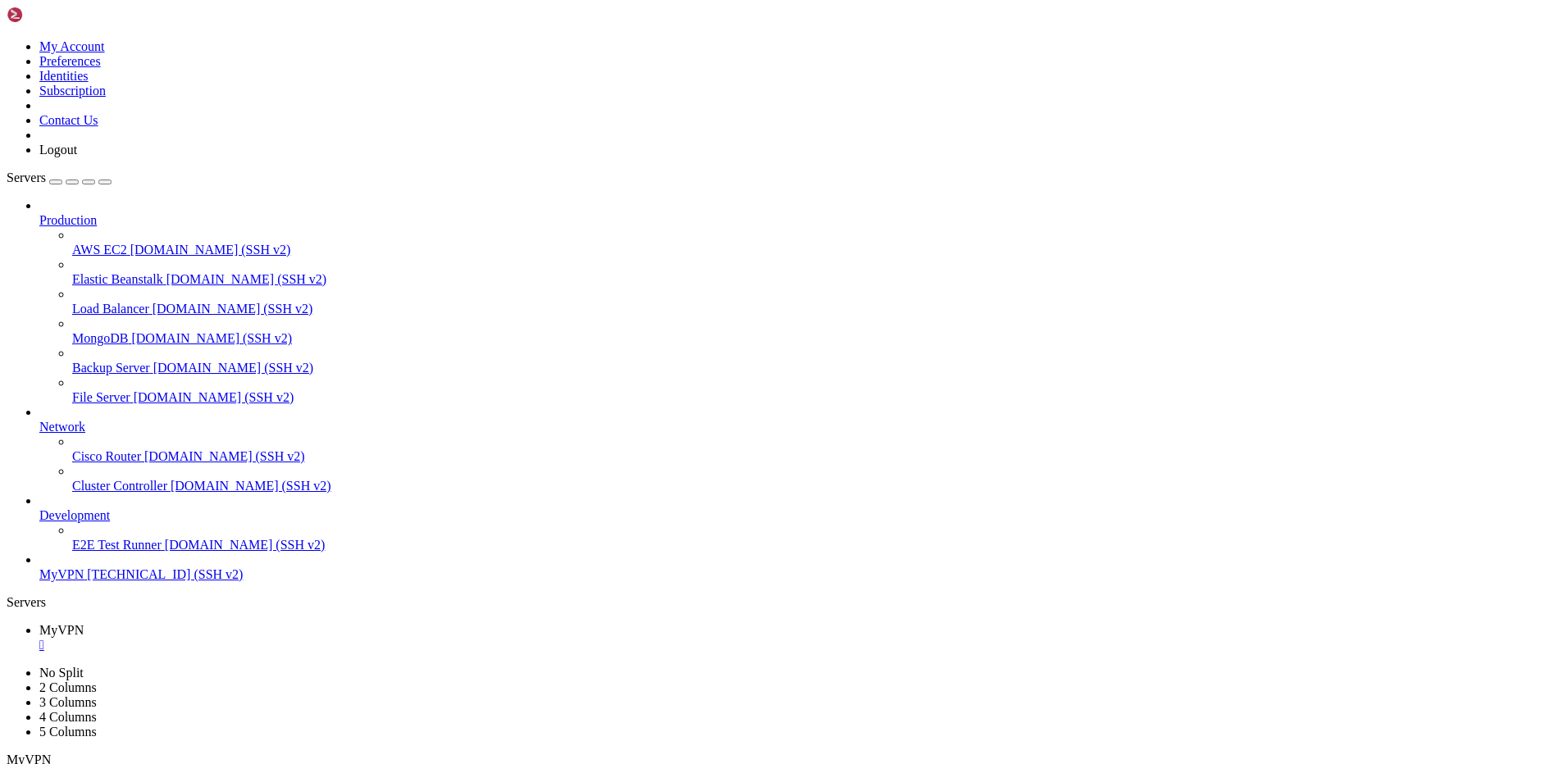
scroll to position [265, 0]
drag, startPoint x: 369, startPoint y: 1633, endPoint x: 154, endPoint y: 1558, distance: 227.7
drag, startPoint x: 165, startPoint y: 1553, endPoint x: 438, endPoint y: 1562, distance: 273.1
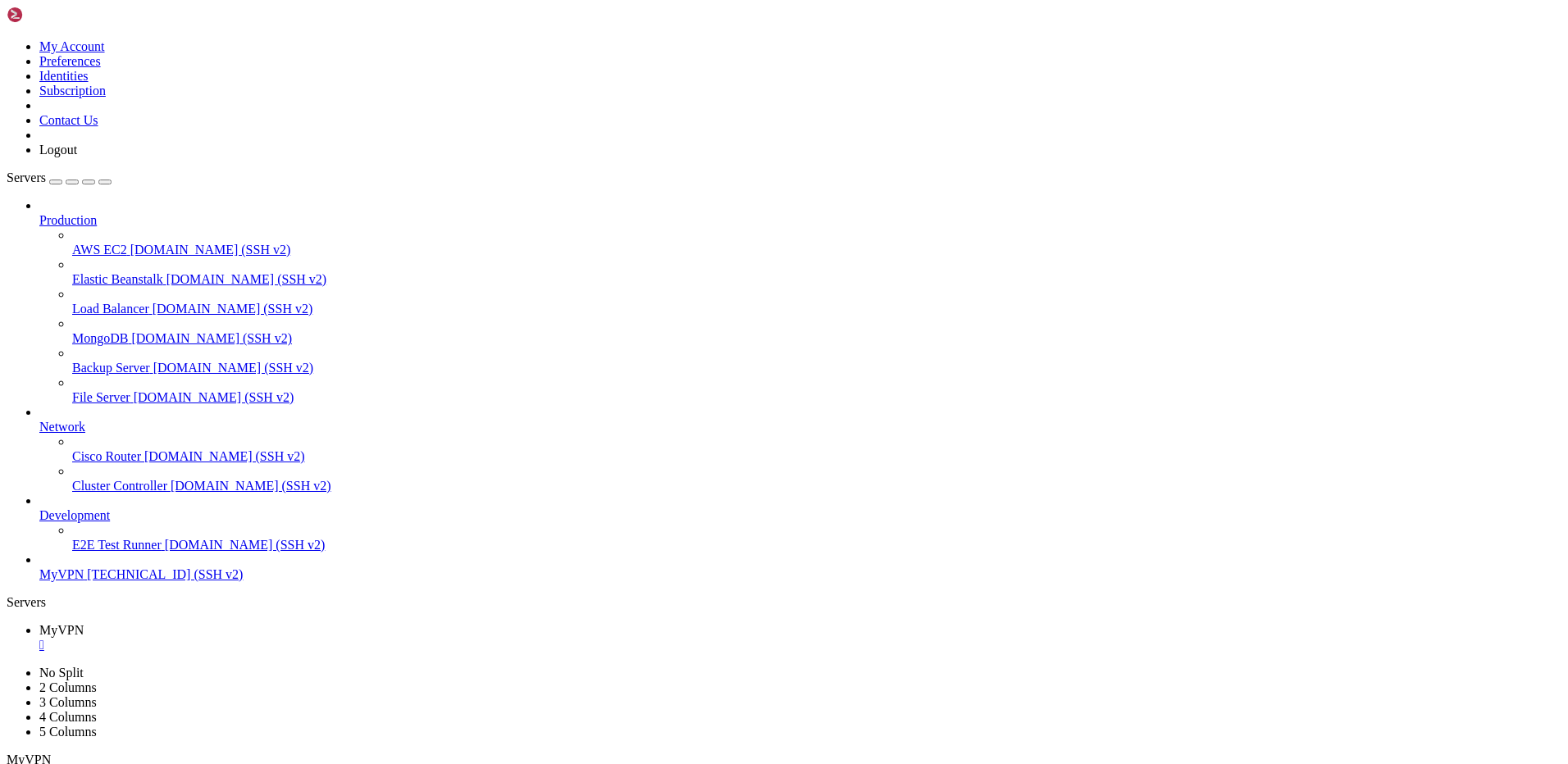
scroll to position [460, 0]
drag, startPoint x: 177, startPoint y: 1553, endPoint x: 14, endPoint y: 1292, distance: 307.7
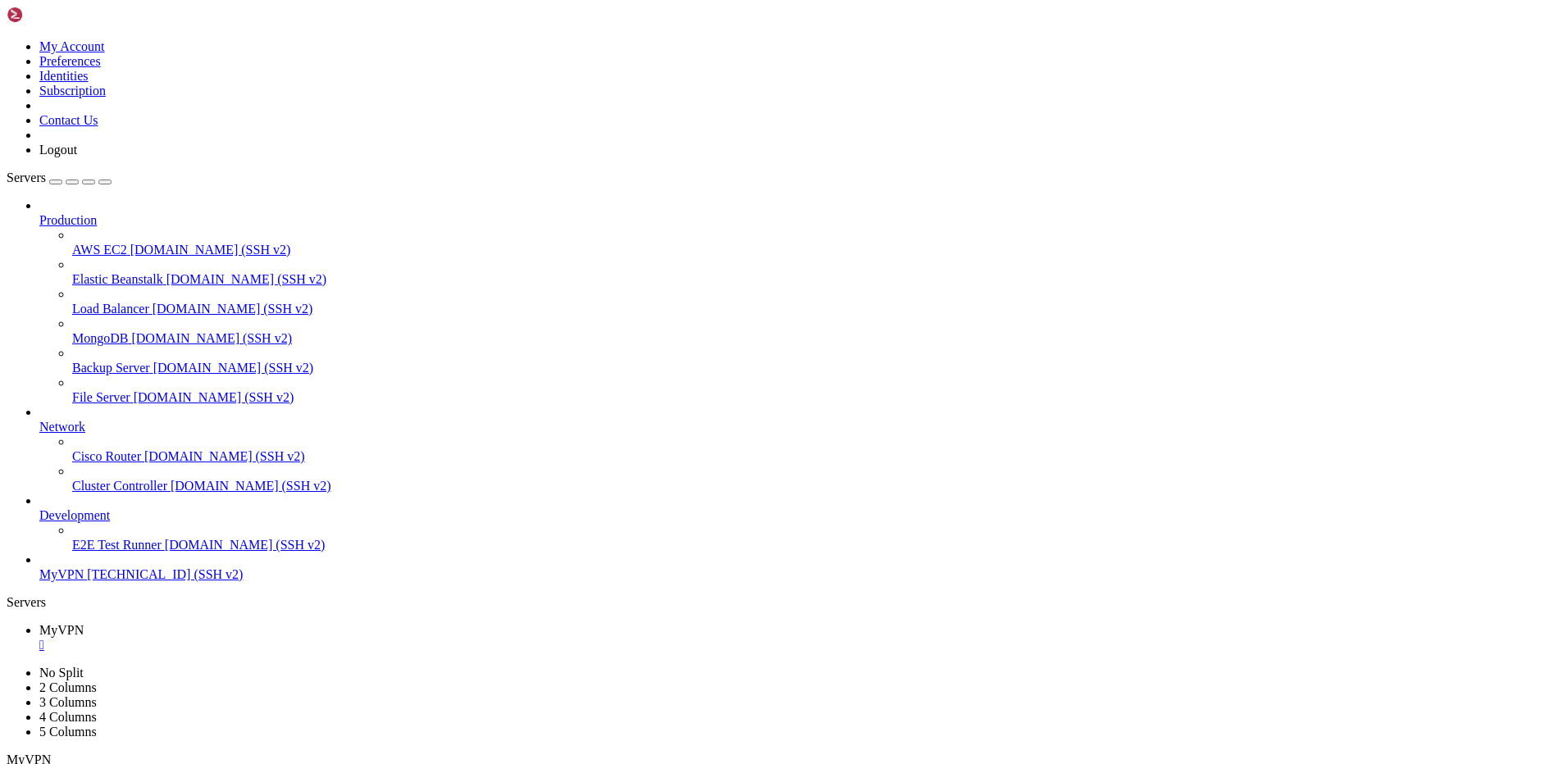
drag, startPoint x: 252, startPoint y: 1295, endPoint x: 378, endPoint y: 1301, distance: 126.1
drag, startPoint x: 217, startPoint y: 1556, endPoint x: 374, endPoint y: 1110, distance: 472.8
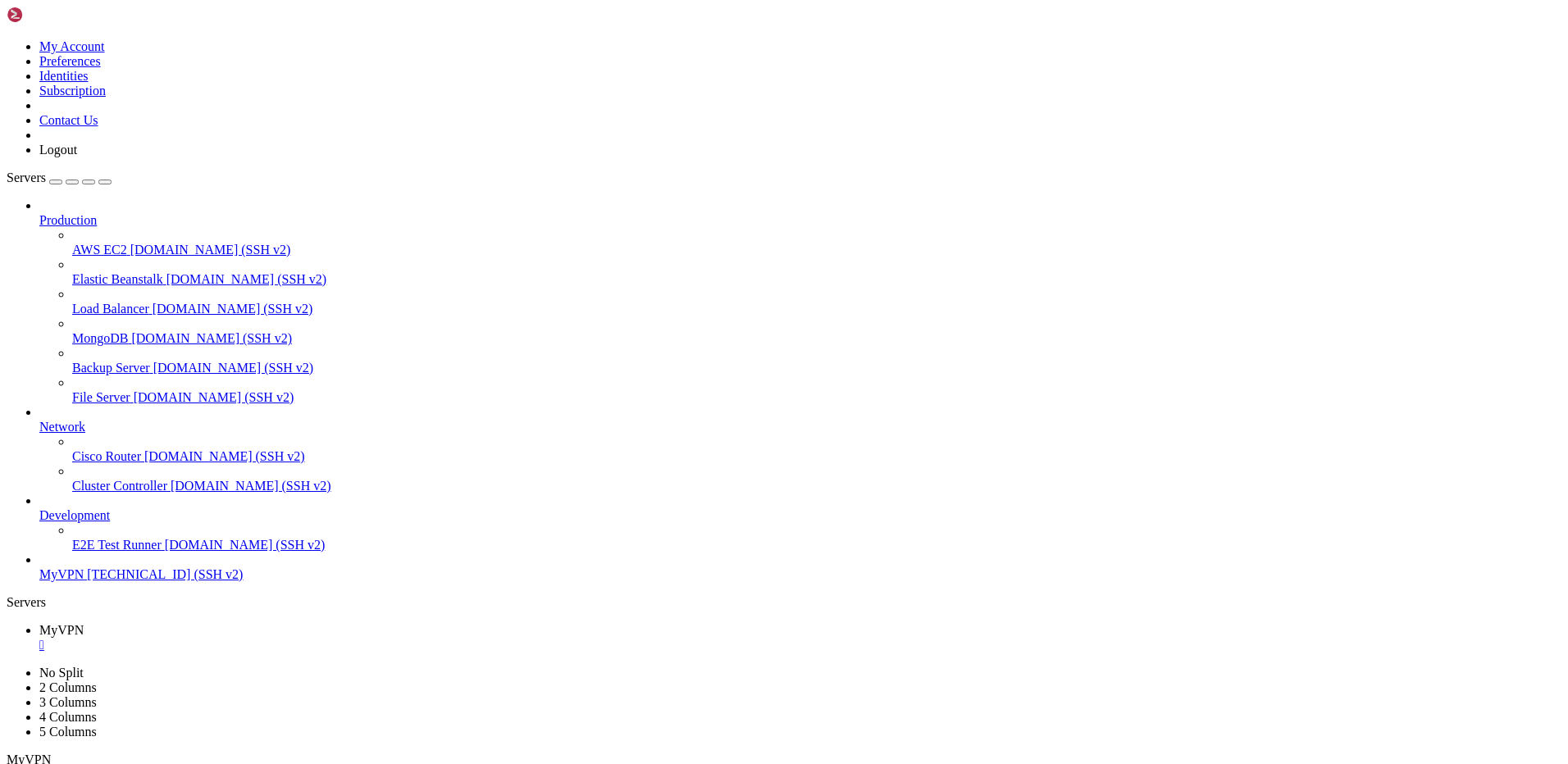
scroll to position [675, 0]
drag, startPoint x: 319, startPoint y: 1369, endPoint x: 275, endPoint y: 1398, distance: 52.7
drag, startPoint x: 277, startPoint y: 1418, endPoint x: 269, endPoint y: 1410, distance: 11.3
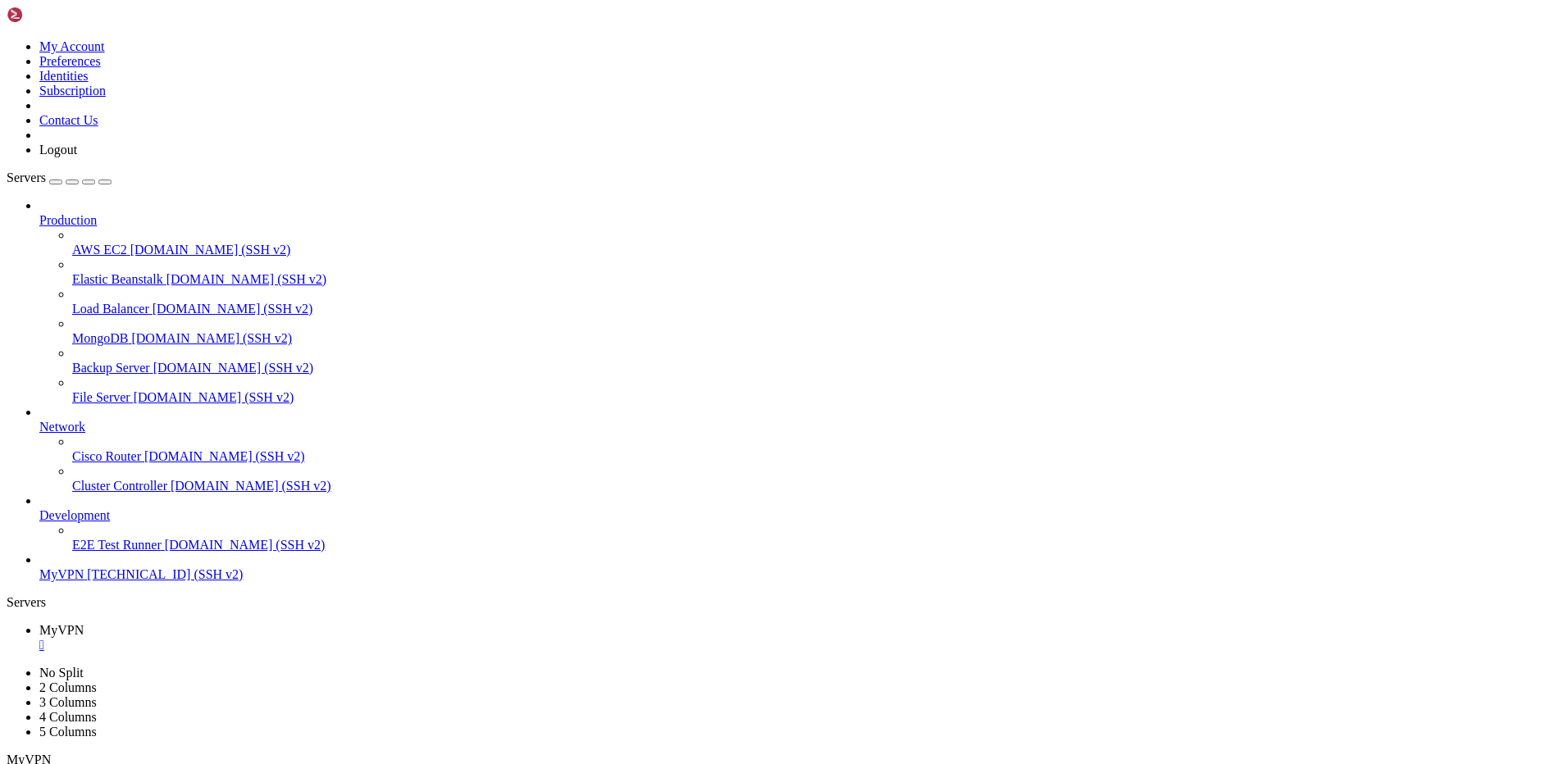
drag, startPoint x: 140, startPoint y: 1264, endPoint x: 14, endPoint y: 958, distance: 330.9
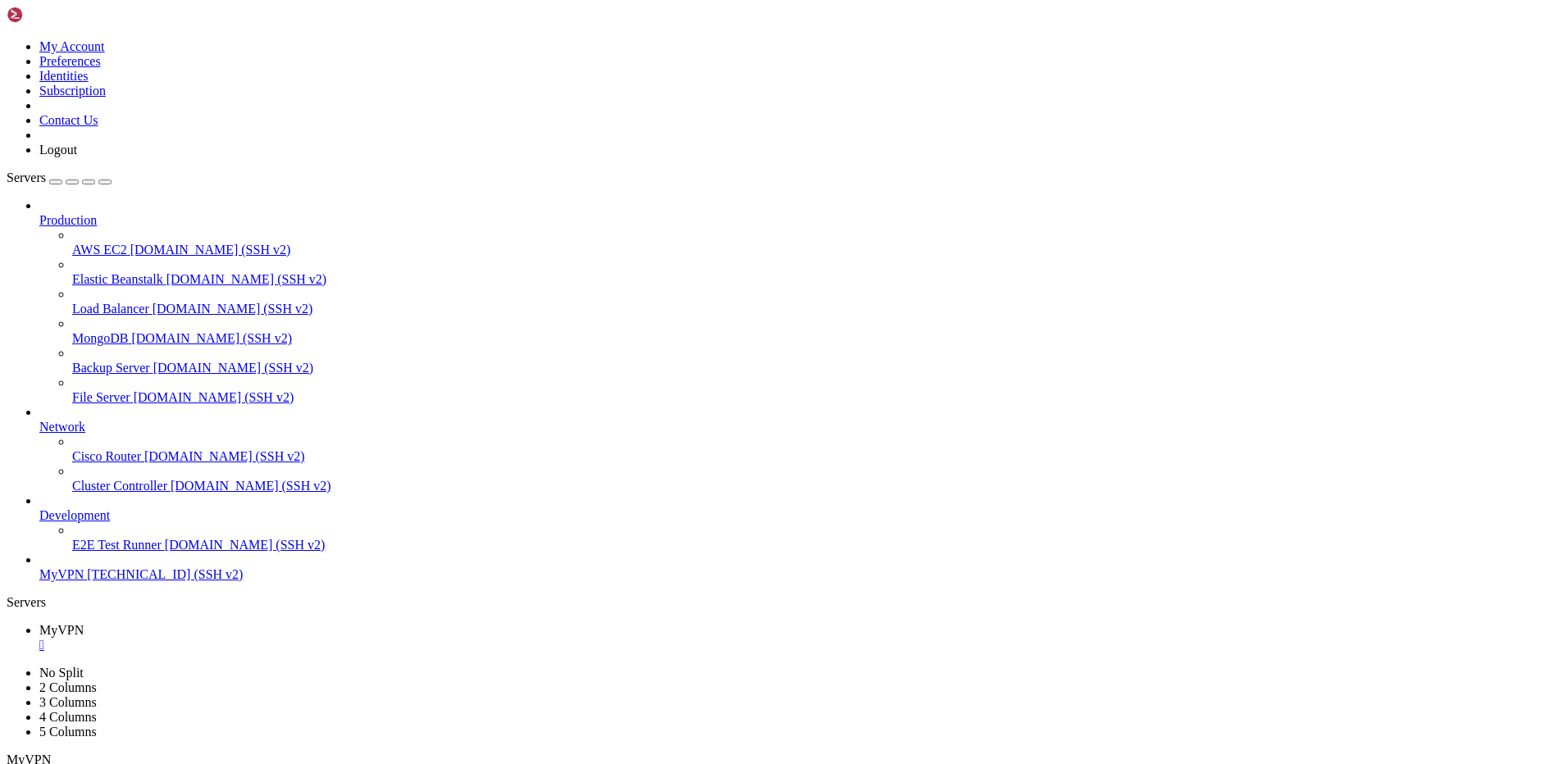
drag, startPoint x: 189, startPoint y: 1319, endPoint x: 173, endPoint y: 1289, distance: 34.0
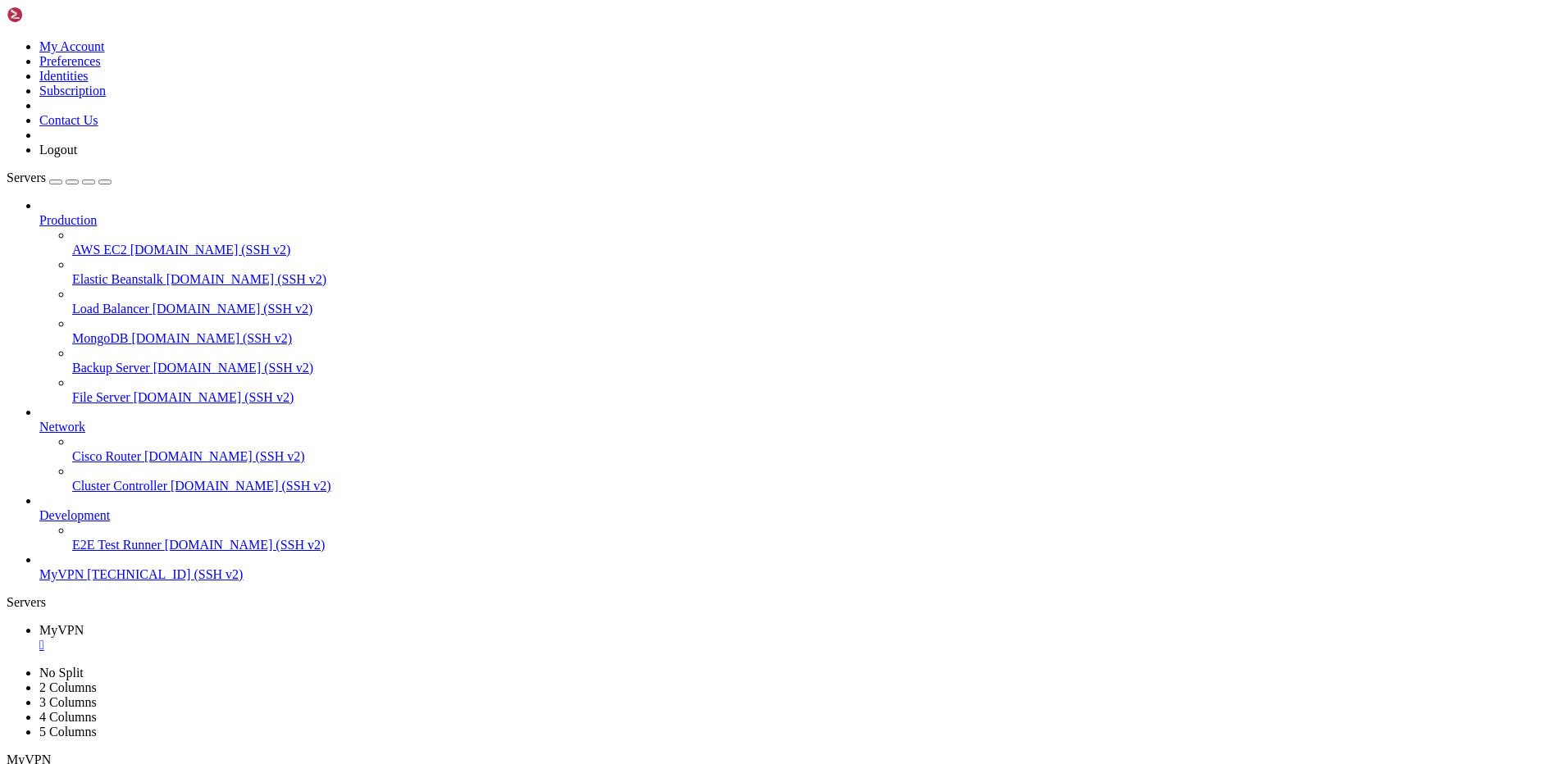
drag, startPoint x: 170, startPoint y: 1057, endPoint x: 388, endPoint y: 1052, distance: 218.1
drag, startPoint x: 426, startPoint y: 1041, endPoint x: 195, endPoint y: 1018, distance: 232.1
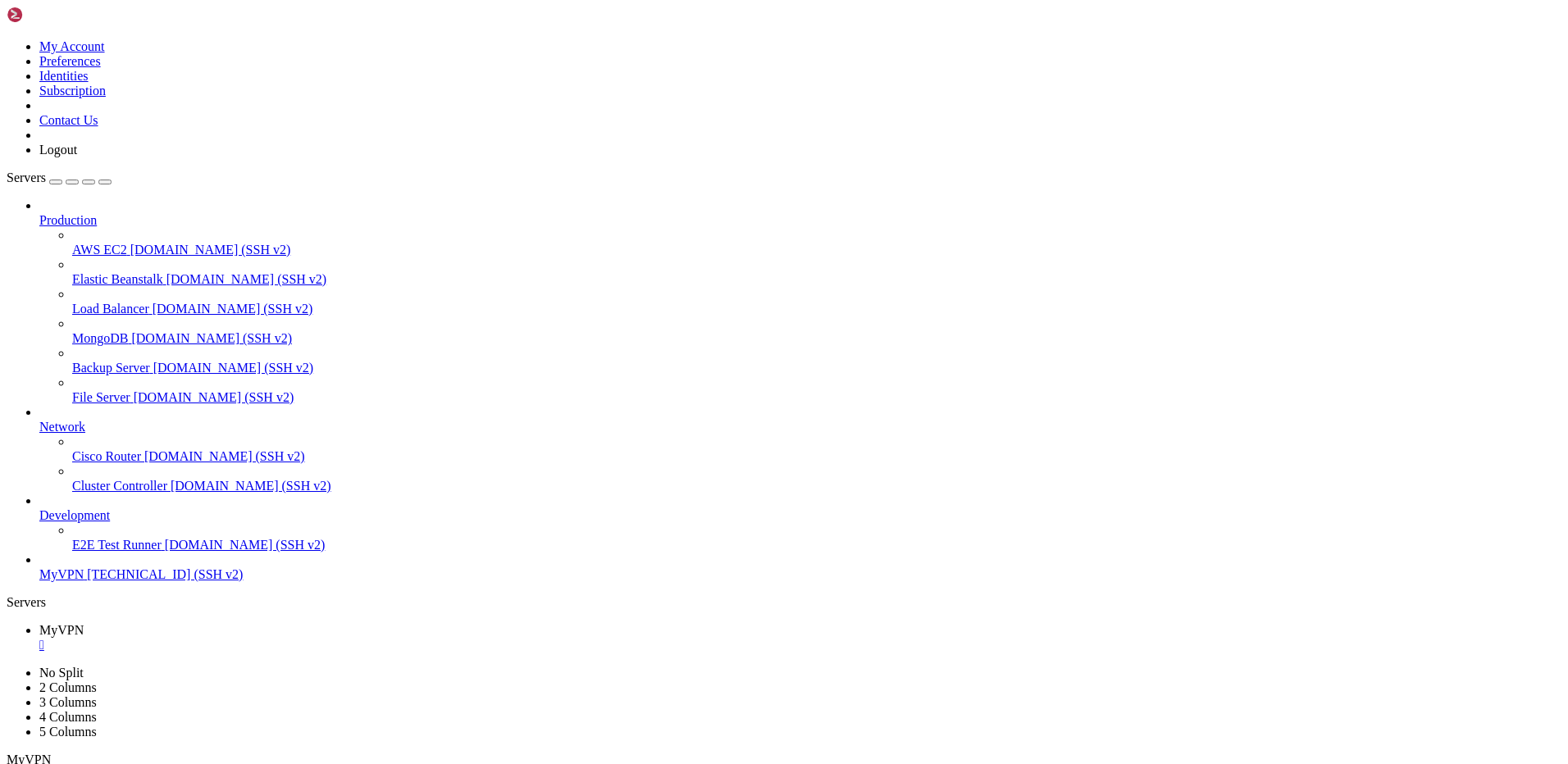
drag, startPoint x: 172, startPoint y: 1071, endPoint x: 426, endPoint y: 1058, distance: 254.3
drag, startPoint x: 449, startPoint y: 1225, endPoint x: 313, endPoint y: 1103, distance: 182.7
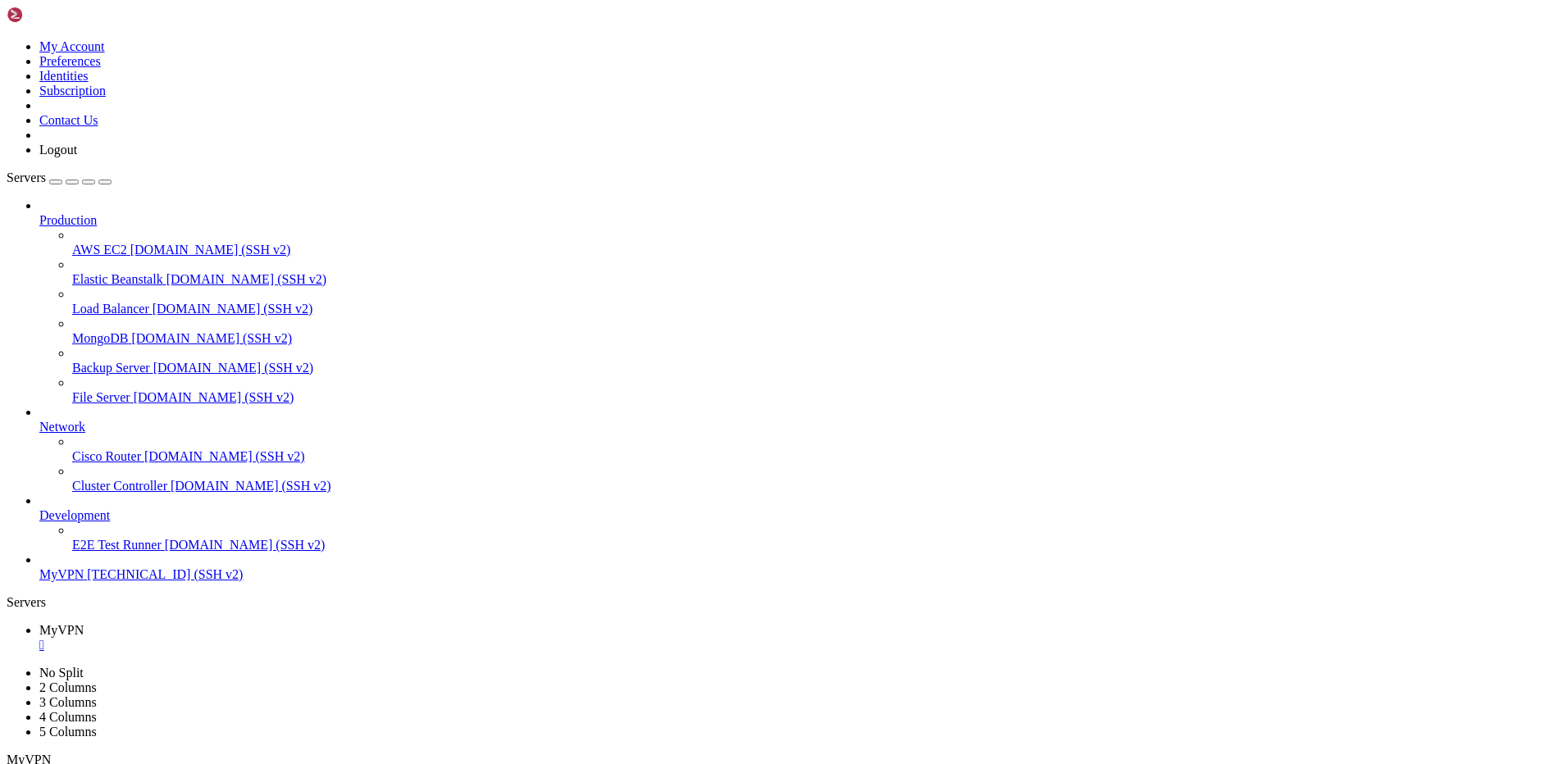
drag, startPoint x: 270, startPoint y: 1072, endPoint x: 211, endPoint y: 1158, distance: 104.3
drag, startPoint x: 326, startPoint y: 970, endPoint x: 306, endPoint y: 993, distance: 30.5
drag, startPoint x: 203, startPoint y: 1112, endPoint x: 309, endPoint y: 1089, distance: 108.5
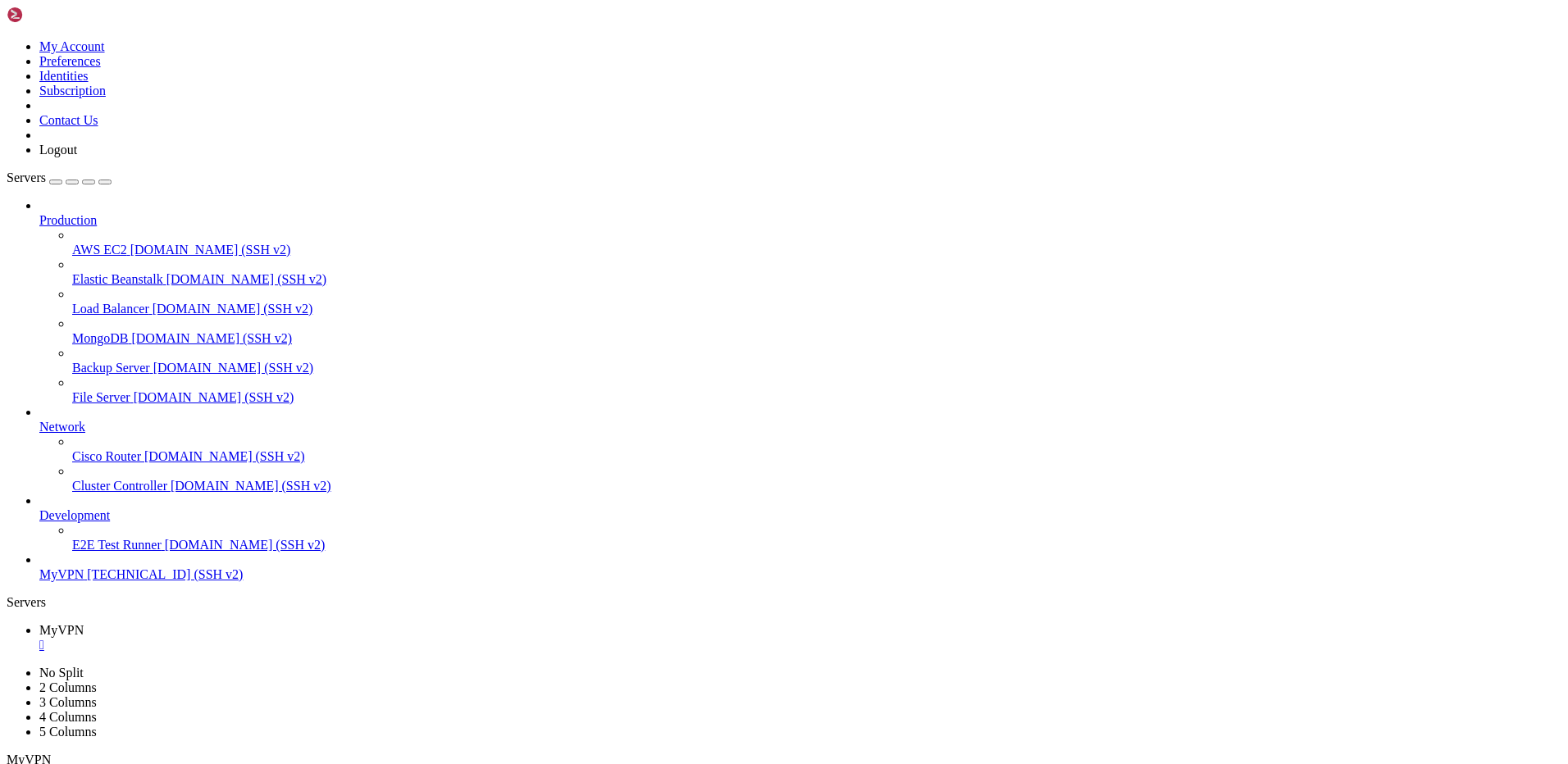
drag, startPoint x: 155, startPoint y: 1549, endPoint x: 7, endPoint y: 1067, distance: 504.2
